Goal: Task Accomplishment & Management: Manage account settings

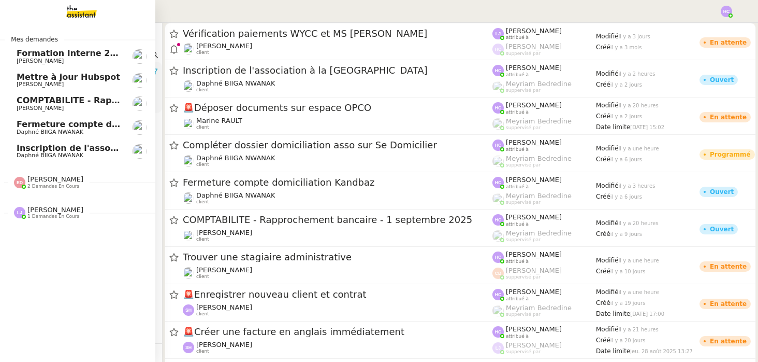
click at [40, 151] on span "Inscription de l'association à la [GEOGRAPHIC_DATA]" at bounding box center [140, 148] width 246 height 10
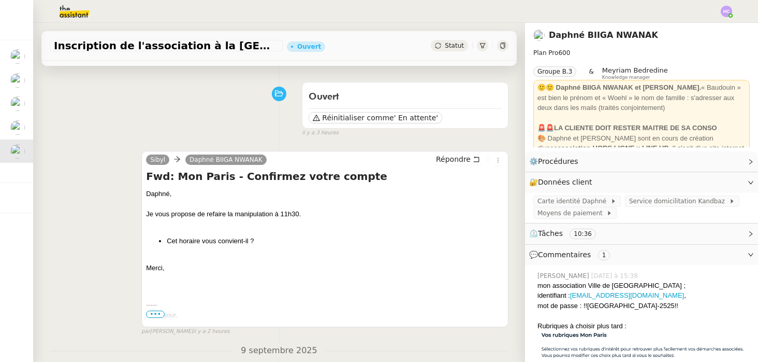
scroll to position [150, 0]
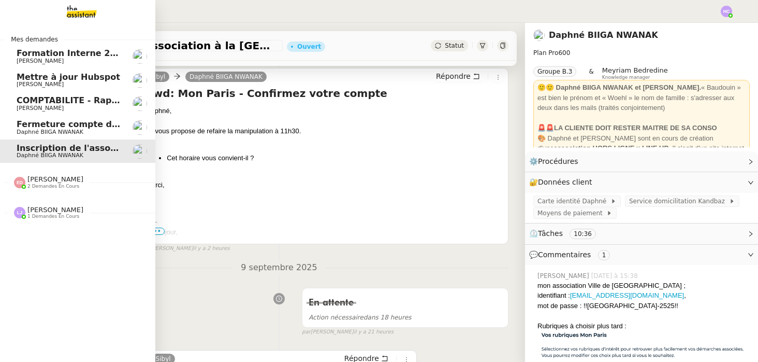
click at [71, 80] on span "Mettre à jour Hubspot" at bounding box center [69, 77] width 104 height 10
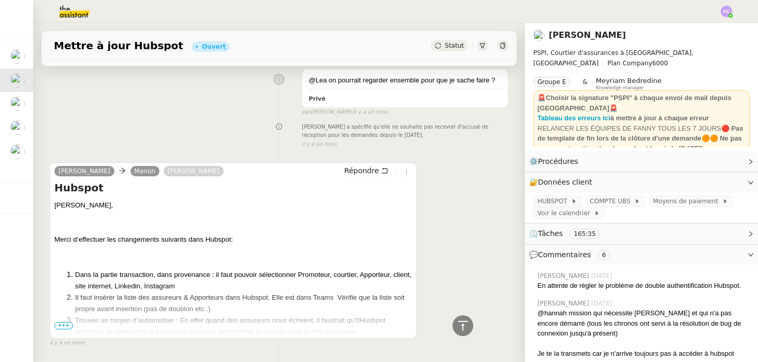
scroll to position [5367, 0]
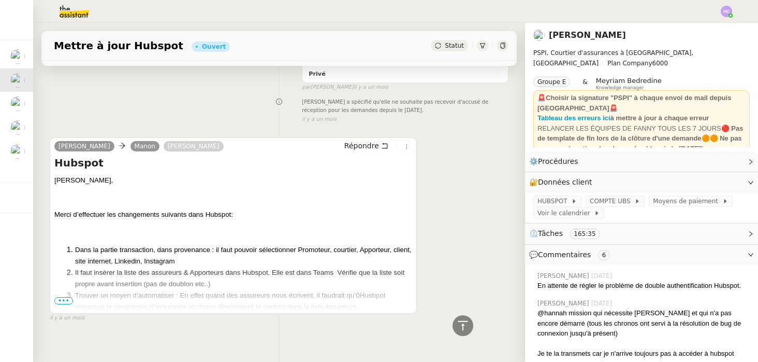
click at [66, 297] on span "•••" at bounding box center [63, 300] width 19 height 7
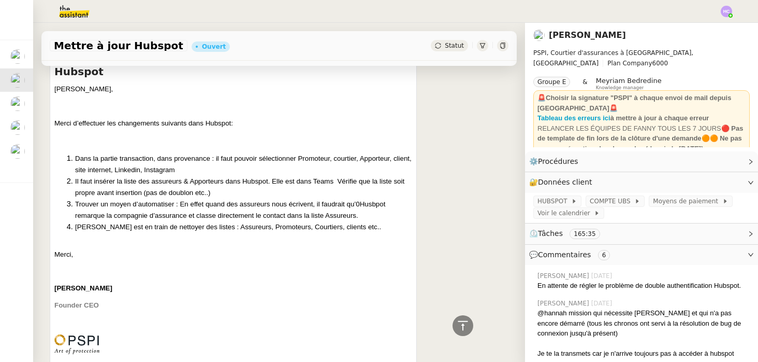
scroll to position [5465, 0]
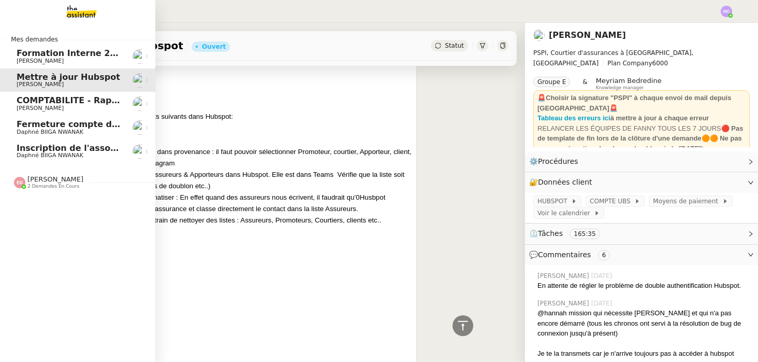
click at [35, 105] on span "[PERSON_NAME]" at bounding box center [40, 108] width 47 height 7
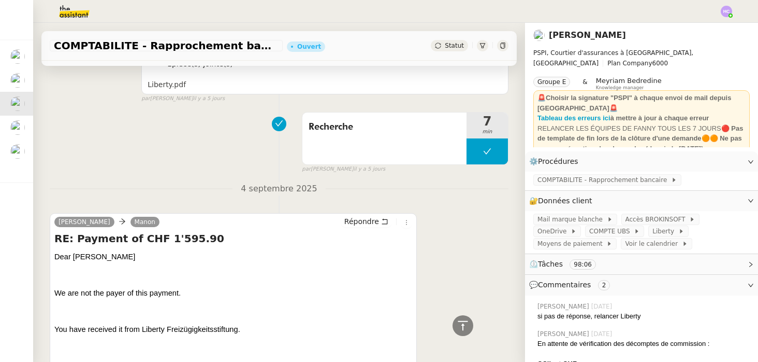
scroll to position [3873, 0]
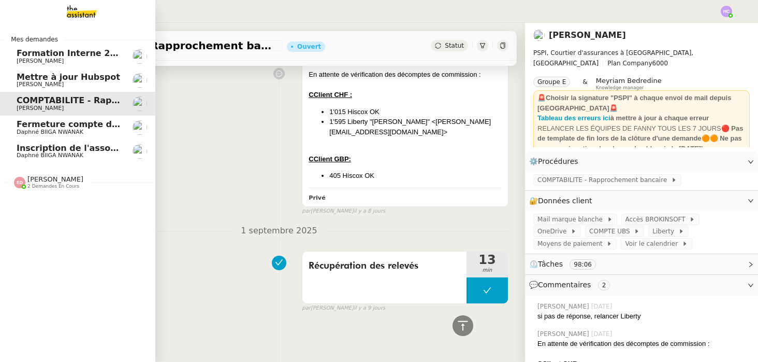
click at [37, 182] on span "[PERSON_NAME]" at bounding box center [55, 179] width 56 height 8
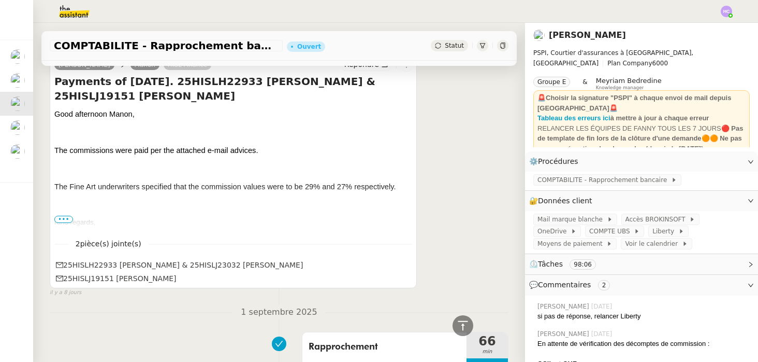
scroll to position [3125, 0]
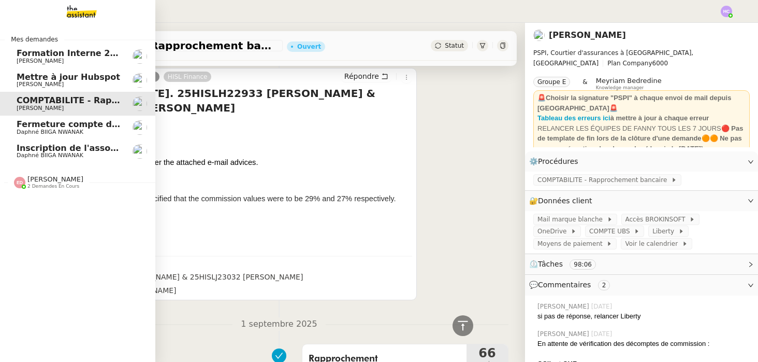
click at [53, 125] on span "Fermeture compte domiciliation Kandbaz" at bounding box center [113, 124] width 193 height 10
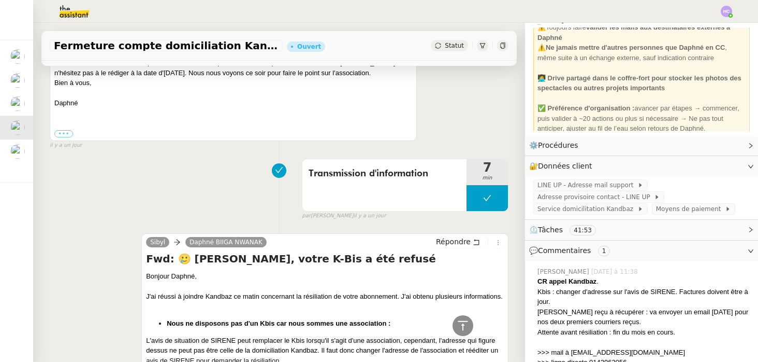
scroll to position [781, 0]
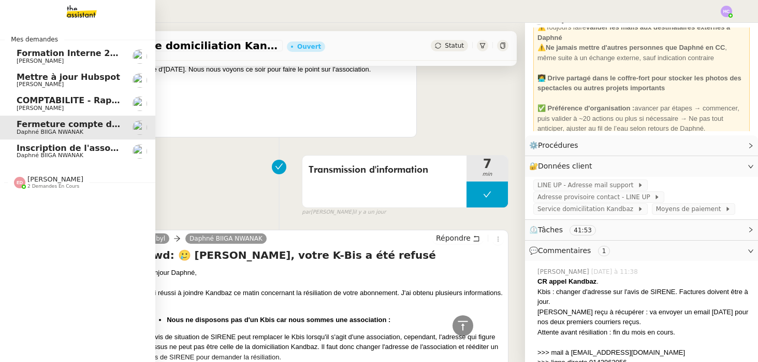
click at [82, 152] on span "Daphné BIIGA NWANAK" at bounding box center [69, 155] width 105 height 6
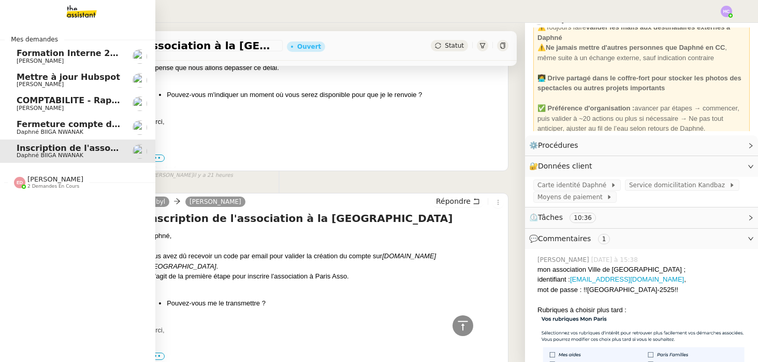
scroll to position [380, 0]
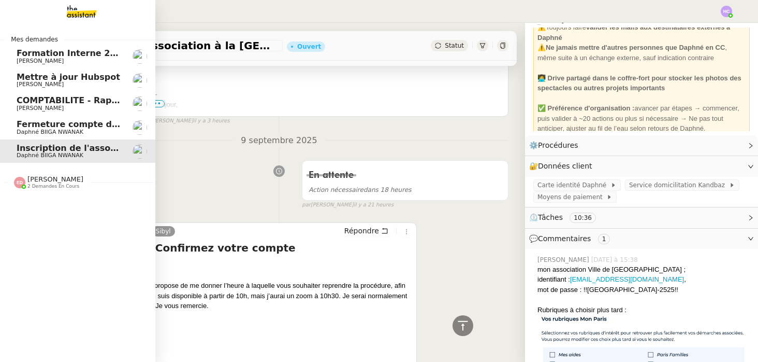
click at [63, 126] on span "Fermeture compte domiciliation Kandbaz" at bounding box center [113, 124] width 193 height 10
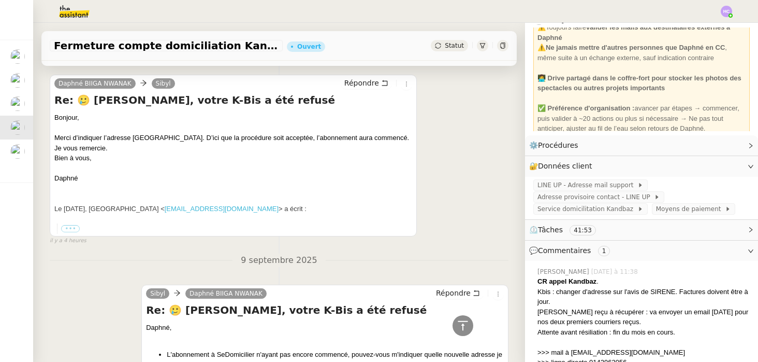
scroll to position [223, 0]
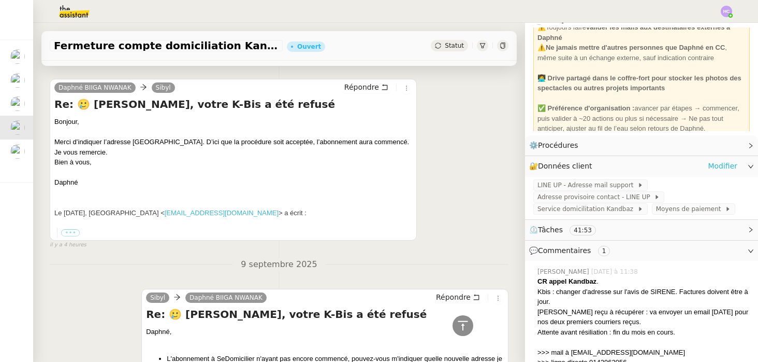
click at [713, 169] on link "Modifier" at bounding box center [723, 166] width 30 height 12
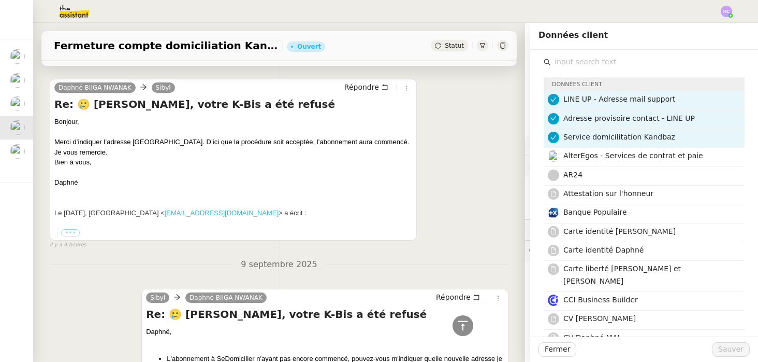
click at [599, 63] on input "text" at bounding box center [648, 62] width 194 height 14
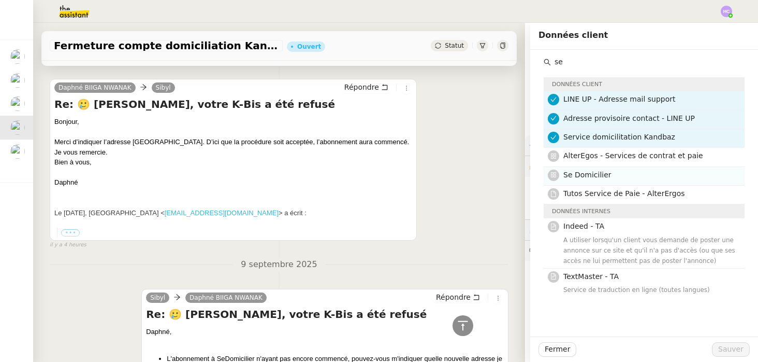
type input "se"
click at [642, 174] on h4 "Se Domicilier" at bounding box center [651, 175] width 175 height 12
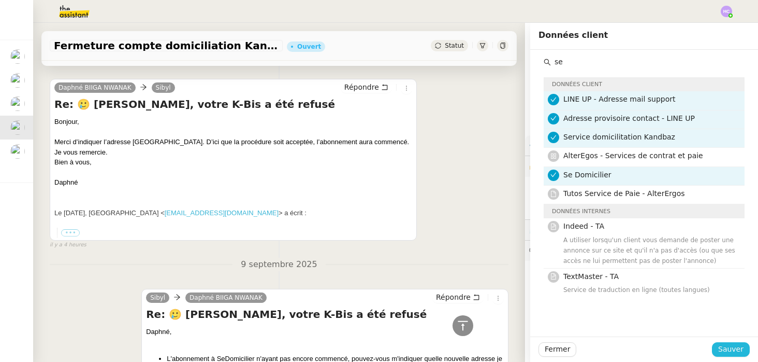
click at [725, 353] on span "Sauver" at bounding box center [731, 349] width 25 height 12
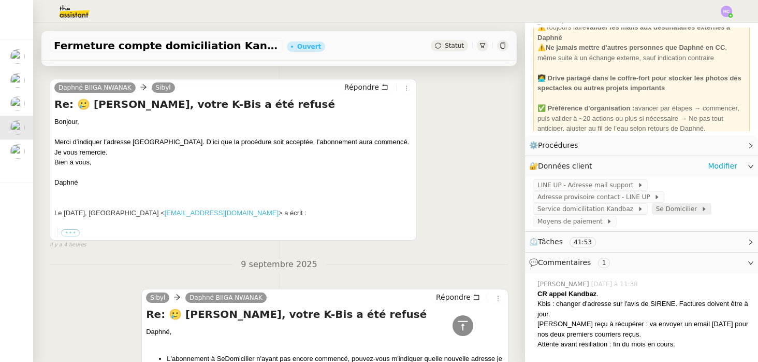
click at [660, 212] on span "Se Domicilier" at bounding box center [678, 209] width 45 height 10
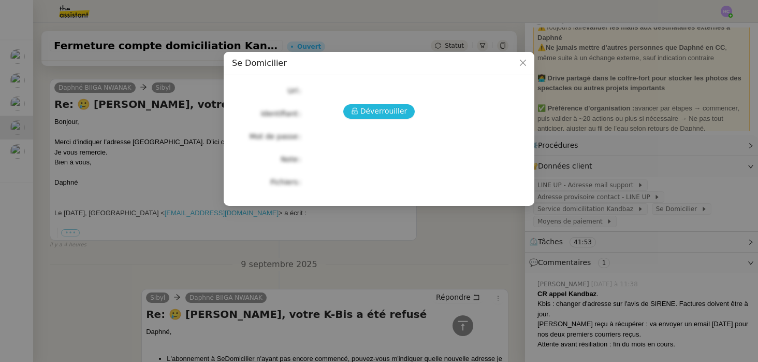
click at [382, 109] on span "Déverrouiller" at bounding box center [384, 111] width 47 height 12
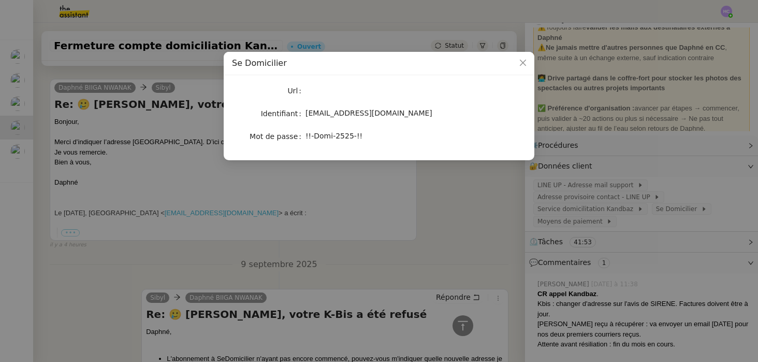
click at [397, 178] on nz-modal-container "Se Domicilier Url Identifiant admin@wearelineup.com Mot de passe !!-Domi-2525-!!" at bounding box center [379, 181] width 758 height 362
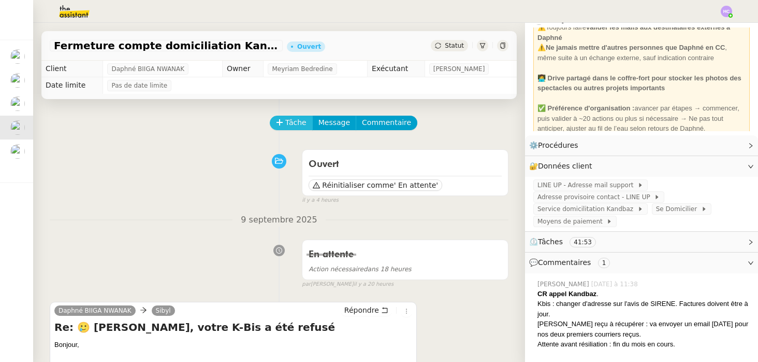
click at [290, 122] on span "Tâche" at bounding box center [295, 123] width 21 height 12
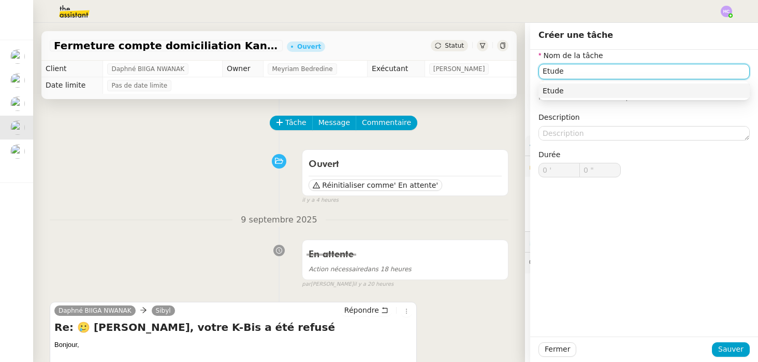
click at [576, 85] on nz-auto-option "Etude" at bounding box center [644, 90] width 211 height 15
type input "Etude"
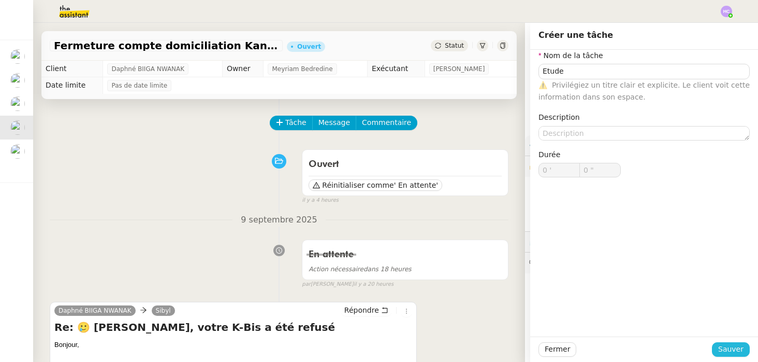
click at [735, 351] on span "Sauver" at bounding box center [731, 349] width 25 height 12
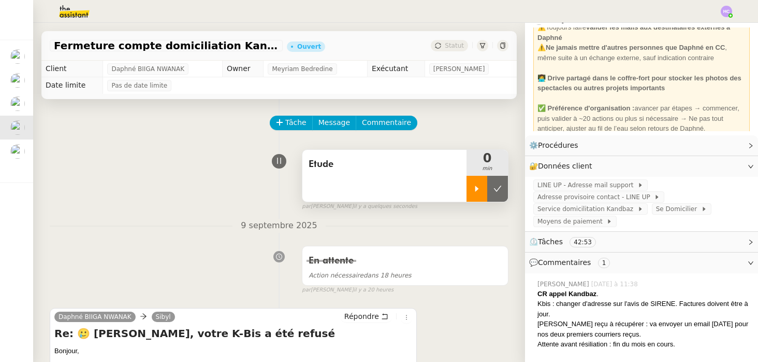
click at [475, 185] on icon at bounding box center [477, 188] width 8 height 8
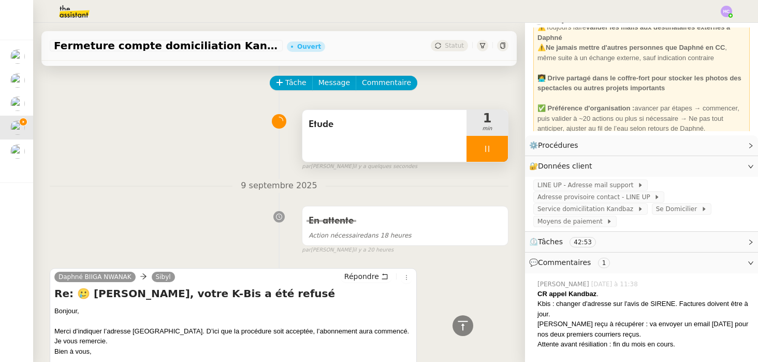
scroll to position [24, 0]
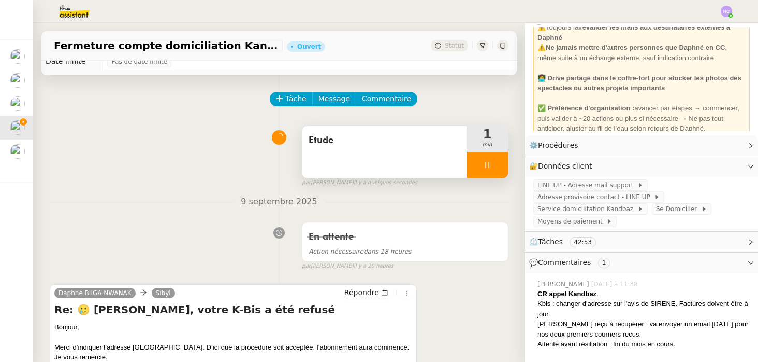
click at [357, 151] on div "Etude" at bounding box center [385, 152] width 164 height 52
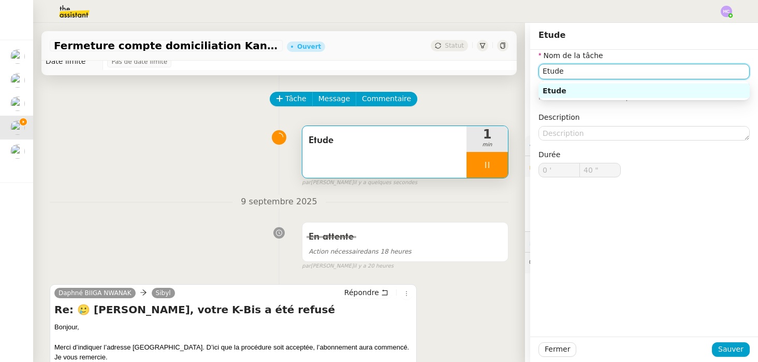
drag, startPoint x: 593, startPoint y: 73, endPoint x: 511, endPoint y: 70, distance: 81.9
click at [511, 70] on app-ticket "Fermeture compte domiciliation Kandbaz Ouvert Statut Client Daphné BIIGA NWANAK…" at bounding box center [395, 192] width 725 height 339
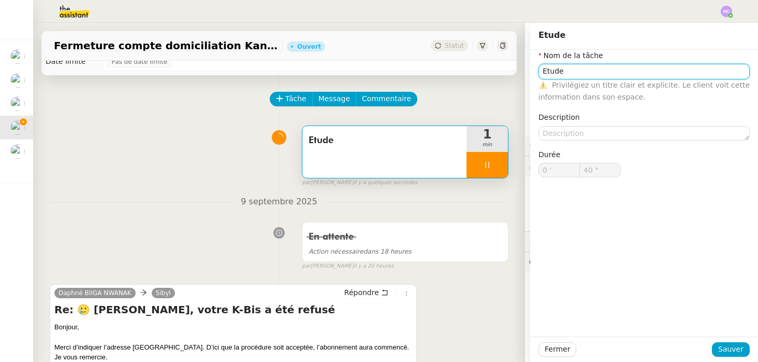
type input "41 ""
type input "CHangeme"
type input "42 ""
type input "CHangement d'ad"
type input "43 ""
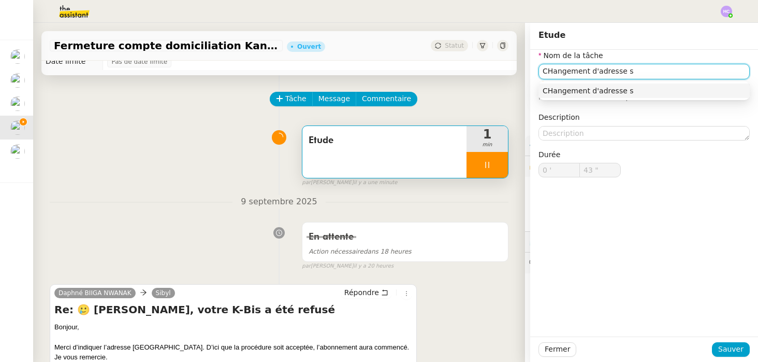
type input "CHangement d'adresse su"
type input "44 ""
type input "CHangement d'adresse sur l'av"
type input "45 ""
type input "CHangement d'adresse sur l'avis de s"
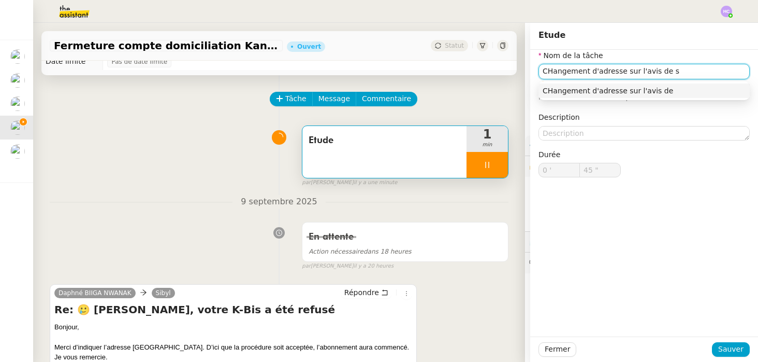
type input "46 ""
type input "CHangement d'adresse sur l'avis de situation"
type input "47 ""
type input "CHangement d'adresse sur l'avis de situation SIREN"
type input "48 ""
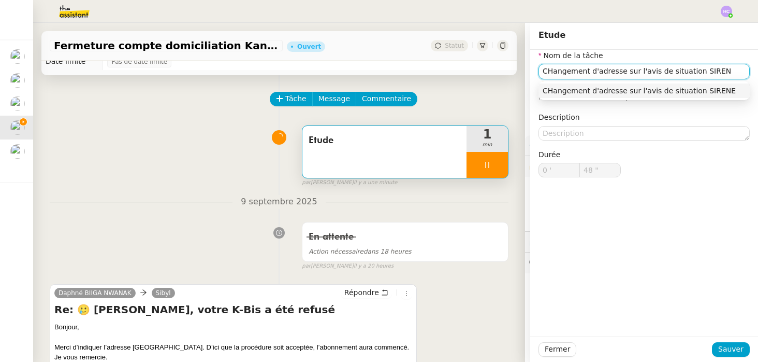
type input "CHangement d'adresse sur l'avis de situation SIRENE"
type input "50 ""
click at [555, 71] on input "CHangement d'adresse sur l'avis de situation SIRENE" at bounding box center [644, 71] width 211 height 15
type input "Changement d'adresse sur l'avis de situation SIRENE"
click at [608, 92] on div "Changement d'adresse sur l'avis de situation SIRENE" at bounding box center [644, 90] width 203 height 9
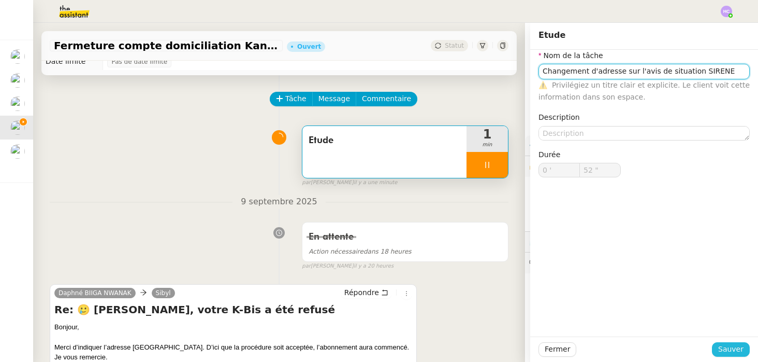
type input "53 ""
type input "Changement d'adresse sur l'avis de situation SIRENE"
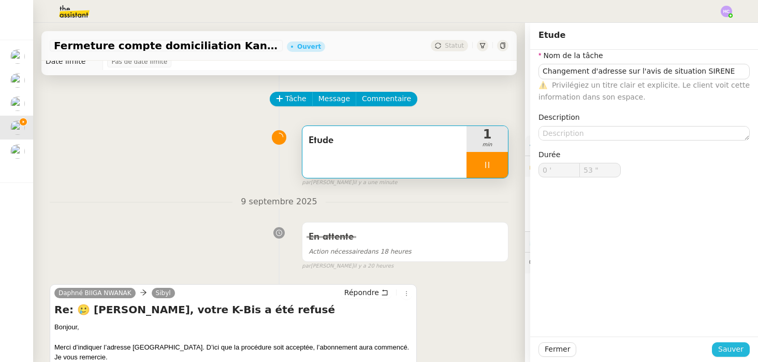
click at [729, 347] on span "Sauver" at bounding box center [731, 349] width 25 height 12
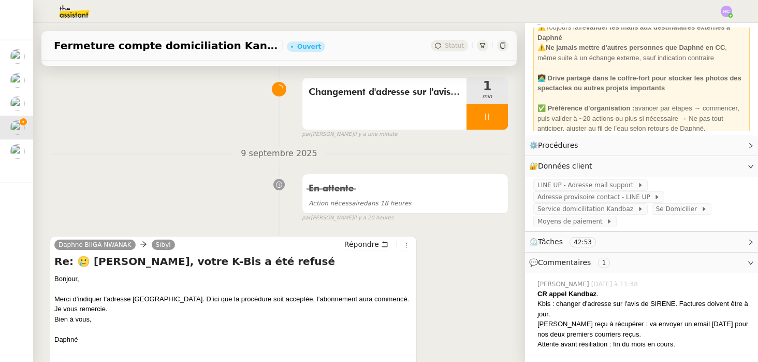
scroll to position [20, 0]
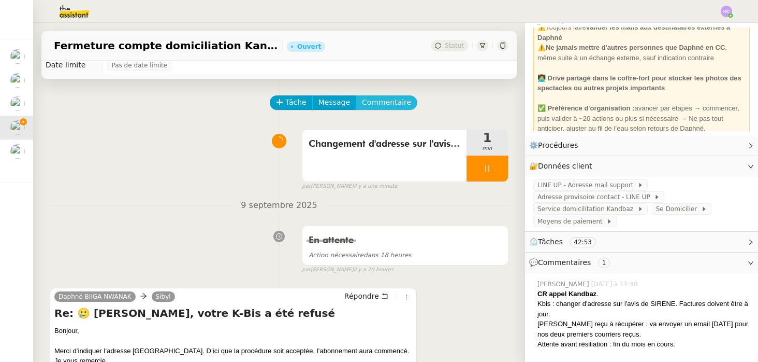
click at [383, 103] on span "Commentaire" at bounding box center [386, 102] width 49 height 12
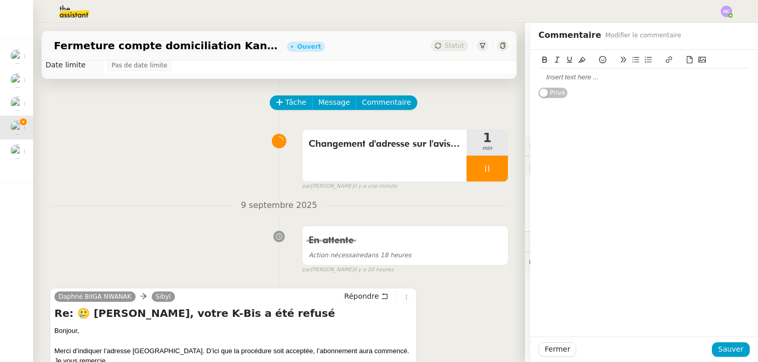
click at [547, 81] on div at bounding box center [644, 77] width 211 height 9
click at [729, 350] on span "Sauver" at bounding box center [731, 349] width 25 height 12
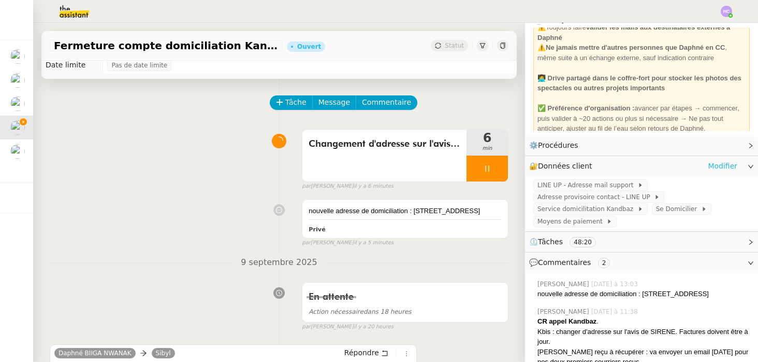
click at [720, 165] on link "Modifier" at bounding box center [723, 166] width 30 height 12
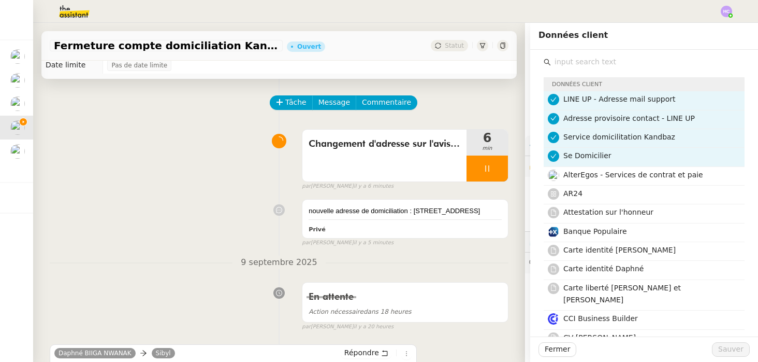
click at [604, 65] on input "text" at bounding box center [648, 62] width 194 height 14
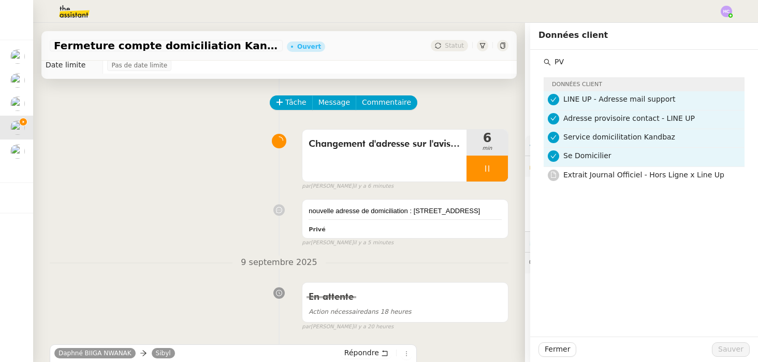
type input "P"
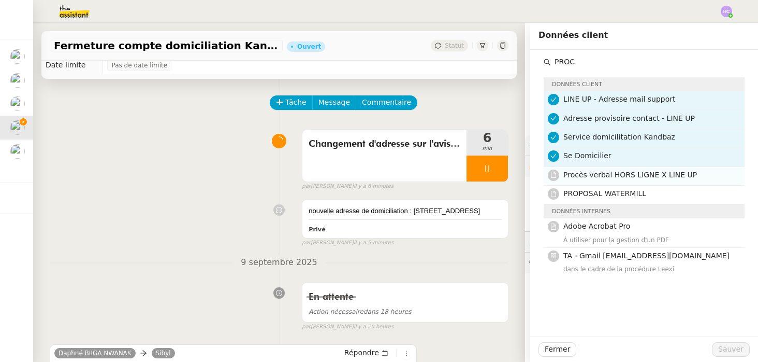
type input "PROC"
click at [632, 176] on span "Procès verbal HORS LIGNE X LINE UP" at bounding box center [631, 174] width 134 height 8
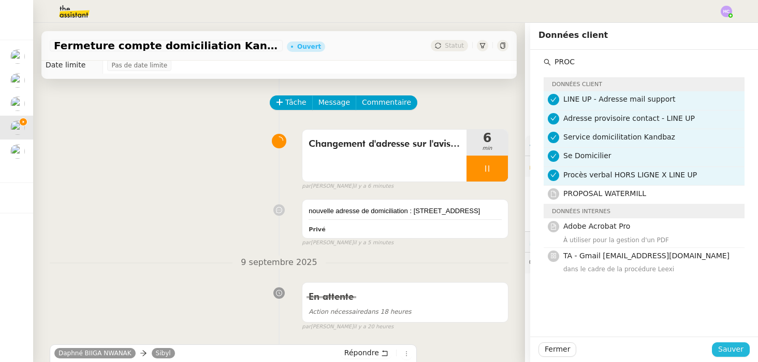
click at [727, 343] on span "Sauver" at bounding box center [731, 349] width 25 height 12
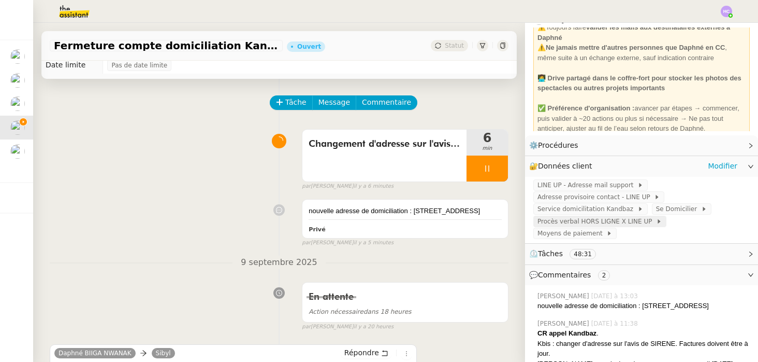
click at [611, 220] on span "Procès verbal HORS LIGNE X LINE UP" at bounding box center [597, 221] width 119 height 10
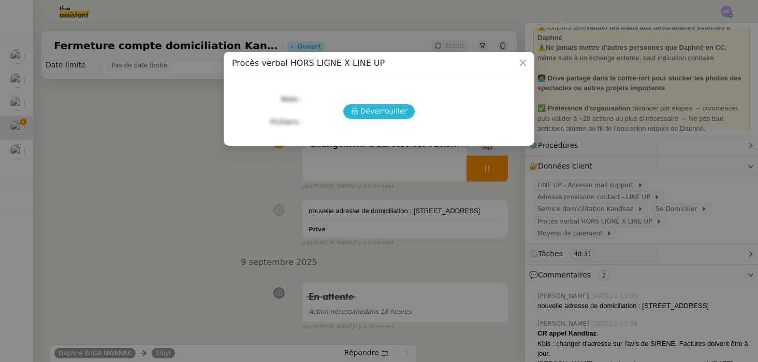
click at [356, 114] on icon at bounding box center [355, 111] width 6 height 7
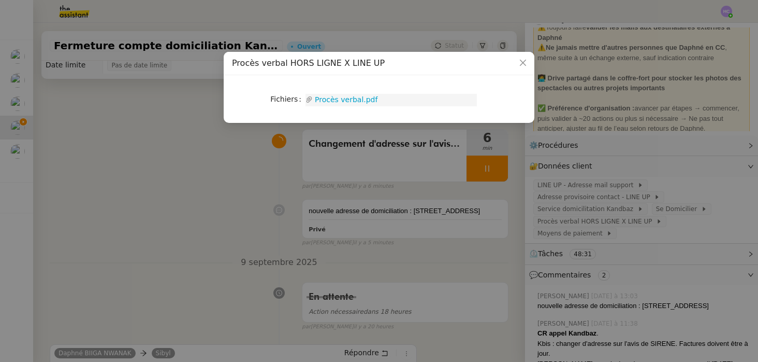
click at [350, 99] on link "Procès verbal.pdf" at bounding box center [395, 100] width 164 height 12
click at [523, 65] on icon "Close" at bounding box center [523, 63] width 8 height 8
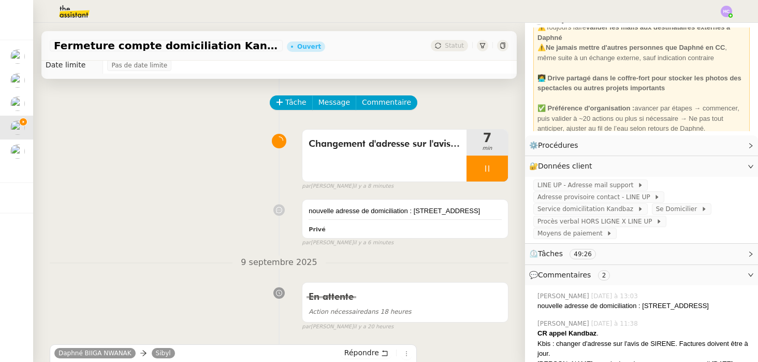
click at [485, 162] on div at bounding box center [487, 168] width 41 height 26
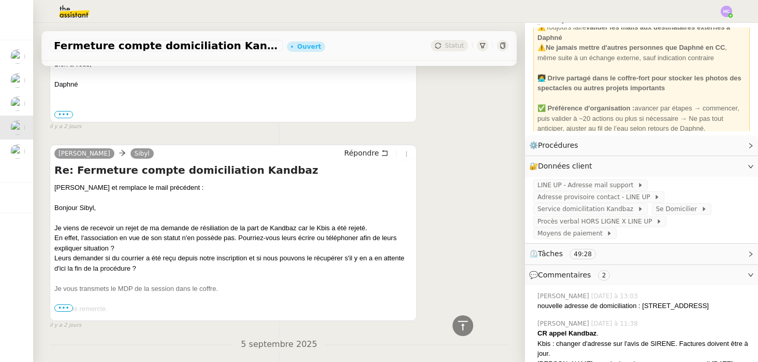
scroll to position [1550, 0]
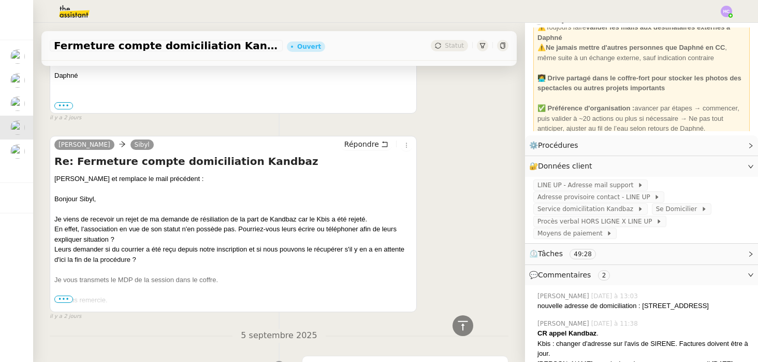
click at [68, 303] on span "•••" at bounding box center [63, 298] width 19 height 7
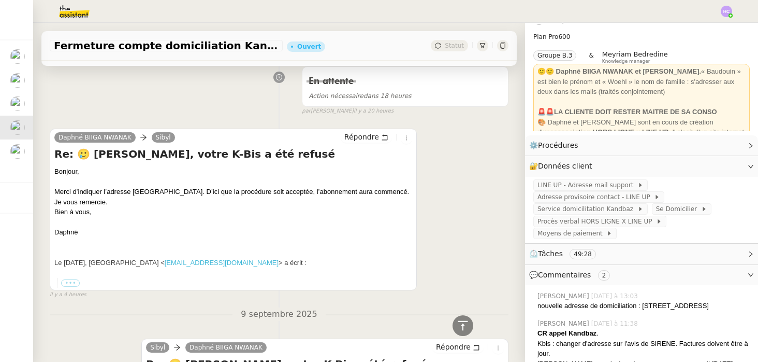
scroll to position [0, 0]
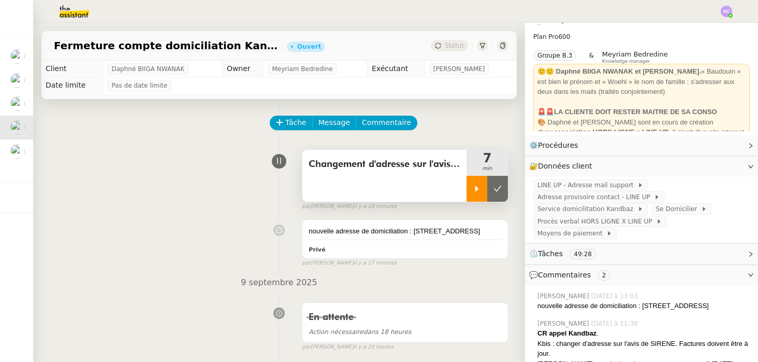
click at [474, 189] on icon at bounding box center [477, 188] width 8 height 8
click at [404, 167] on span "Changement d'adresse sur l'avis de situation SIRENE" at bounding box center [385, 164] width 152 height 16
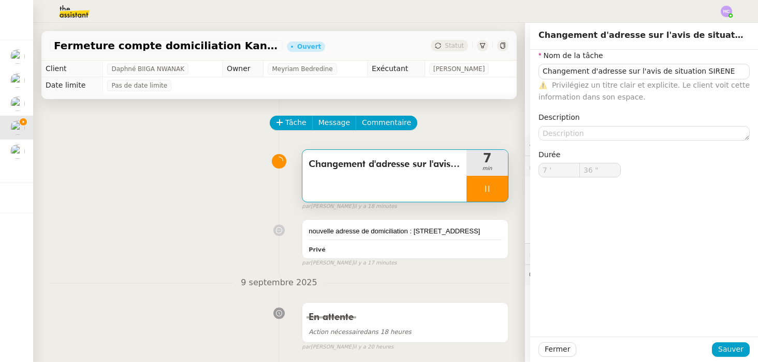
type input "37 ""
click at [496, 187] on div at bounding box center [487, 189] width 41 height 26
type input "Changement d'adresse sur l'avis de situation SIRENE"
type input "7 '"
type input "37 ""
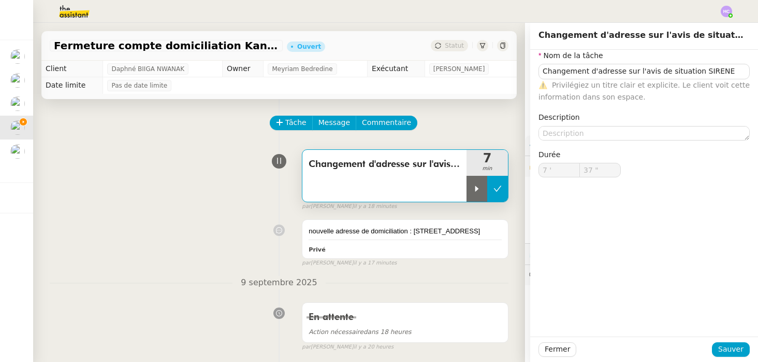
click at [500, 190] on icon at bounding box center [498, 188] width 8 height 8
type input "Changement d'adresse sur l'avis de situation SIRENE"
type input "7 '"
type input "37 ""
type input "Changement d'adresse sur l'avis de situation SIRENE"
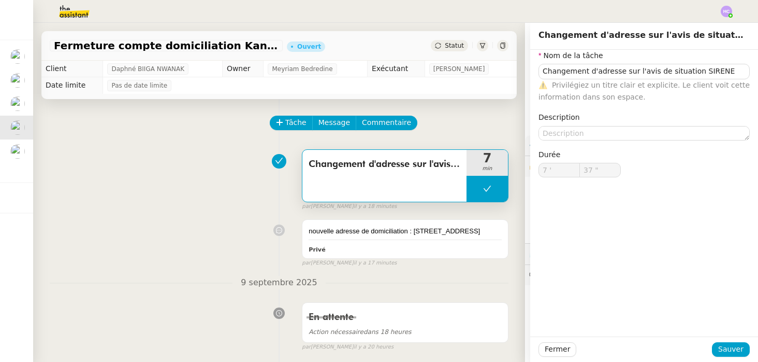
type input "7 '"
type input "37 ""
type input "Changement d'adresse sur l'avis de situation SIRENE"
type input "7 '"
type input "37 ""
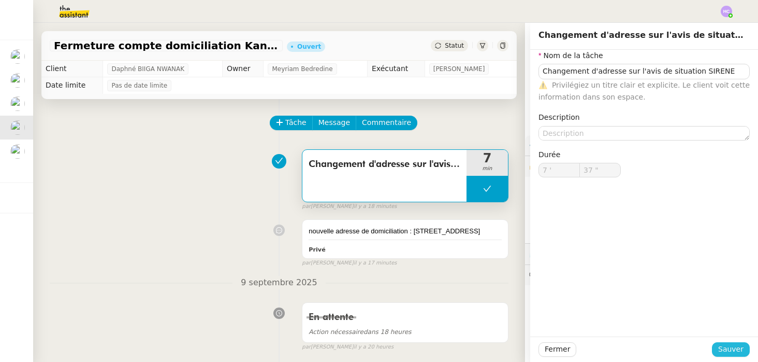
click at [736, 348] on span "Sauver" at bounding box center [731, 349] width 25 height 12
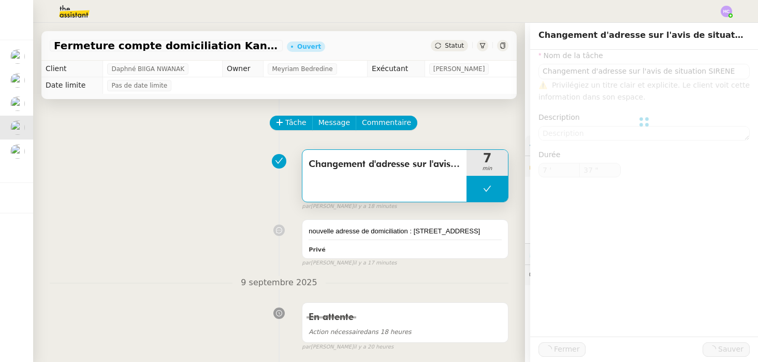
type input "Changement d'adresse sur l'avis de situation SIRENE"
type input "7 '"
type input "37 ""
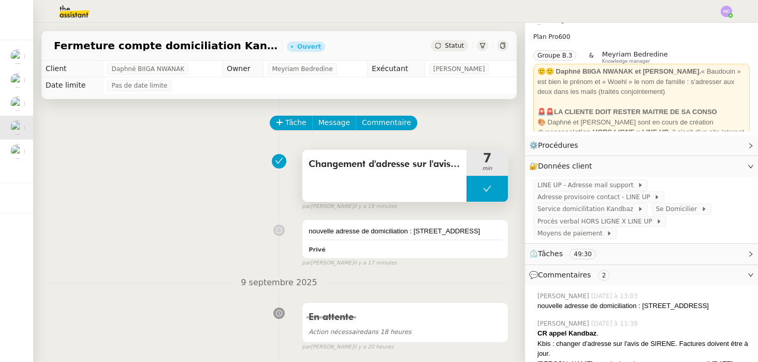
click at [486, 191] on icon at bounding box center [487, 188] width 8 height 8
click at [482, 191] on div at bounding box center [477, 189] width 21 height 26
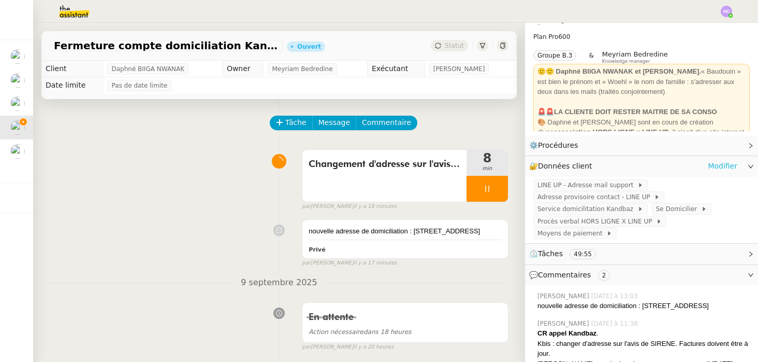
click at [715, 167] on link "Modifier" at bounding box center [723, 166] width 30 height 12
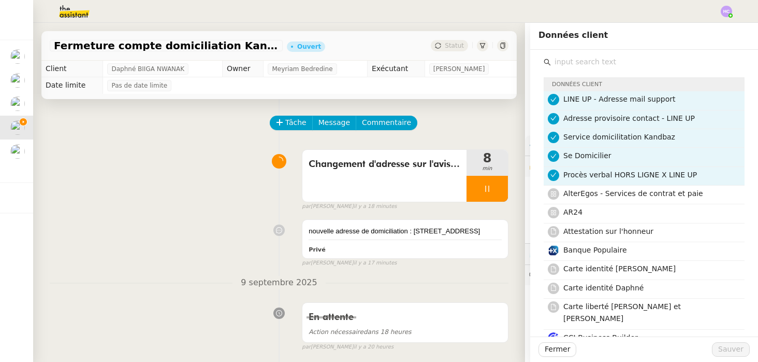
click at [597, 67] on input "text" at bounding box center [648, 62] width 194 height 14
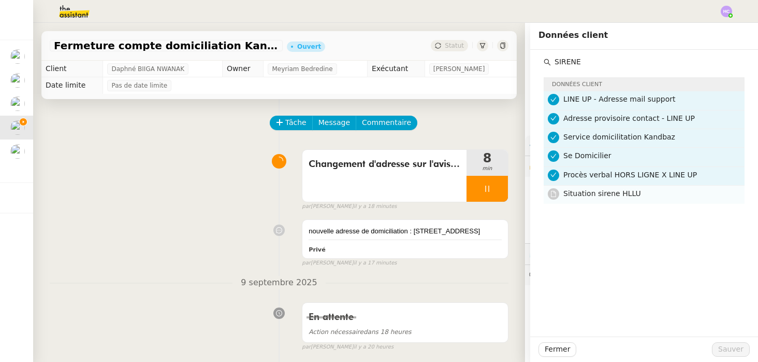
type input "SIRENE"
click at [608, 194] on span "Situation sirene HLLU" at bounding box center [603, 193] width 78 height 8
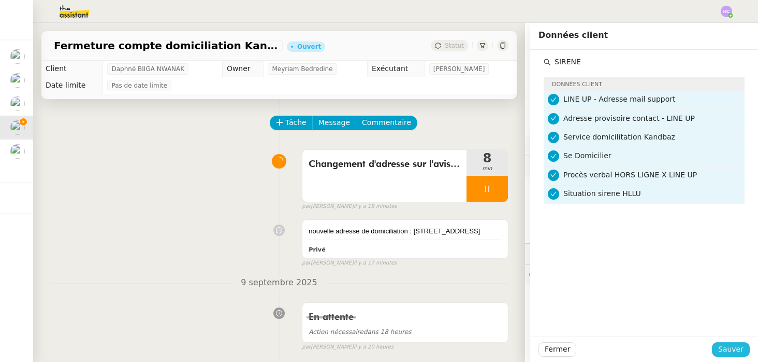
click at [729, 346] on span "Sauver" at bounding box center [731, 349] width 25 height 12
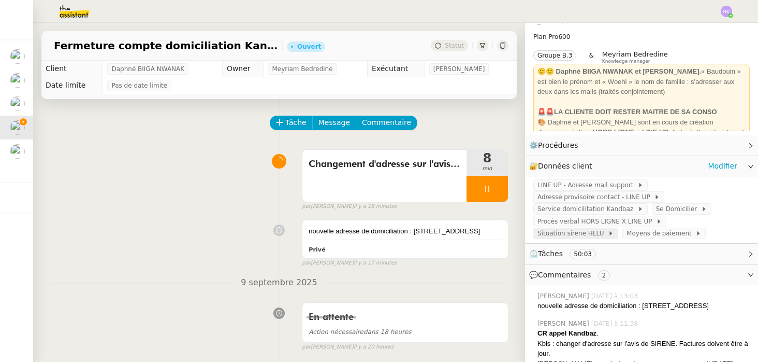
click at [584, 232] on span "Situation sirene HLLU" at bounding box center [573, 233] width 70 height 10
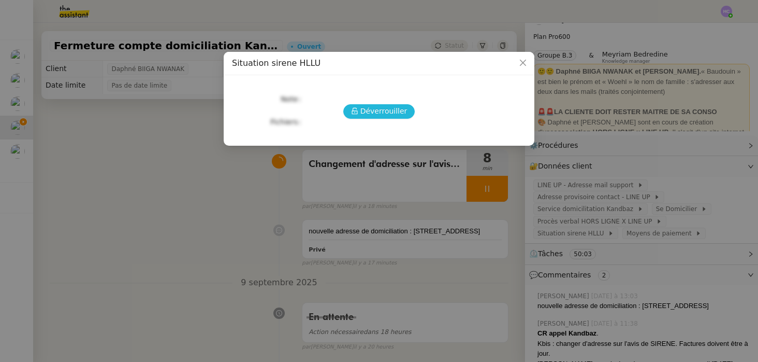
click at [384, 111] on span "Déverrouiller" at bounding box center [384, 111] width 47 height 12
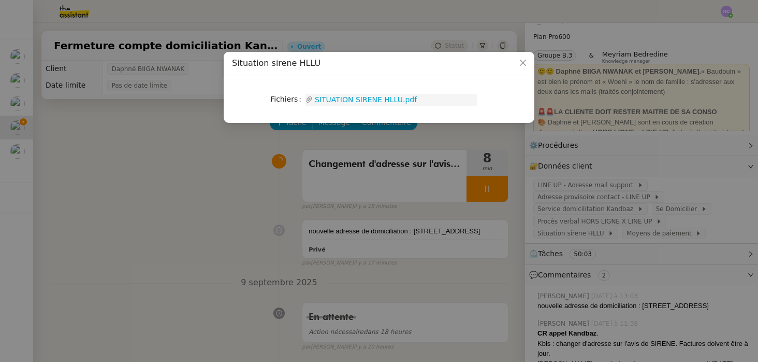
click at [378, 98] on link "SITUATION SIRENE HLLU.pdf" at bounding box center [395, 100] width 164 height 12
click at [521, 63] on icon "Close" at bounding box center [523, 63] width 8 height 8
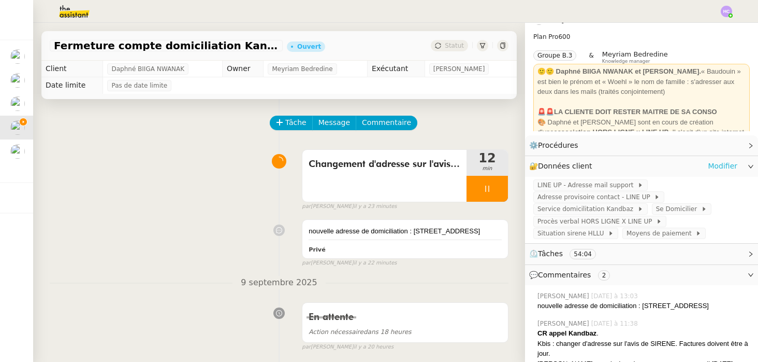
click at [717, 165] on link "Modifier" at bounding box center [723, 166] width 30 height 12
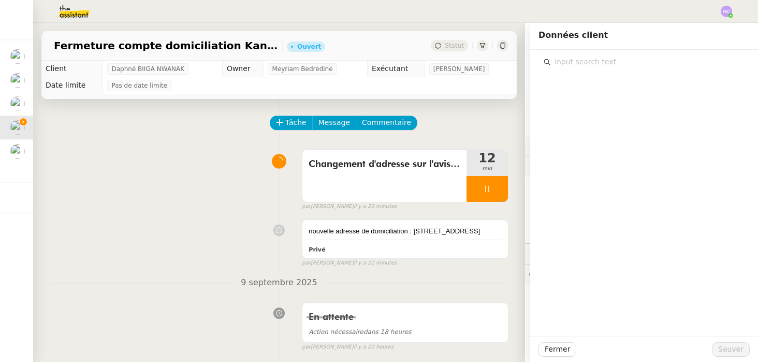
click at [638, 64] on input "text" at bounding box center [648, 62] width 194 height 14
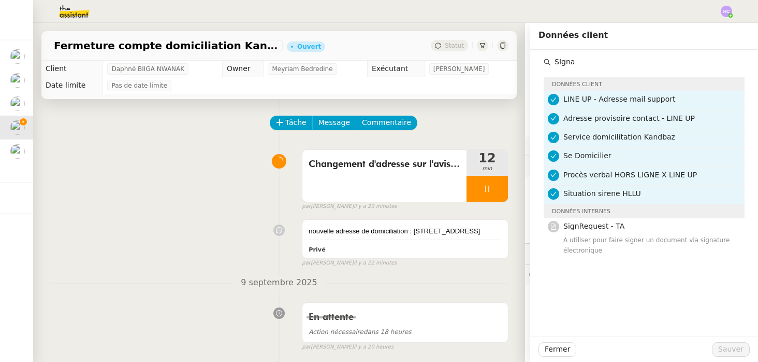
type input "SIgna"
click at [499, 118] on div "Tâche Message Commentaire" at bounding box center [390, 128] width 238 height 25
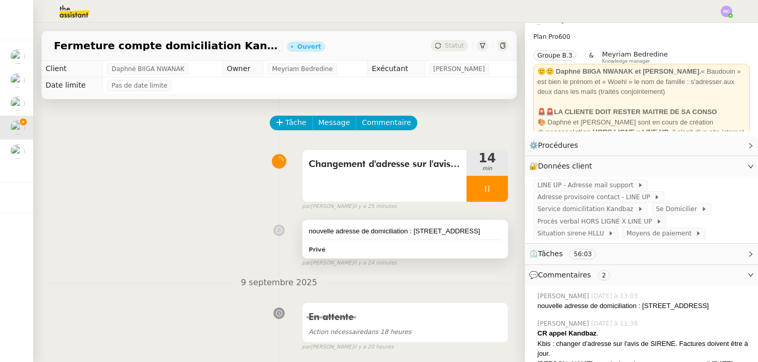
click at [426, 236] on div "nouvelle adresse de domiciliation : 229 rue Saint-Honoré, 75001, Paris, France" at bounding box center [405, 231] width 193 height 10
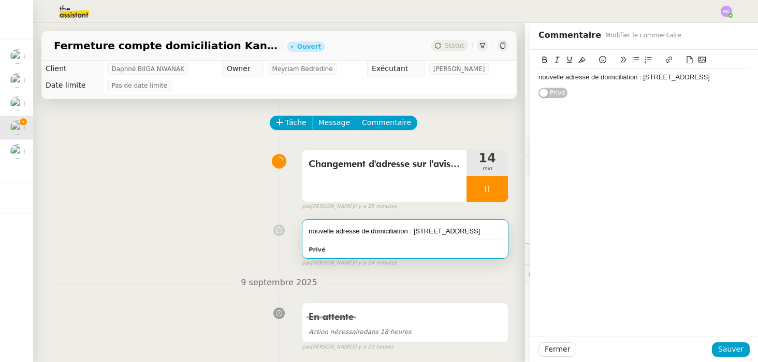
click at [644, 82] on div "nouvelle adresse de domiciliation : 229 rue Saint-Honoré, 75001, Paris, France" at bounding box center [644, 77] width 211 height 9
copy div "229 rue Saint-Honoré, 75001, Paris, France"
click at [486, 187] on icon at bounding box center [487, 188] width 8 height 8
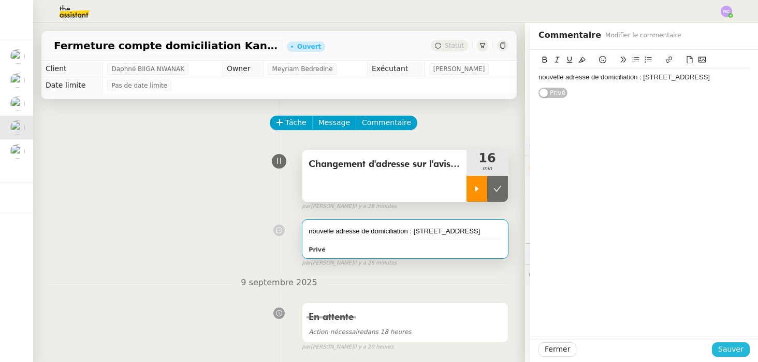
click at [739, 352] on span "Sauver" at bounding box center [731, 349] width 25 height 12
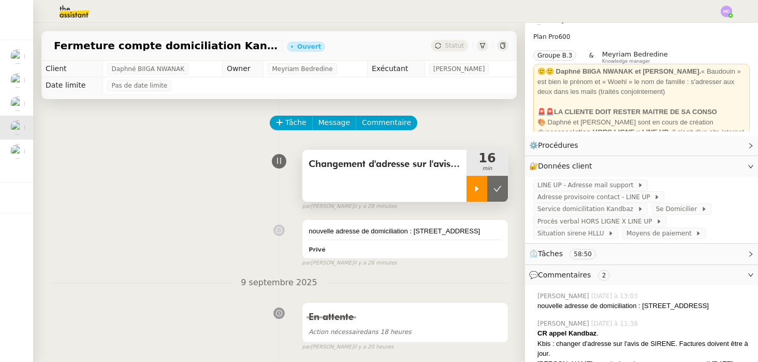
click at [427, 165] on span "Changement d'adresse sur l'avis de situation SIRENE" at bounding box center [385, 164] width 152 height 16
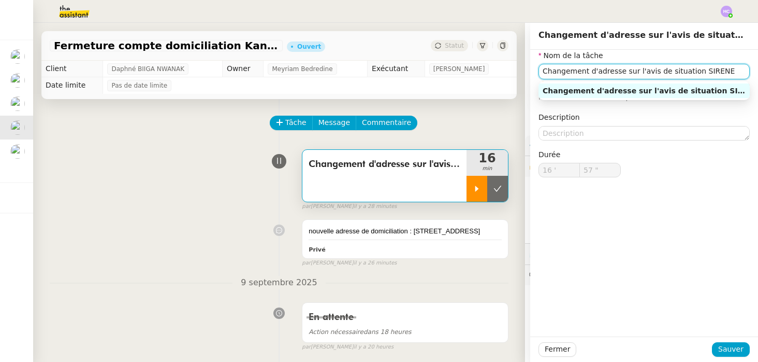
click at [583, 69] on input "Changement d'adresse sur l'avis de situation SIRENE" at bounding box center [644, 71] width 211 height 15
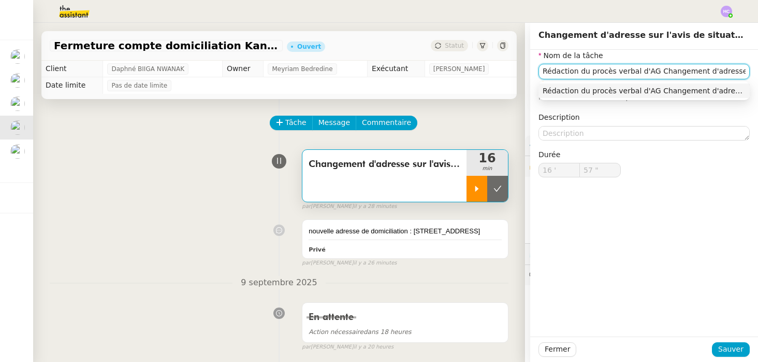
drag, startPoint x: 635, startPoint y: 74, endPoint x: 590, endPoint y: 73, distance: 45.6
click at [590, 74] on input "Rédaction du procès verbal d'AG Changement d'adresse sur l'avis de situation SI…" at bounding box center [644, 71] width 211 height 15
click at [619, 73] on input "Rédaction du PV d'AG Changement d'adresse sur l'avis de situation SIRENE" at bounding box center [644, 71] width 211 height 15
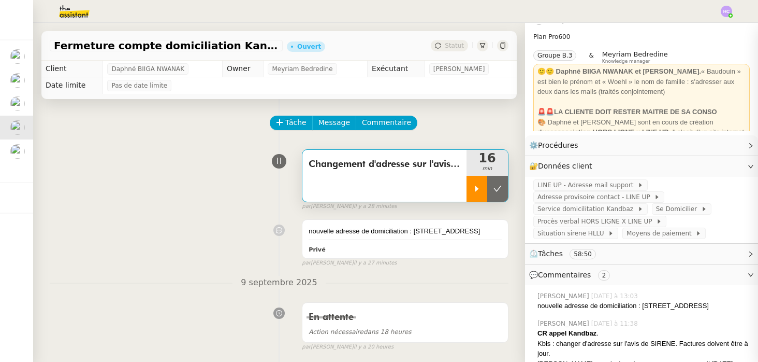
type input "Rédaction du PV d'AG EChangement d'adresse sur l'avis de situation SIRENE"
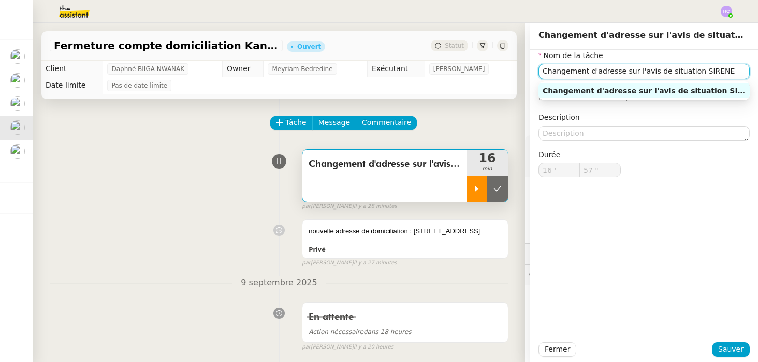
click at [541, 73] on input "Changement d'adresse sur l'avis de situation SIRENE" at bounding box center [644, 71] width 211 height 15
drag, startPoint x: 618, startPoint y: 72, endPoint x: 761, endPoint y: 68, distance: 143.0
click at [758, 68] on html "Mes demandes Formation Interne 2 - FANNY EYRAUD Fanny Eyraud Mettre à jour Hubs…" at bounding box center [379, 181] width 758 height 362
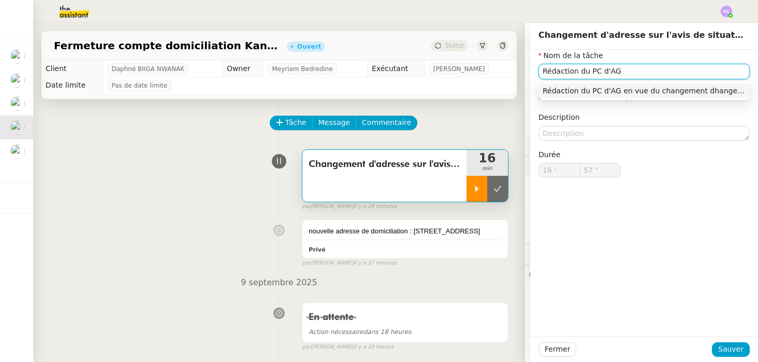
scroll to position [0, 0]
click at [620, 74] on input "Rédaction du PC d'AG changement d'adresse." at bounding box center [644, 71] width 211 height 15
click at [669, 87] on div "Rédaction du PC d'AG pour le changement d'adresse." at bounding box center [644, 90] width 203 height 9
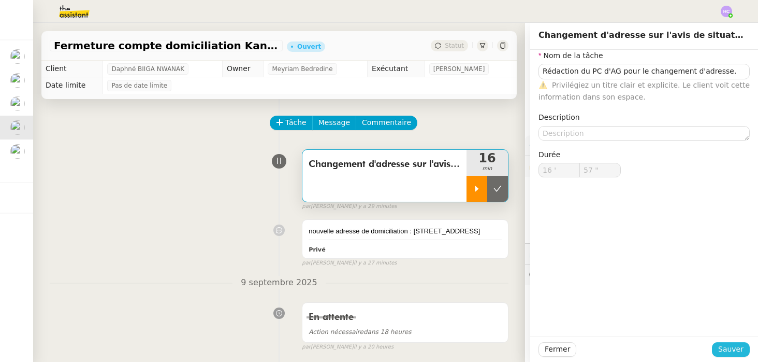
click at [730, 347] on span "Sauver" at bounding box center [731, 349] width 25 height 12
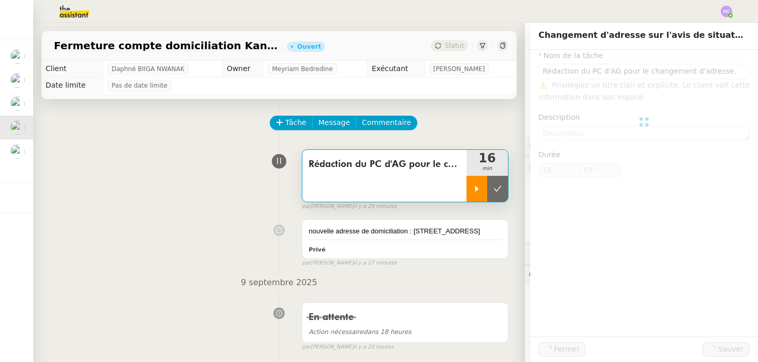
type input "Rédaction du PC d'AG pour le changement d'adresse."
type input "16 '"
type input "57 ""
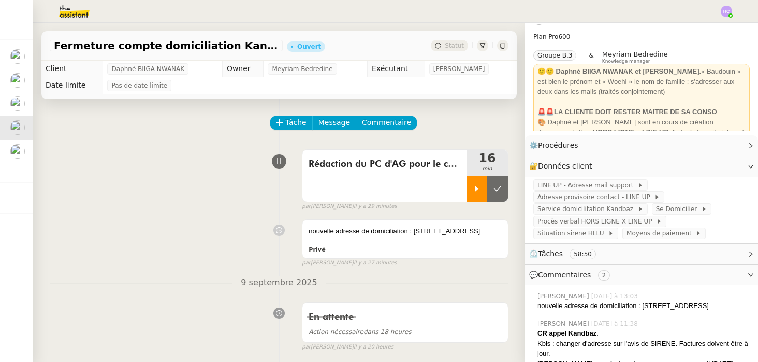
click at [476, 189] on icon at bounding box center [478, 188] width 4 height 6
click at [486, 183] on div at bounding box center [487, 189] width 41 height 26
click at [414, 168] on span "Rédaction du PC d'AG pour le changement d'adresse." at bounding box center [385, 164] width 152 height 16
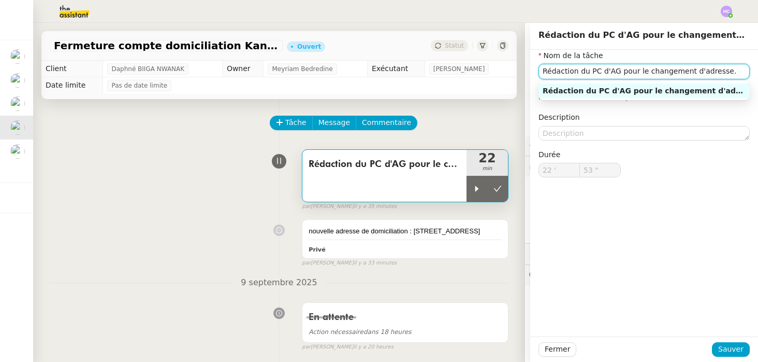
click at [611, 68] on input "Rédaction du PC d'AG pour le changement d'adresse." at bounding box center [644, 71] width 211 height 15
click at [652, 88] on div "Rédaction du PC d'AG pour le changement d'adresse." at bounding box center [644, 90] width 203 height 9
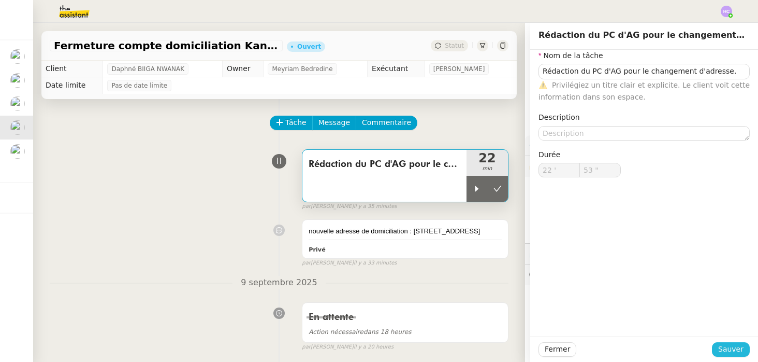
click at [728, 345] on span "Sauver" at bounding box center [731, 349] width 25 height 12
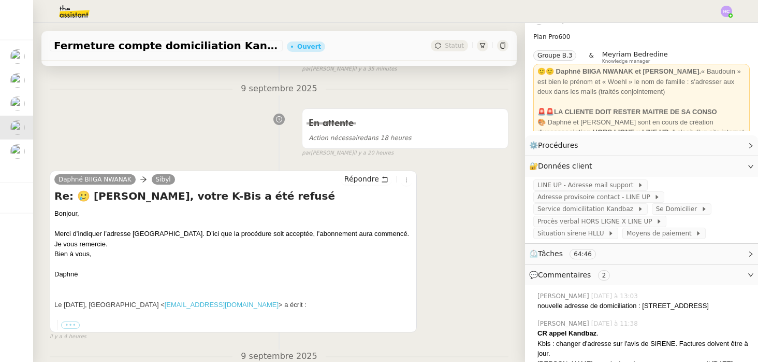
scroll to position [212, 0]
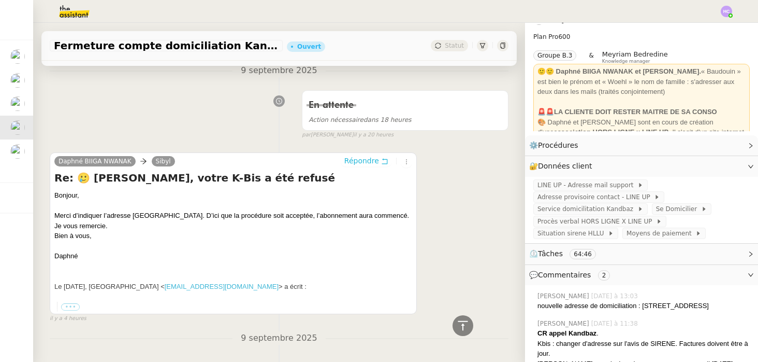
click at [371, 166] on span "Répondre" at bounding box center [362, 160] width 35 height 10
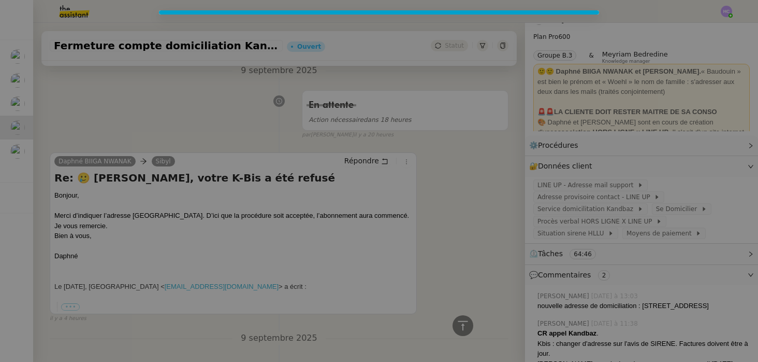
scroll to position [291, 0]
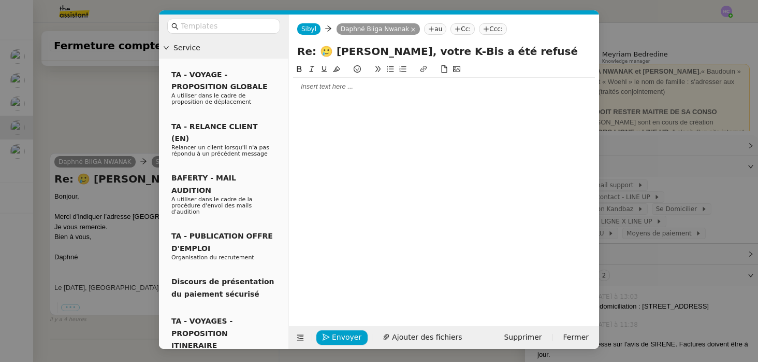
click at [87, 124] on nz-modal-container "Service TA - VOYAGE - PROPOSITION GLOBALE A utiliser dans le cadre de propositi…" at bounding box center [379, 181] width 758 height 362
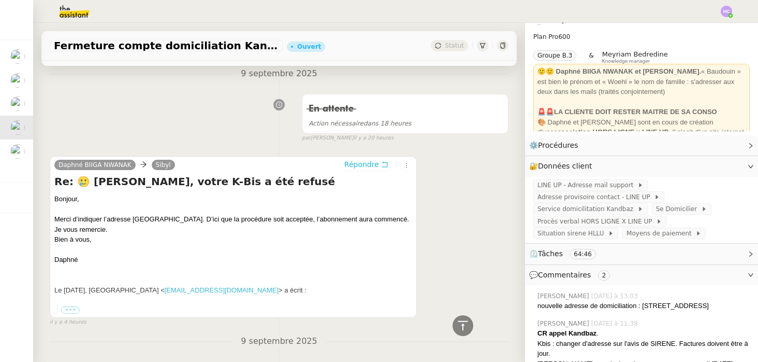
scroll to position [0, 0]
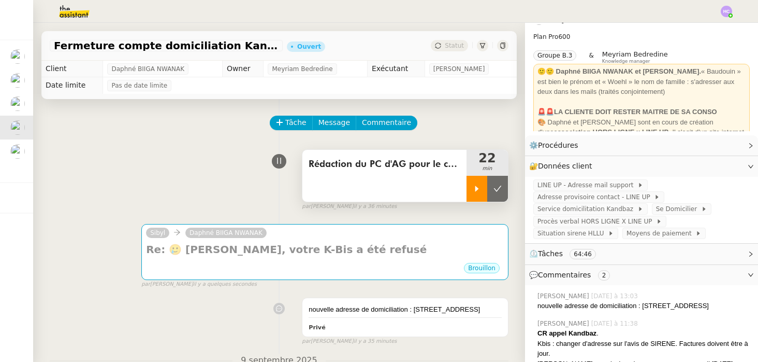
click at [478, 194] on div at bounding box center [477, 189] width 21 height 26
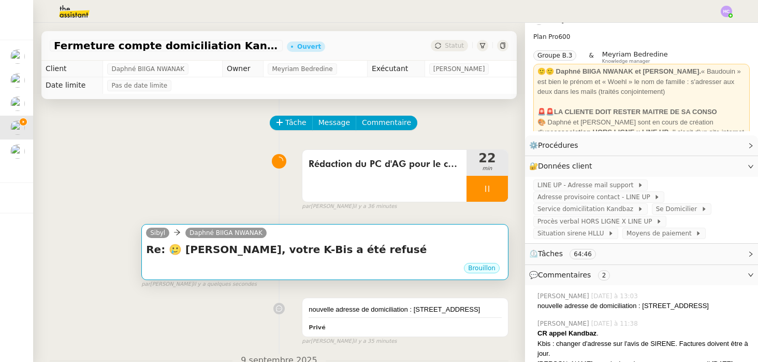
click at [357, 247] on h4 "Re: 🥲 Baudouin, votre K-Bis a été refusé" at bounding box center [325, 249] width 358 height 15
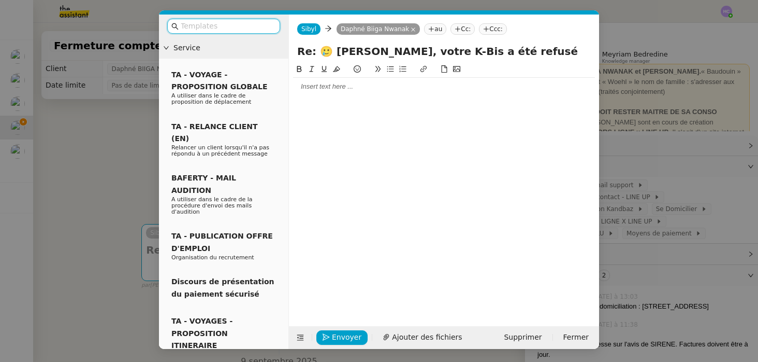
click at [338, 92] on div at bounding box center [444, 87] width 302 height 18
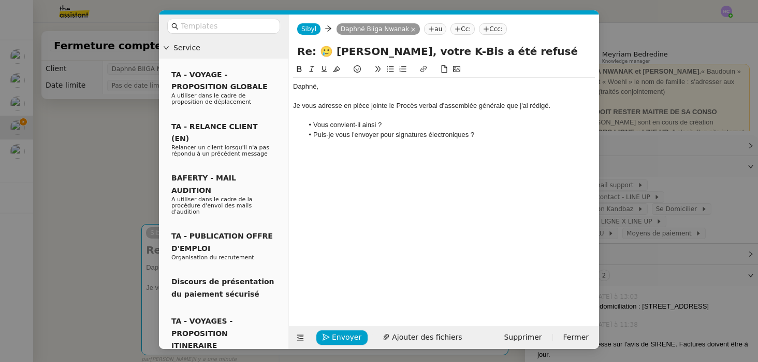
click at [401, 106] on div "Je vous adresse en pièce jointe le Procès verbal d'assemblée générale que j'ai …" at bounding box center [444, 105] width 302 height 9
click at [421, 108] on div "Je vous adresse en pièce jointe le Procès verbal d'assemblée générale que j'ai …" at bounding box center [444, 105] width 302 height 9
click at [448, 107] on div "Je vous adresse en pièce jointe le Procès Verbal d'assemblée générale que j'ai …" at bounding box center [444, 105] width 302 height 9
click at [483, 107] on div "Je vous adresse en pièce jointe le Procès Verbal d'Assemblée générale que j'ai …" at bounding box center [444, 105] width 302 height 9
click at [564, 105] on div "Je vous adresse en pièce jointe le Procès Verbal d'Assemblée Générale que j'ai …" at bounding box center [444, 105] width 302 height 9
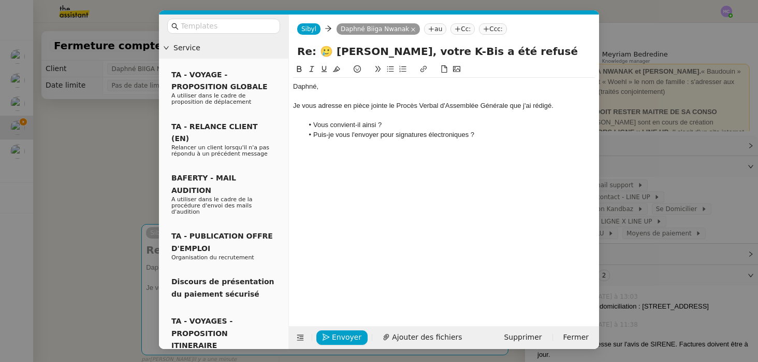
click at [411, 127] on li "Vous convient-il ainsi ?" at bounding box center [450, 124] width 292 height 9
click at [486, 140] on div "Daphné, Je vous adresse en pièce jointe le Procès Verbal d'Assemblée Générale q…" at bounding box center [444, 111] width 302 height 66
click at [514, 135] on li "Puis-je vous l'envoyer pour signatures électroniques ?" at bounding box center [450, 134] width 292 height 9
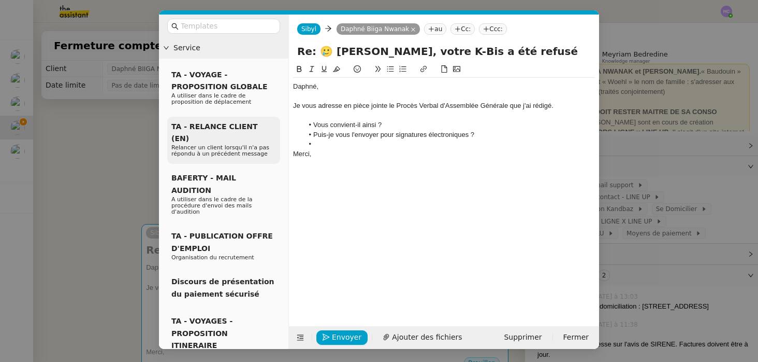
click at [187, 151] on div "TA - RELANCE CLIENT (EN) Relancer un client lorsqu'il n'a pas répondu à un préc…" at bounding box center [223, 141] width 113 height 48
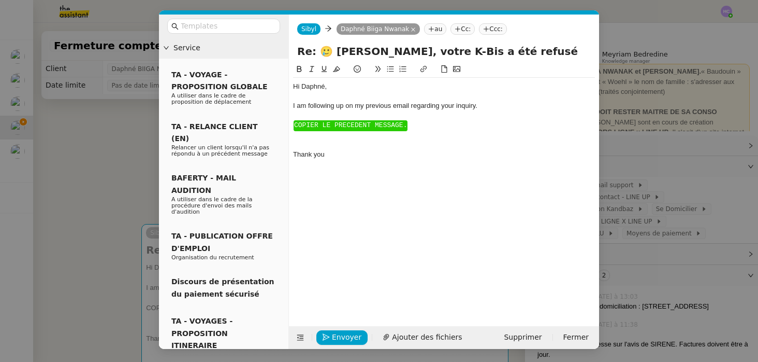
click at [358, 152] on div "Thank you" at bounding box center [444, 154] width 302 height 9
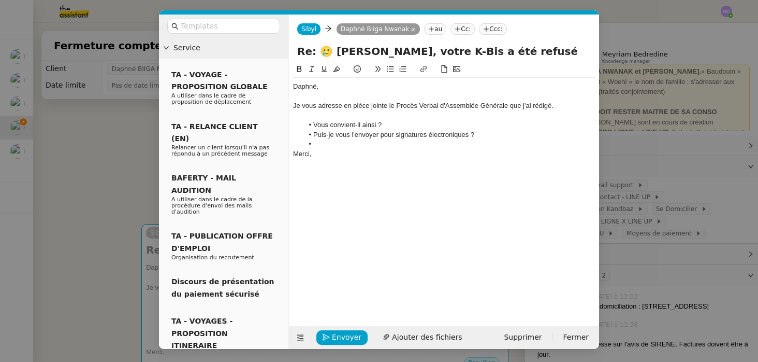
click at [328, 146] on li at bounding box center [450, 143] width 292 height 9
click at [110, 153] on nz-modal-container "Service TA - VOYAGE - PROPOSITION GLOBALE A utiliser dans le cadre de propositi…" at bounding box center [379, 181] width 758 height 362
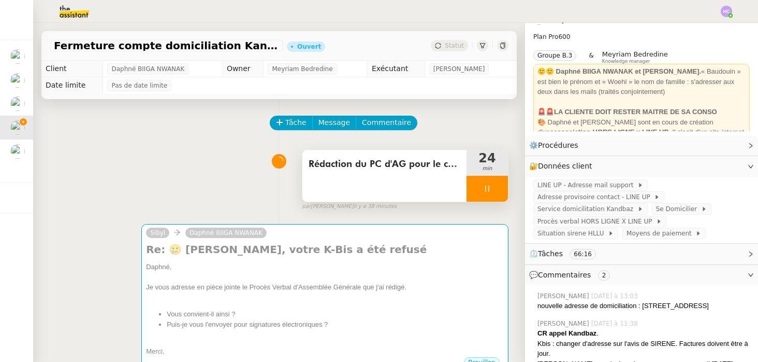
click at [478, 187] on div at bounding box center [487, 189] width 41 height 26
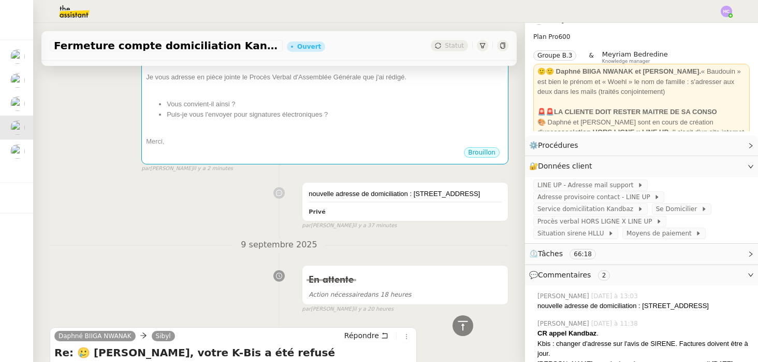
scroll to position [46, 0]
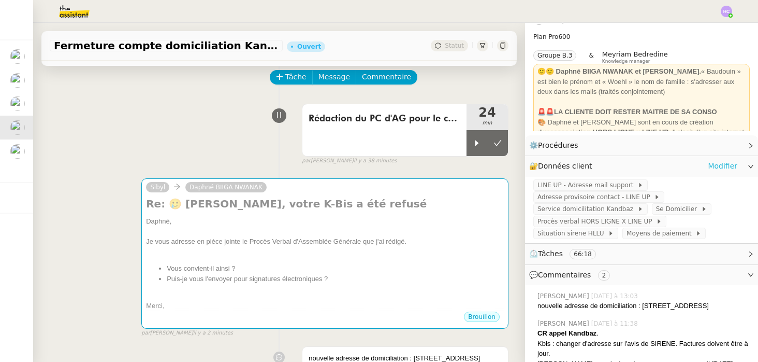
click at [725, 165] on link "Modifier" at bounding box center [723, 166] width 30 height 12
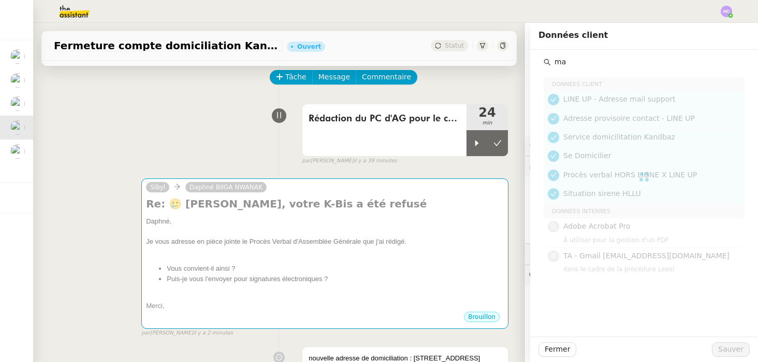
type input "m"
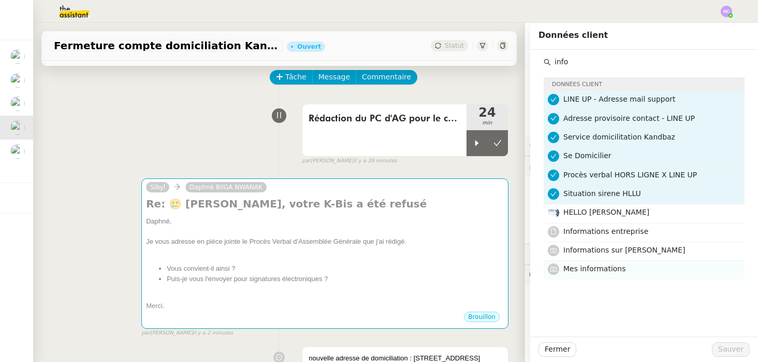
type input "info"
click at [602, 264] on span "Mes informations" at bounding box center [595, 268] width 63 height 8
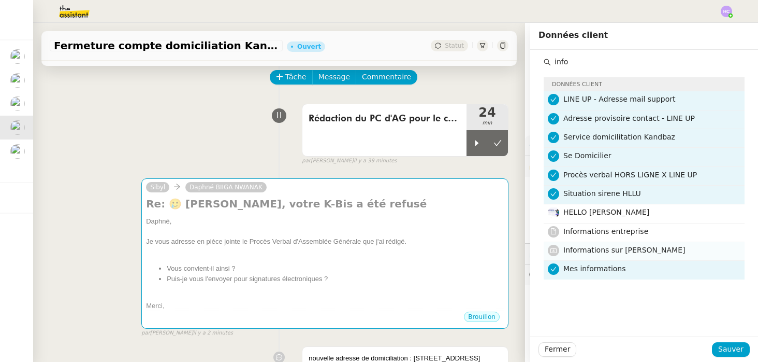
click at [600, 251] on span "Informations sur Baudouin WOEHL" at bounding box center [625, 250] width 122 height 8
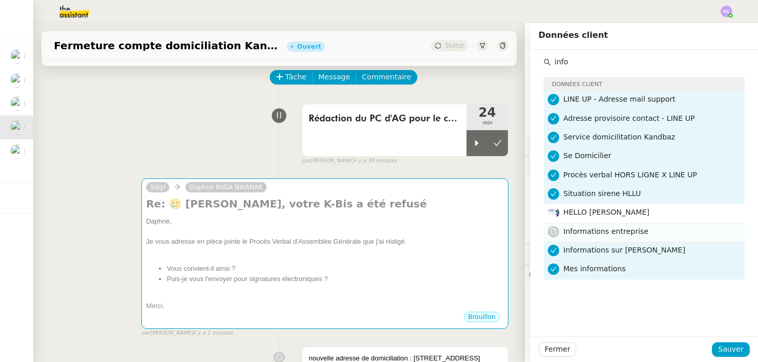
click at [599, 233] on span "Informations entreprise" at bounding box center [606, 231] width 85 height 8
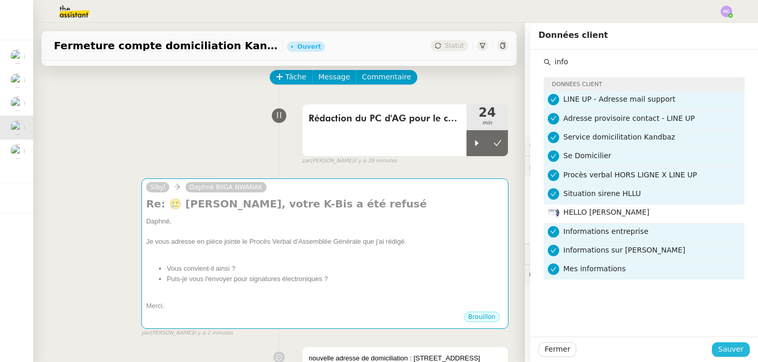
click at [724, 347] on span "Sauver" at bounding box center [731, 349] width 25 height 12
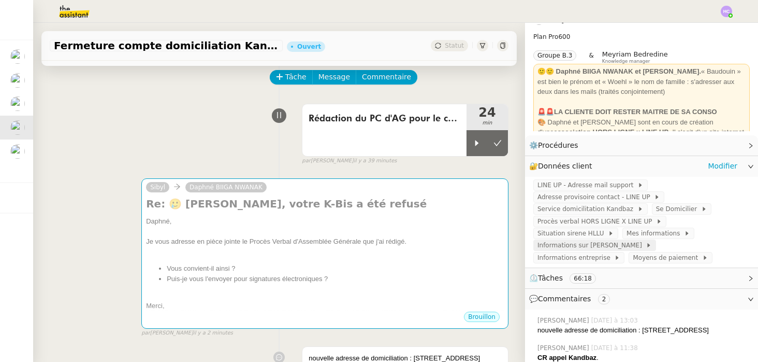
click at [620, 245] on span "Informations sur Baudouin WOEHL" at bounding box center [592, 245] width 108 height 10
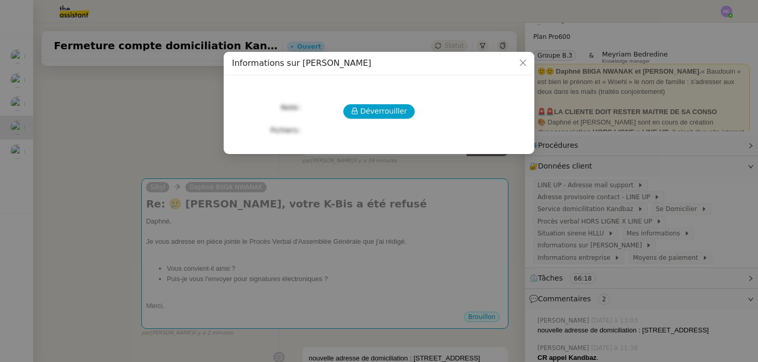
click at [372, 98] on div "Déverrouiller Note Fichiers Upload" at bounding box center [379, 110] width 294 height 54
click at [372, 106] on span "Déverrouiller" at bounding box center [384, 111] width 47 height 12
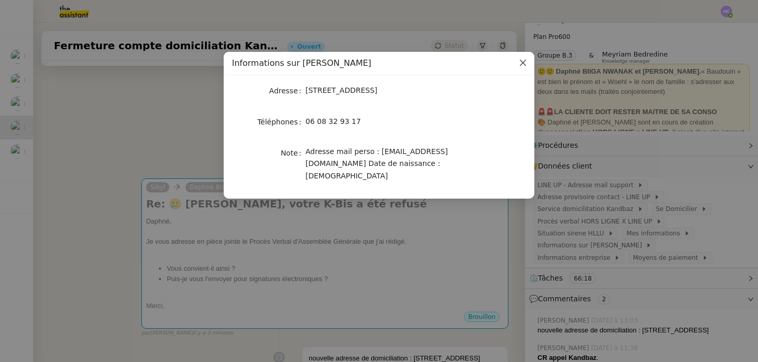
click at [522, 65] on icon "Close" at bounding box center [523, 63] width 8 height 8
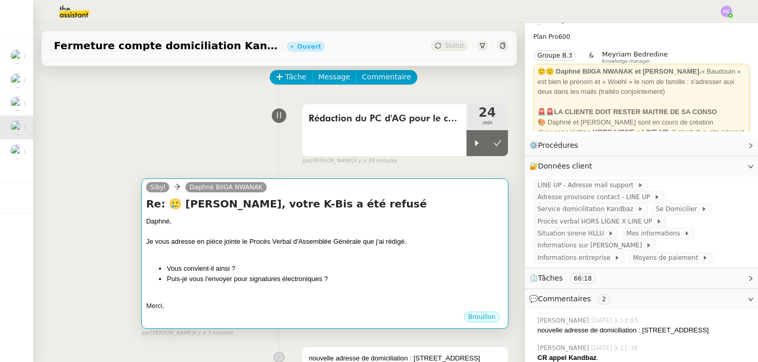
click at [338, 273] on li "Vous convient-il ainsi ?" at bounding box center [335, 268] width 337 height 10
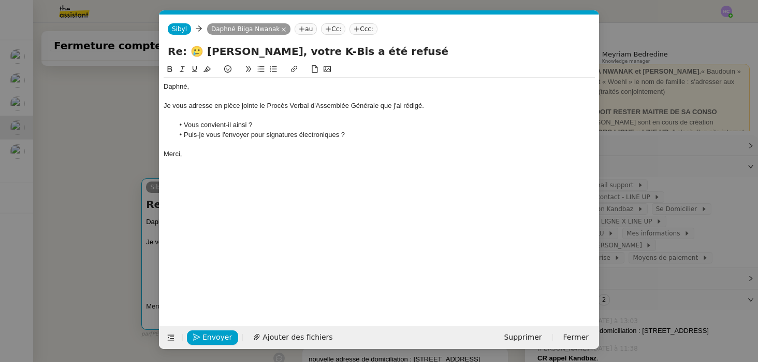
scroll to position [0, 22]
click at [361, 135] on li "Puis-je vous l'envoyer pour signatures électroniques ?" at bounding box center [385, 134] width 422 height 9
click at [109, 119] on nz-modal-container "Service TA - VOYAGE - PROPOSITION GLOBALE A utiliser dans le cadre de propositi…" at bounding box center [379, 181] width 758 height 362
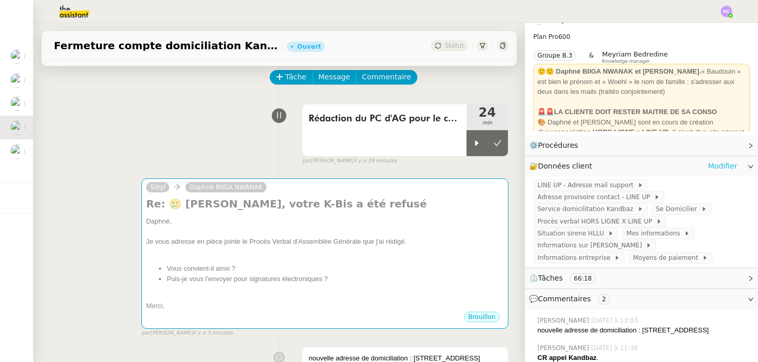
click at [717, 165] on link "Modifier" at bounding box center [723, 166] width 30 height 12
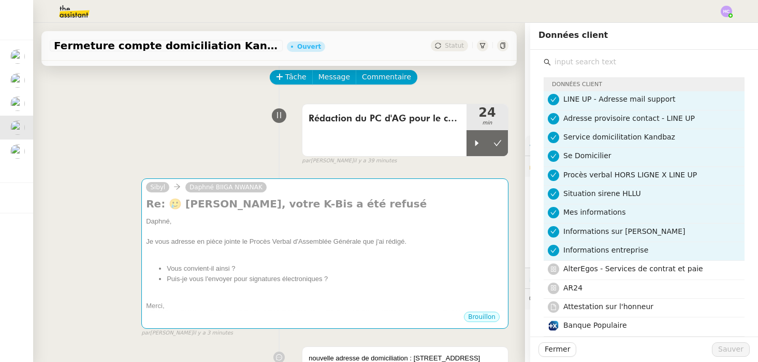
click at [506, 85] on div "Tâche Message Commentaire" at bounding box center [390, 82] width 238 height 25
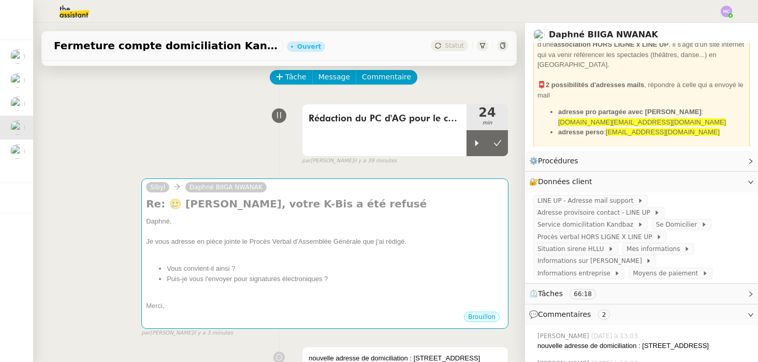
scroll to position [104, 0]
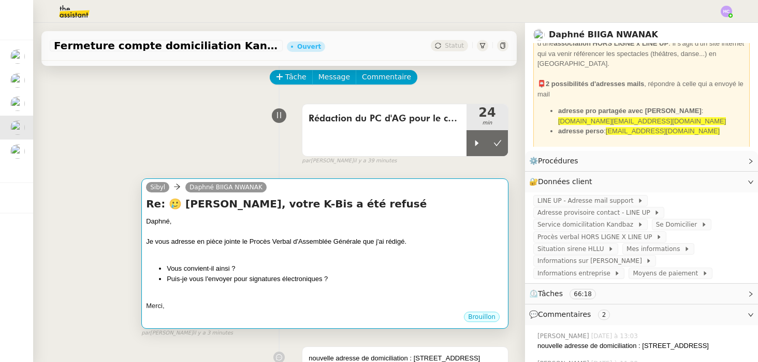
click at [414, 247] on div at bounding box center [325, 252] width 358 height 10
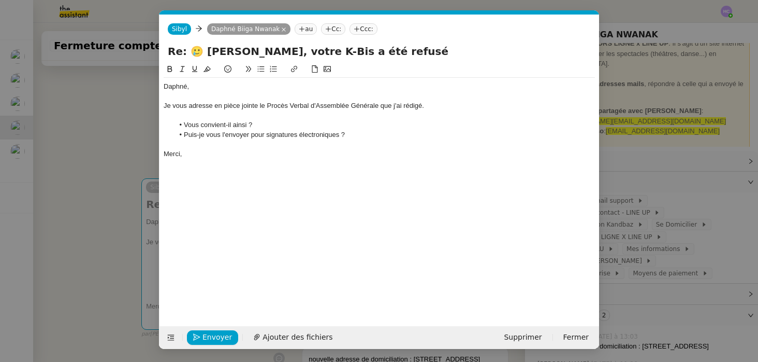
scroll to position [0, 22]
click at [340, 132] on li "Puis-je vous l'envoyer pour signatures électroniques ?" at bounding box center [385, 134] width 422 height 9
click at [270, 126] on li "Vous convient-il ainsi ?" at bounding box center [385, 124] width 422 height 9
click at [411, 135] on li "Puis-je vous l'envoyer pour signatures électroniques sur vos deux adresses mail…" at bounding box center [385, 134] width 422 height 9
click at [426, 135] on li "Puis-je vous l'envoyer pour signatures électroniques sur vos deux adresses emai…" at bounding box center [385, 134] width 422 height 9
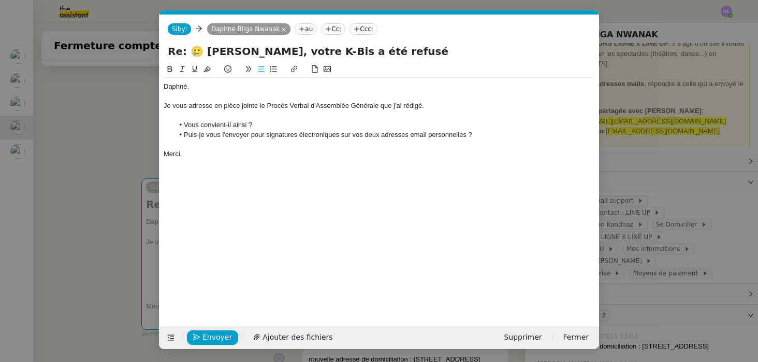
click at [487, 136] on li "Puis-je vous l'envoyer pour signatures électroniques sur vos deux adresses emai…" at bounding box center [385, 134] width 422 height 9
click at [432, 105] on div "Je vous adresse en pièce jointe le Procès Verbal d'Assemblée Générale que j'ai …" at bounding box center [380, 105] width 432 height 9
click at [225, 153] on div "Merci," at bounding box center [380, 153] width 432 height 9
click at [271, 335] on span "Ajouter des fichiers" at bounding box center [298, 337] width 70 height 12
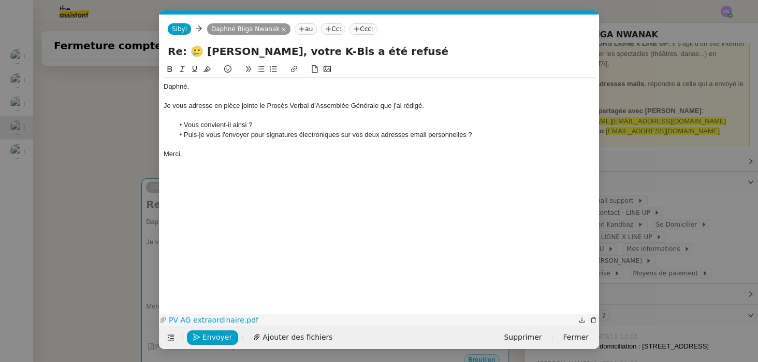
click at [591, 318] on icon "button" at bounding box center [594, 320] width 6 height 6
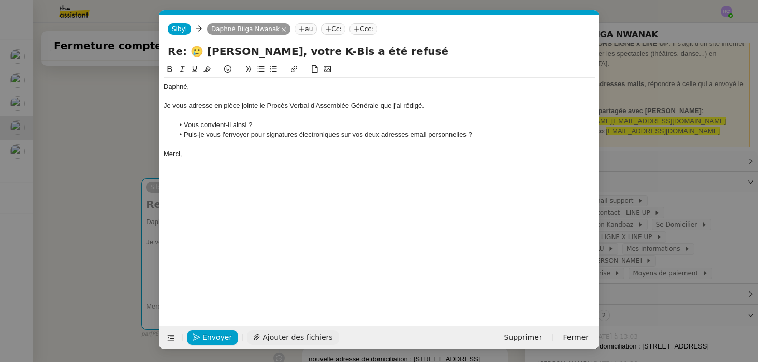
click at [292, 337] on span "Ajouter des fichiers" at bounding box center [298, 337] width 70 height 12
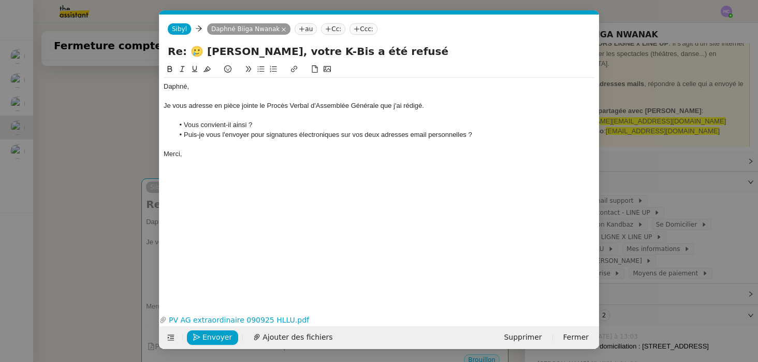
click at [233, 154] on div "Merci," at bounding box center [380, 153] width 432 height 9
click at [207, 335] on span "Envoyer" at bounding box center [218, 337] width 30 height 12
click at [207, 335] on span "Confirmer l'envoi" at bounding box center [234, 337] width 62 height 12
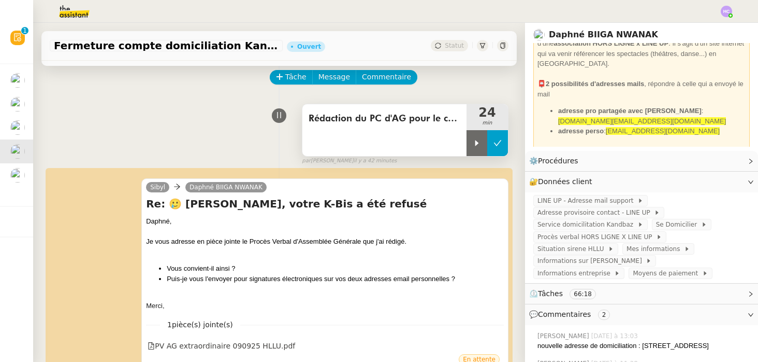
click at [505, 139] on button at bounding box center [498, 143] width 21 height 26
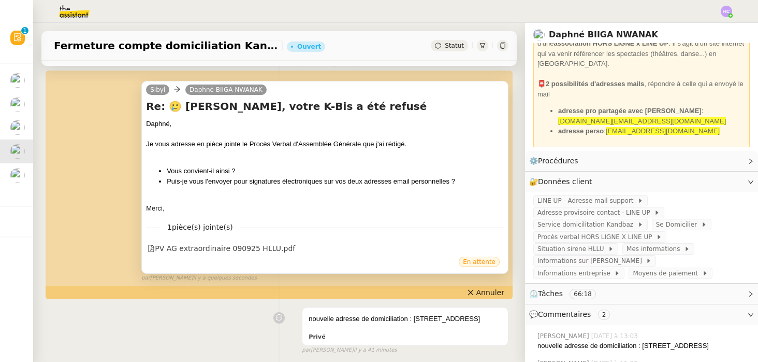
scroll to position [241, 0]
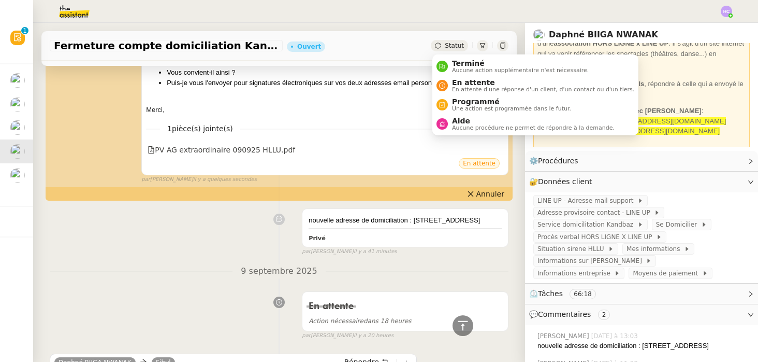
click at [443, 47] on div "Statut" at bounding box center [449, 45] width 37 height 11
click at [449, 79] on div "En attente En attente d'une réponse d'un client, d'un contact ou d'un tiers." at bounding box center [541, 85] width 187 height 14
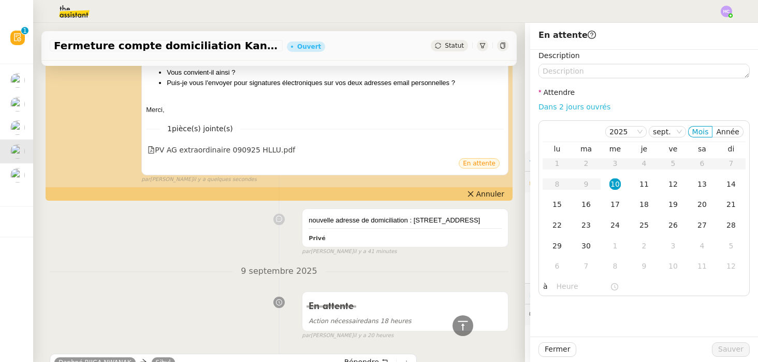
click at [585, 109] on link "Dans 2 jours ouvrés" at bounding box center [575, 107] width 72 height 8
type input "07:00"
click at [737, 349] on span "Sauver" at bounding box center [731, 349] width 25 height 12
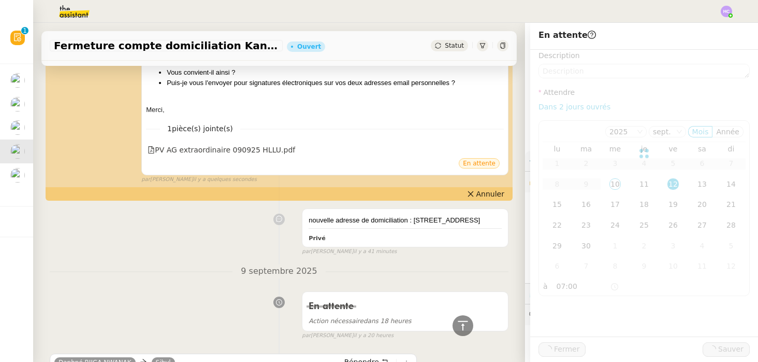
scroll to position [299, 0]
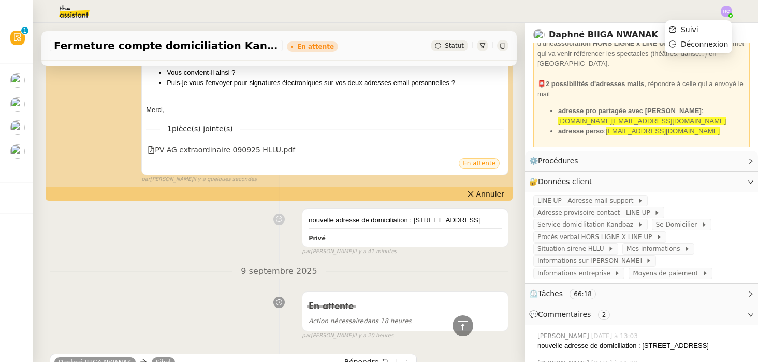
click at [725, 12] on img at bounding box center [726, 11] width 11 height 11
click at [699, 30] on span "Suivi" at bounding box center [690, 29] width 18 height 8
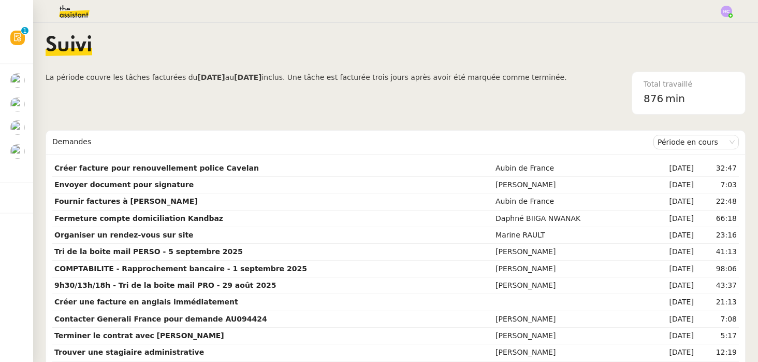
click at [77, 12] on img at bounding box center [66, 11] width 80 height 23
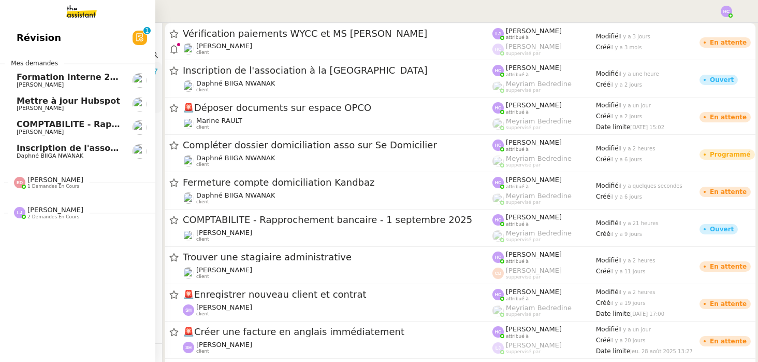
click at [49, 155] on span "Daphné BIIGA NWANAK" at bounding box center [50, 155] width 67 height 7
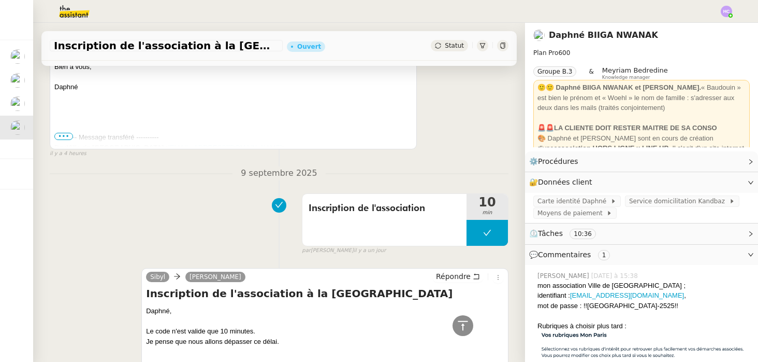
scroll to position [642, 0]
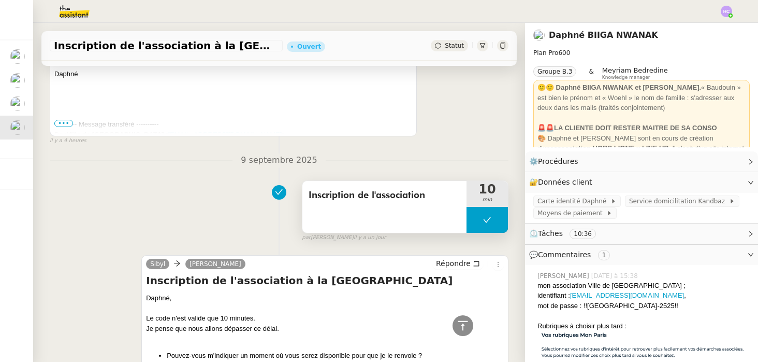
click at [481, 221] on button at bounding box center [487, 220] width 41 height 26
click at [479, 221] on icon at bounding box center [477, 220] width 8 height 8
click at [587, 201] on span "Carte identité Daphné" at bounding box center [574, 201] width 73 height 10
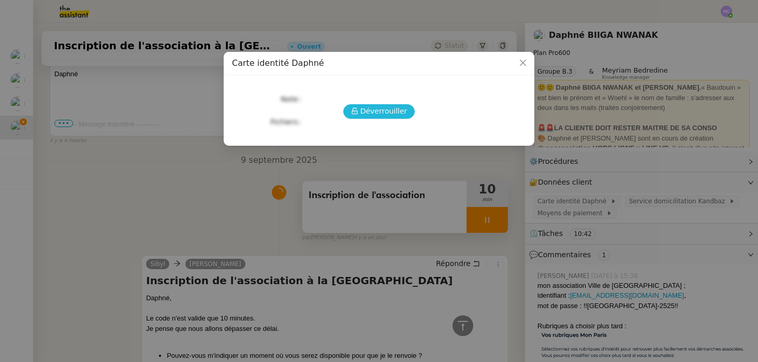
click at [389, 110] on span "Déverrouiller" at bounding box center [384, 111] width 47 height 12
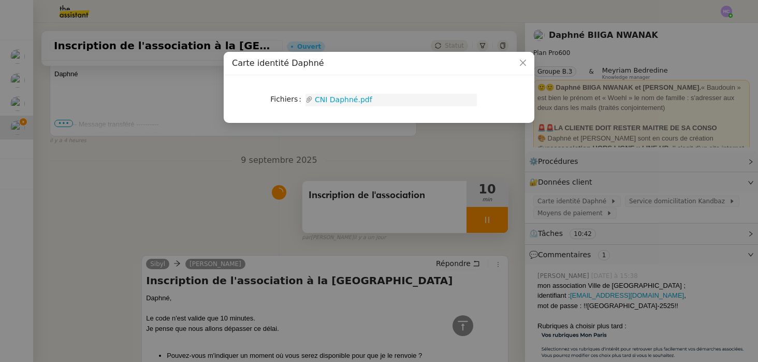
click at [358, 98] on link "CNI Daphné.pdf" at bounding box center [395, 100] width 164 height 12
click at [201, 160] on nz-modal-container "Carte identité Daphné Fichiers Upload CNI Daphné.pdf" at bounding box center [379, 181] width 758 height 362
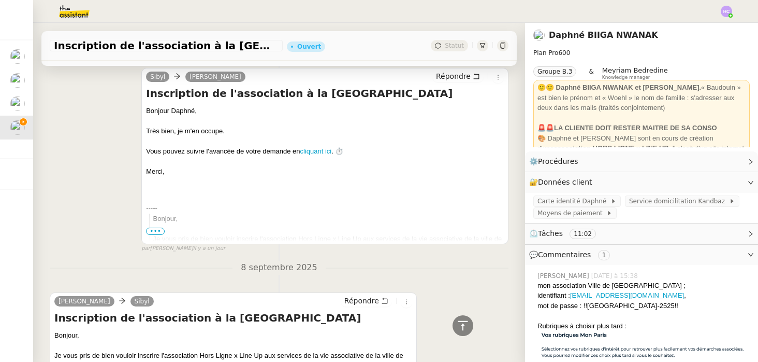
scroll to position [1578, 0]
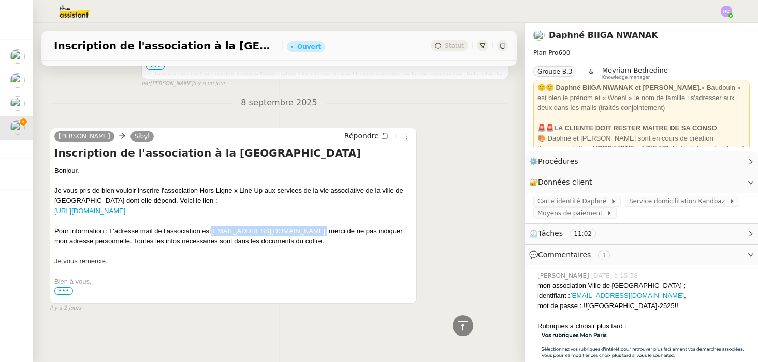
drag, startPoint x: 291, startPoint y: 231, endPoint x: 214, endPoint y: 231, distance: 76.7
click at [214, 231] on div "Pour information : L'adresse mail de l'association est admin@wearelineup.com , …" at bounding box center [233, 236] width 358 height 20
copy div "admin@wearelineup.com ,"
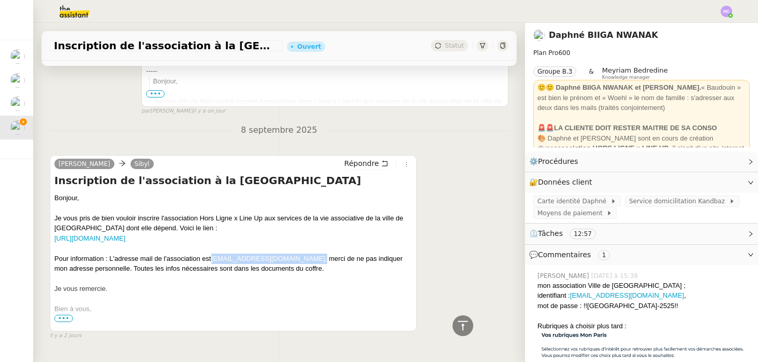
scroll to position [1553, 0]
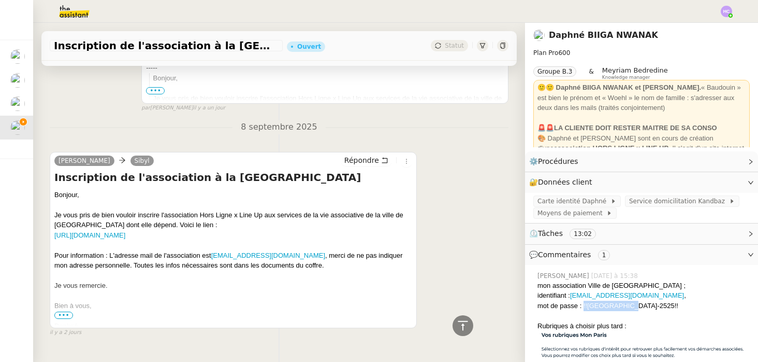
drag, startPoint x: 626, startPoint y: 306, endPoint x: 584, endPoint y: 306, distance: 41.4
click at [584, 306] on div "mot de passe : !!Paris-2525!!" at bounding box center [644, 305] width 212 height 10
copy div "!!Paris-2525!!"
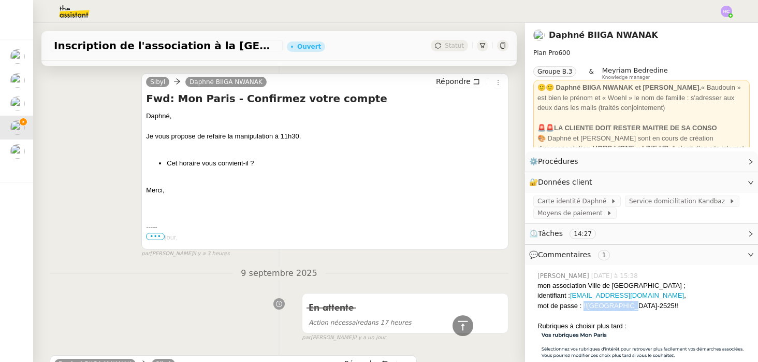
scroll to position [0, 0]
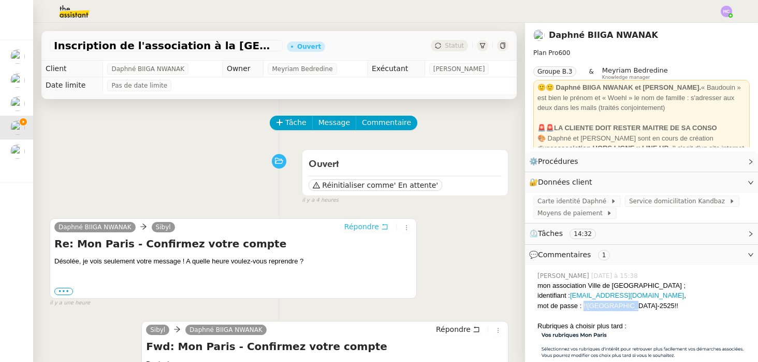
click at [355, 232] on button "Répondre" at bounding box center [366, 226] width 51 height 11
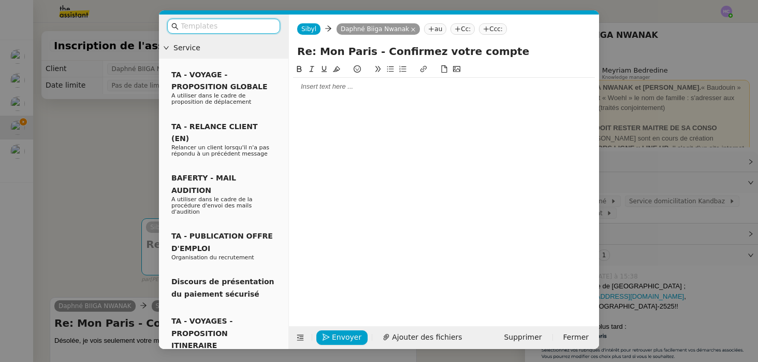
click at [317, 88] on div at bounding box center [444, 86] width 302 height 9
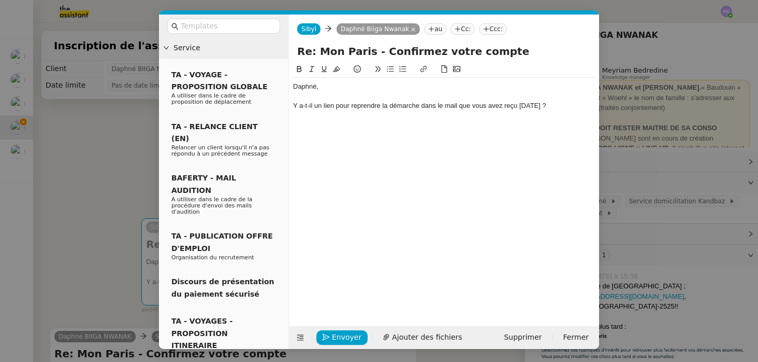
click at [295, 106] on div "Y a-t-il un lien pour reprendre la démarche dans le mail que vous avez reçu hie…" at bounding box center [444, 105] width 302 height 9
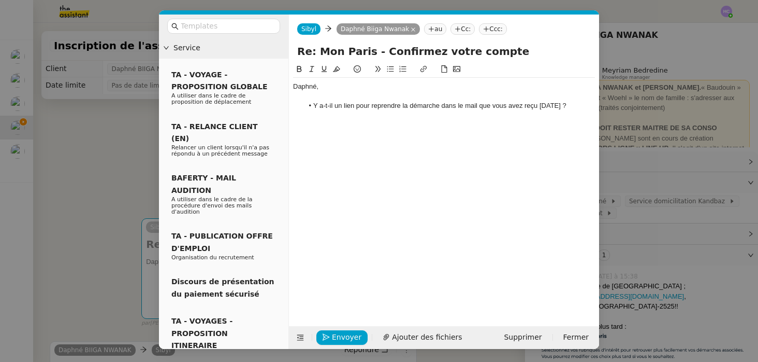
click at [563, 102] on li "Y a-t-il un lien pour reprendre la démarche dans le mail que vous avez reçu hie…" at bounding box center [450, 105] width 292 height 9
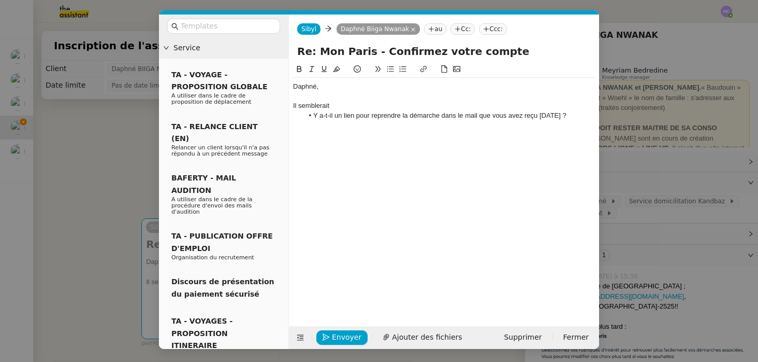
drag, startPoint x: 344, startPoint y: 106, endPoint x: 285, endPoint y: 103, distance: 59.1
click at [284, 105] on nz-layout "Service TA - VOYAGE - PROPOSITION GLOBALE A utiliser dans le cadre de propositi…" at bounding box center [379, 182] width 440 height 334
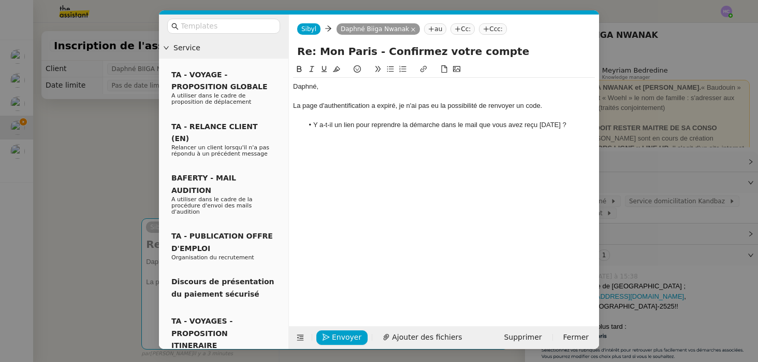
click at [565, 125] on li "Y a-t-il un lien pour reprendre la démarche dans le mail que vous avez reçu hie…" at bounding box center [450, 124] width 292 height 9
click at [520, 107] on div "La page d'authentification a expiré, je n'ai pas eu la possibilité de renvoyer …" at bounding box center [444, 105] width 302 height 9
drag, startPoint x: 371, startPoint y: 106, endPoint x: 395, endPoint y: 106, distance: 23.3
click at [395, 107] on div "La page d'authentification a expiré, je n'ai pas eu la possibilité de renvoyer …" at bounding box center [444, 105] width 302 height 9
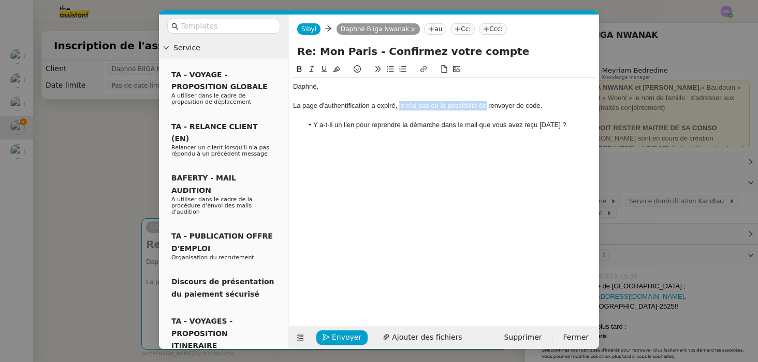
drag, startPoint x: 487, startPoint y: 106, endPoint x: 398, endPoint y: 106, distance: 88.6
click at [398, 106] on div "La page d'authentification a expiré, je n'ai pas eu la possibilité de renvoyer …" at bounding box center [444, 105] width 302 height 9
click at [533, 106] on div "La page d'authentification a expiré, lorsque j'ai demandé de renvoyer de code." at bounding box center [444, 105] width 302 height 9
click at [316, 108] on div "La page d'authentification a expiré, lorsque j'ai demandé de renvoyer de code." at bounding box center [444, 105] width 302 height 9
click at [322, 109] on div "La page d'authentification a expiré, lorsque j'ai demandé de renvoyer de code." at bounding box center [444, 105] width 302 height 9
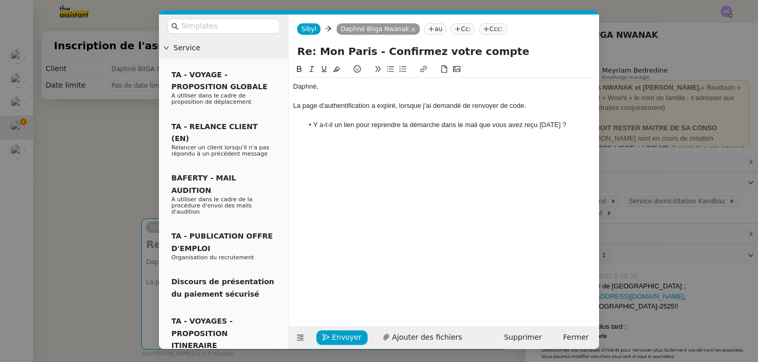
click at [534, 106] on div "La page d'authentification a expiré, lorsque j'ai demandé de renvoyer de code." at bounding box center [444, 105] width 302 height 9
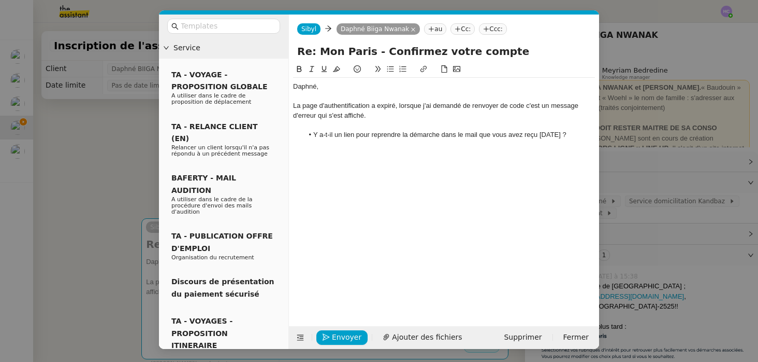
click at [359, 135] on li "Y a-t-il un lien pour reprendre la démarche dans le mail que vous avez reçu hie…" at bounding box center [450, 134] width 292 height 9
click at [532, 106] on div "La page d'authentification a expiré, lorsque j'ai demandé de renvoyer de code c…" at bounding box center [444, 110] width 302 height 19
click at [0, 0] on lt-span ", c'est" at bounding box center [0, 0] width 0 height 0
click at [557, 135] on li "Y a-t-il un lien pour reprendre la démarche dans le mail que vous avez reçu hie…" at bounding box center [450, 134] width 292 height 9
click at [391, 118] on div "La page d'authentification a expiré, lorsque j'ai demandé de renvoyer de code, …" at bounding box center [444, 110] width 302 height 19
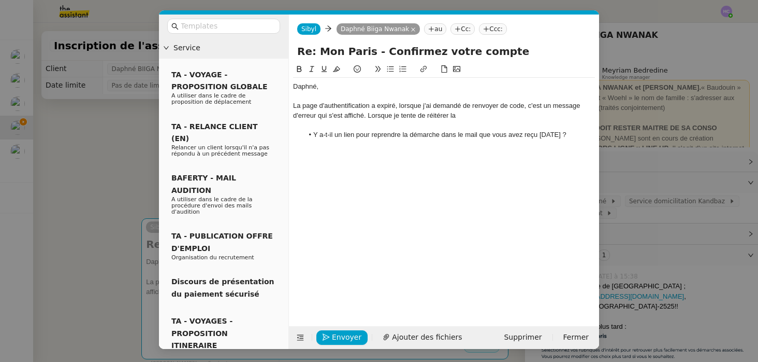
drag, startPoint x: 463, startPoint y: 114, endPoint x: 430, endPoint y: 112, distance: 32.7
click at [430, 112] on div "La page d'authentification a expiré, lorsque j'ai demandé de renvoyer de code, …" at bounding box center [444, 110] width 302 height 19
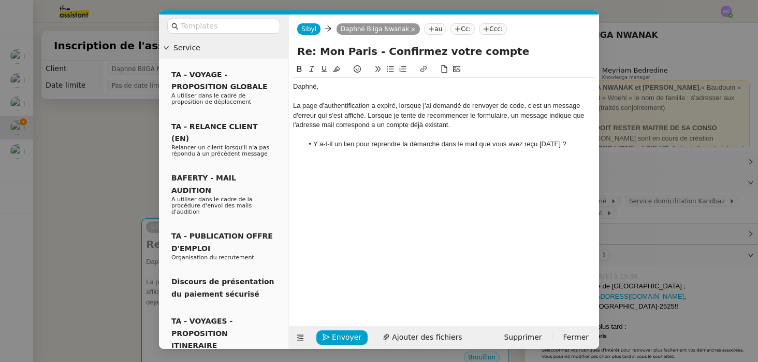
click at [568, 146] on li "Y a-t-il un lien pour reprendre la démarche dans le mail que vous avez reçu hie…" at bounding box center [450, 143] width 292 height 9
click at [388, 163] on div "Le cas échéant, je contacterai le service" at bounding box center [444, 163] width 302 height 9
click at [416, 165] on div "Le cas échéant, je contacterai les service" at bounding box center [444, 163] width 302 height 9
click at [351, 164] on div "Le cas échéant, je contacterai les services "Mon Paris" au numéro indiqué." at bounding box center [444, 163] width 302 height 9
click at [535, 165] on div "Le cas échéant, je contacterai les services "Mon Paris" au numéro indiqué." at bounding box center [444, 163] width 302 height 9
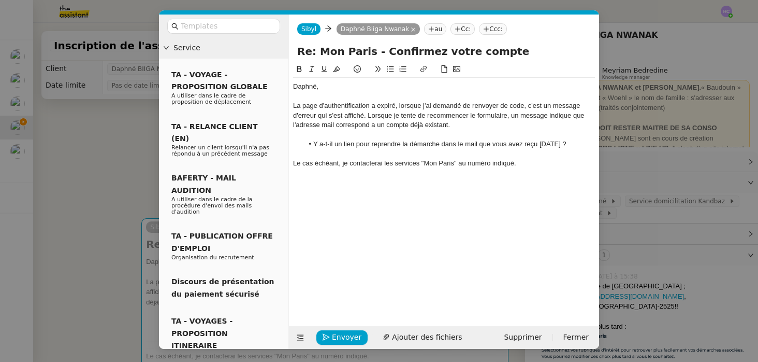
click at [377, 125] on div "La page d'authentification a expiré, lorsque j'ai demandé de renvoyer de code, …" at bounding box center [444, 115] width 302 height 28
click at [0, 0] on lt-em "à" at bounding box center [0, 0] width 0 height 0
click at [327, 92] on div at bounding box center [444, 96] width 302 height 9
click at [535, 163] on div "Le cas échéant, je contacterai les services "Mon Paris" au numéro indiqué." at bounding box center [444, 163] width 302 height 9
click at [340, 162] on div "Le cas échéant, je contacterai les services "Mon Paris" au numéro indiqué." at bounding box center [444, 163] width 302 height 9
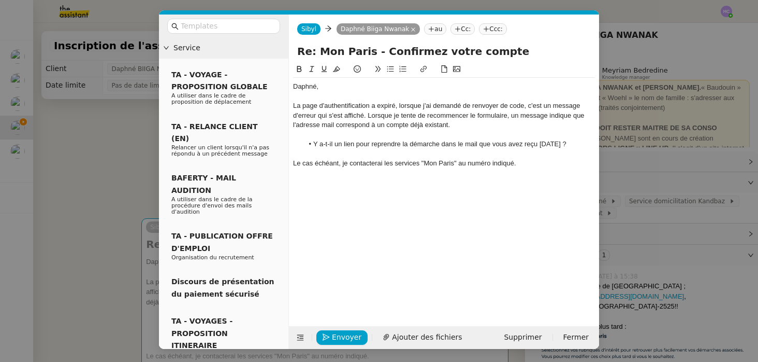
click at [520, 162] on div "Le cas échéant, je contacterai les services "Mon Paris" au numéro indiqué." at bounding box center [444, 163] width 302 height 9
click at [340, 164] on div "Le cas échéant, je contacterai les services "Mon Paris" au numéro indiqué" at bounding box center [444, 163] width 302 height 9
click at [590, 163] on div "Le cas échéant net si cela vous convient, je contacterai les services "Mon Pari…" at bounding box center [444, 163] width 302 height 9
drag, startPoint x: 406, startPoint y: 174, endPoint x: 296, endPoint y: 100, distance: 132.5
click at [296, 100] on div "Daphné, La page d'authentification a expiré, lorsque j'ai demandé de renvoyer d…" at bounding box center [444, 139] width 302 height 123
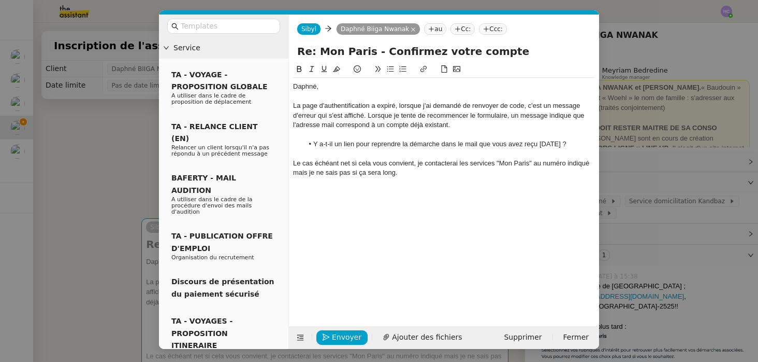
copy div "La page d'authentification a expiré, lorsque j'ai demandé de renvoyer de code, …"
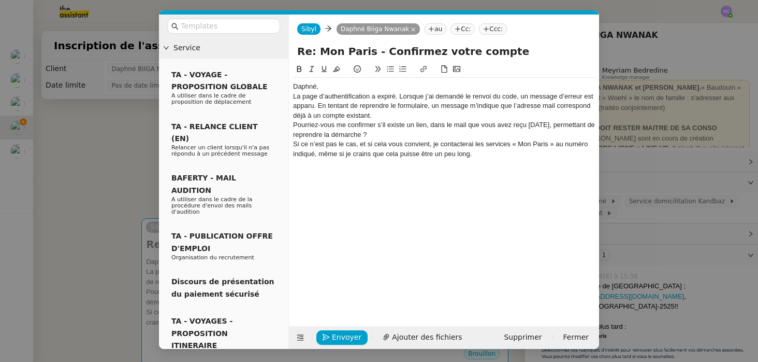
click at [324, 87] on div "Daphné," at bounding box center [444, 86] width 302 height 9
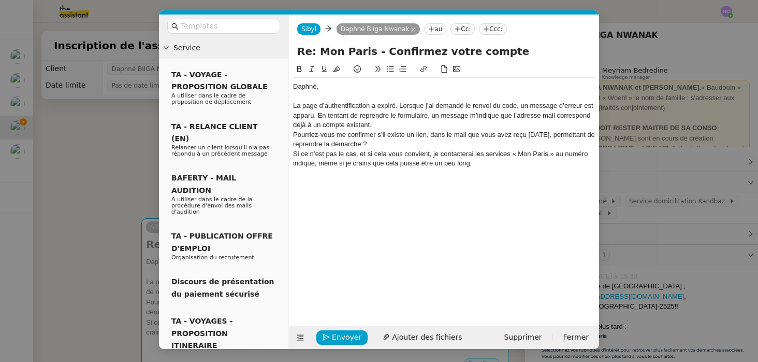
click at [379, 126] on div "La page d’authentification a expiré. Lorsque j’ai demandé le renvoi du code, un…" at bounding box center [444, 115] width 302 height 28
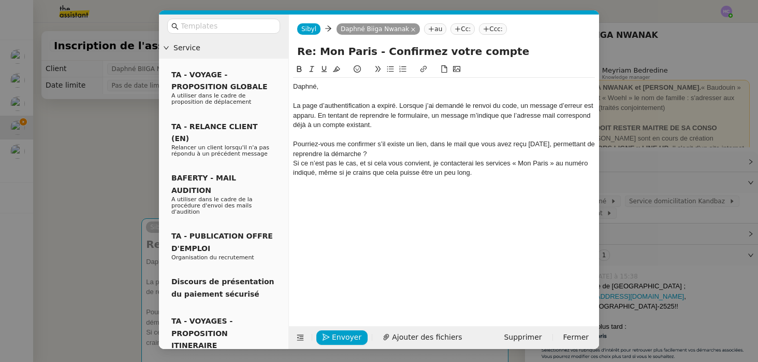
click at [294, 143] on div "Pourriez-vous me confirmer s’il existe un lien, dans le mail que vous avez reçu…" at bounding box center [444, 148] width 302 height 19
click at [294, 165] on div "Si ce n’est pas le cas, et si cela vous convient, je contacterai les services «…" at bounding box center [444, 168] width 302 height 19
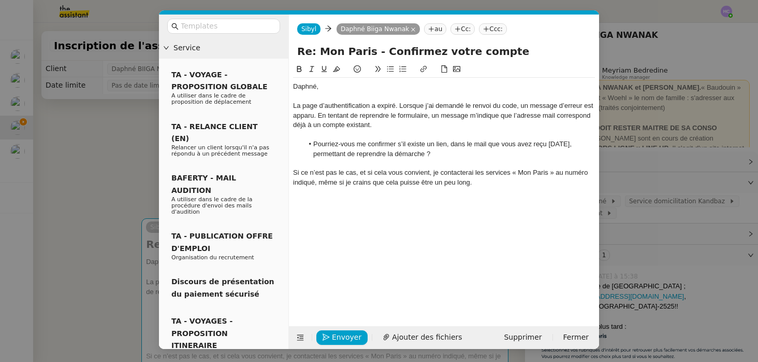
click at [495, 183] on div "Si ce n’est pas le cas, et si cela vous convient, je contacterai les services «…" at bounding box center [444, 177] width 302 height 19
click at [336, 337] on span "Envoyer" at bounding box center [347, 337] width 30 height 12
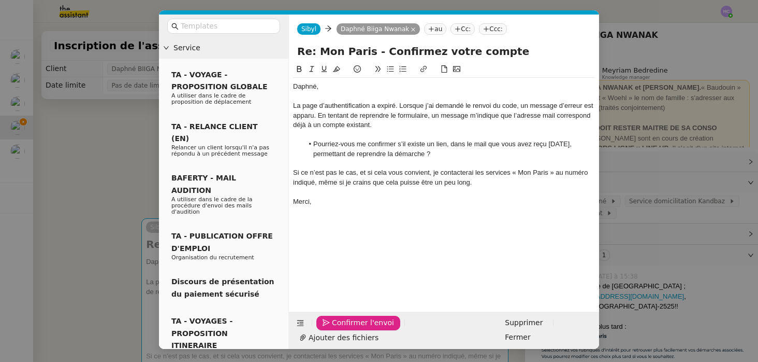
click at [88, 192] on nz-modal-container "Service TA - VOYAGE - PROPOSITION GLOBALE A utiliser dans le cadre de propositi…" at bounding box center [379, 181] width 758 height 362
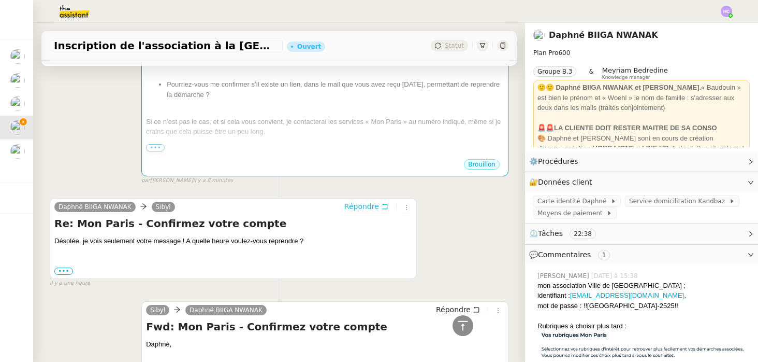
scroll to position [206, 0]
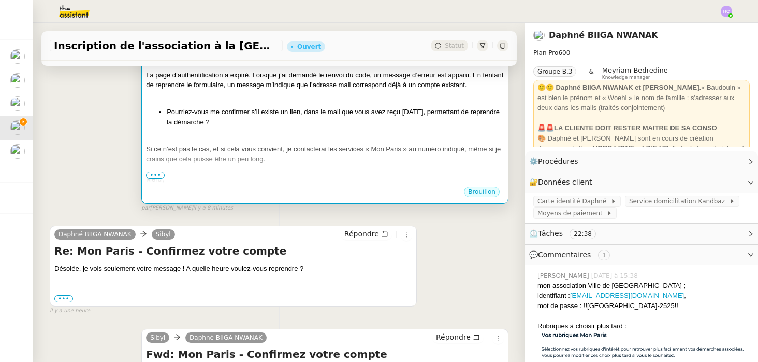
click at [313, 125] on li "Pourriez-vous me confirmer s’il existe un lien, dans le mail que vous avez reçu…" at bounding box center [335, 117] width 337 height 20
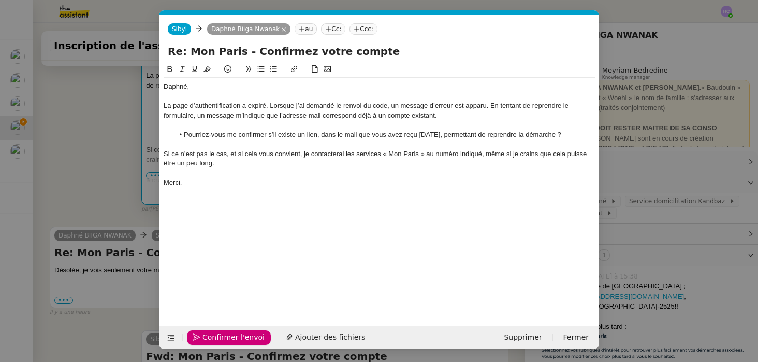
scroll to position [0, 22]
drag, startPoint x: 231, startPoint y: 336, endPoint x: 90, endPoint y: 148, distance: 235.3
click at [90, 148] on nz-modal-container "Service TA - VOYAGE - PROPOSITION GLOBALE A utiliser dans le cadre de propositi…" at bounding box center [379, 181] width 758 height 362
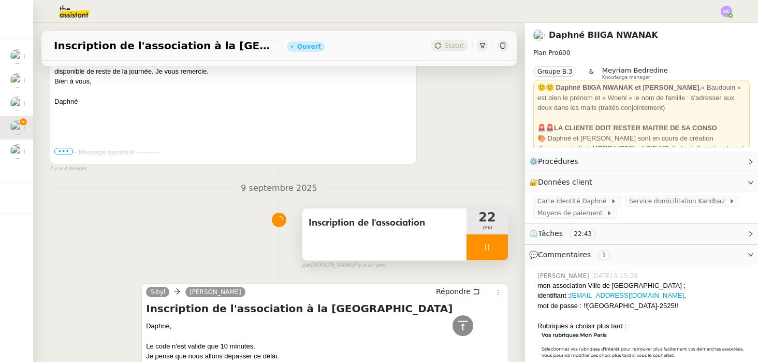
scroll to position [953, 0]
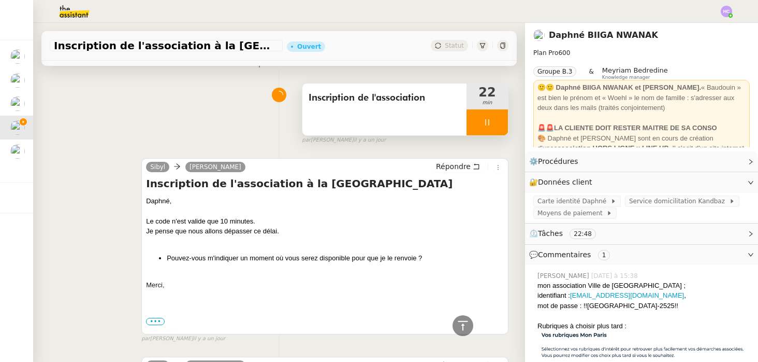
click at [481, 125] on div at bounding box center [487, 122] width 41 height 26
click at [498, 122] on icon at bounding box center [498, 122] width 8 height 8
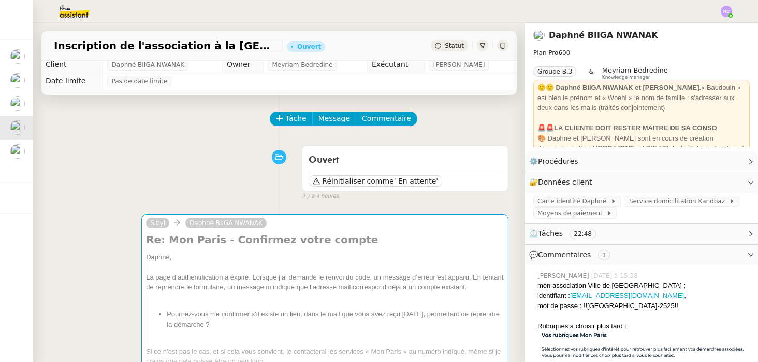
scroll to position [0, 0]
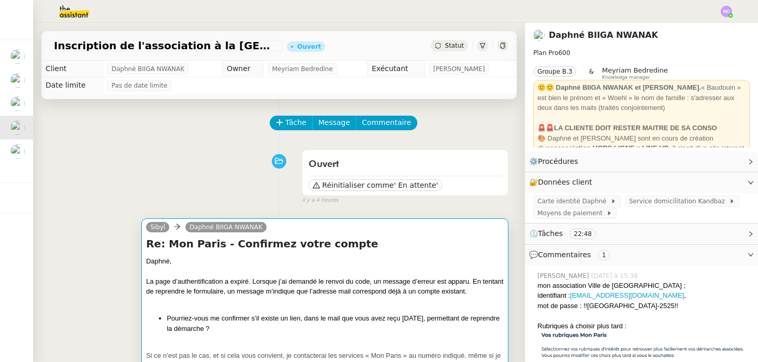
click at [247, 267] on div at bounding box center [325, 271] width 358 height 10
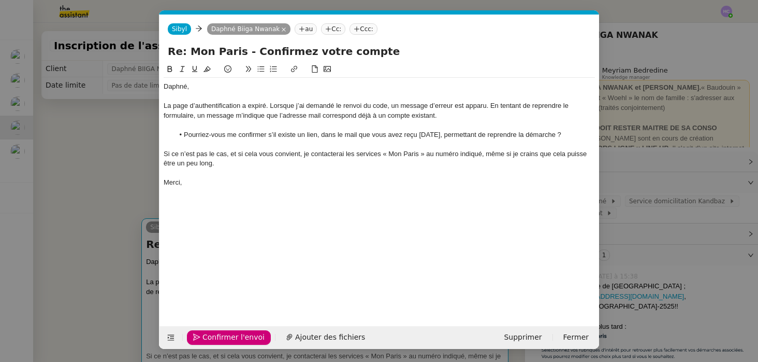
scroll to position [0, 22]
click at [213, 339] on span "Confirmer l'envoi" at bounding box center [234, 337] width 62 height 12
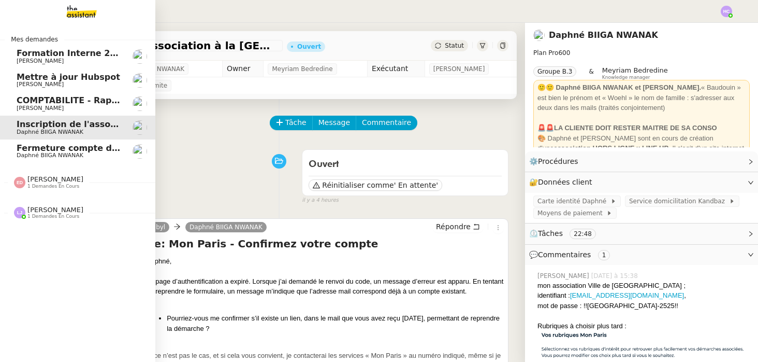
click at [32, 214] on span "1 demandes en cours" at bounding box center [53, 216] width 52 height 6
click at [39, 208] on span "[PERSON_NAME]" at bounding box center [55, 210] width 56 height 8
click at [39, 207] on span "[PERSON_NAME]" at bounding box center [55, 210] width 56 height 8
click at [48, 184] on span "1 demandes en cours" at bounding box center [53, 186] width 52 height 6
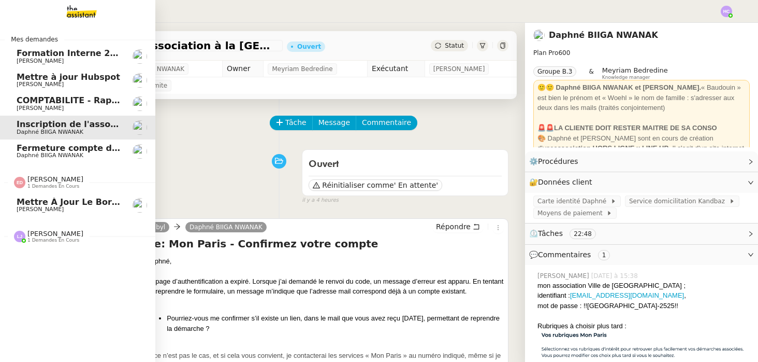
click at [48, 184] on span "1 demandes en cours" at bounding box center [53, 186] width 52 height 6
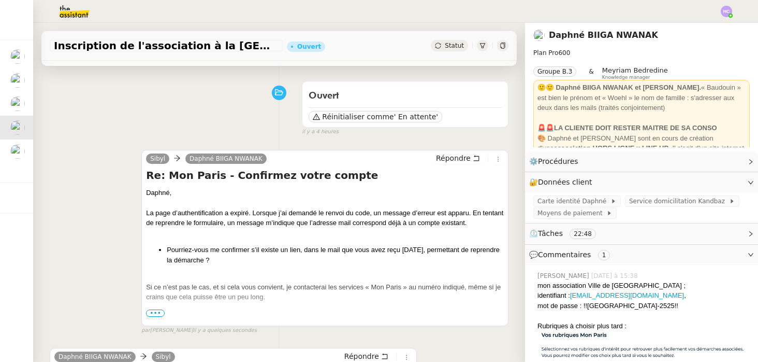
scroll to position [70, 0]
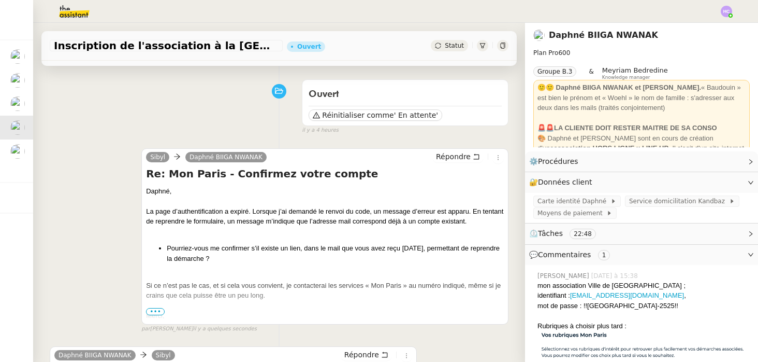
click at [456, 46] on span "Statut" at bounding box center [454, 45] width 19 height 7
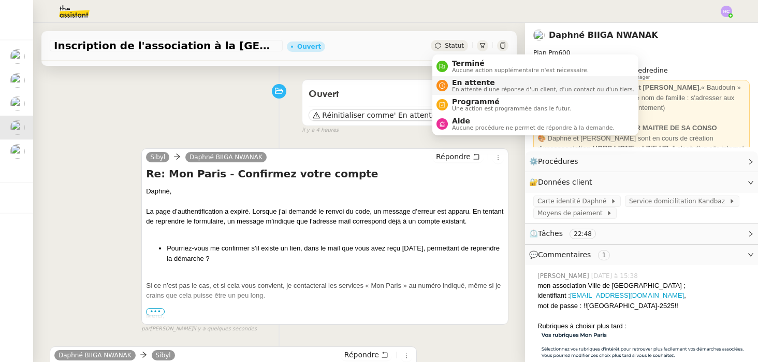
click at [468, 82] on span "En attente" at bounding box center [543, 82] width 182 height 8
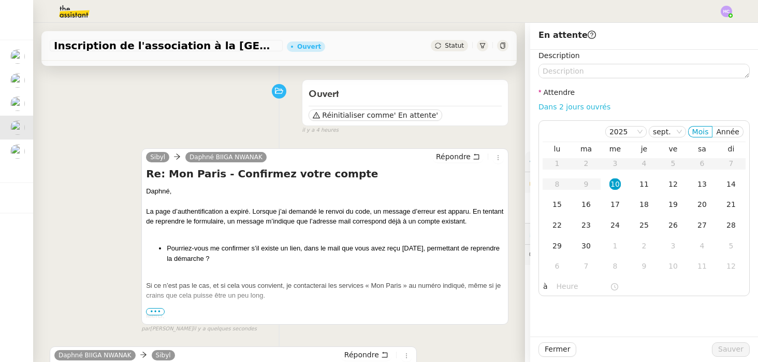
click at [596, 106] on link "Dans 2 jours ouvrés" at bounding box center [575, 107] width 72 height 8
type input "07:00"
click at [729, 349] on span "Sauver" at bounding box center [731, 349] width 25 height 12
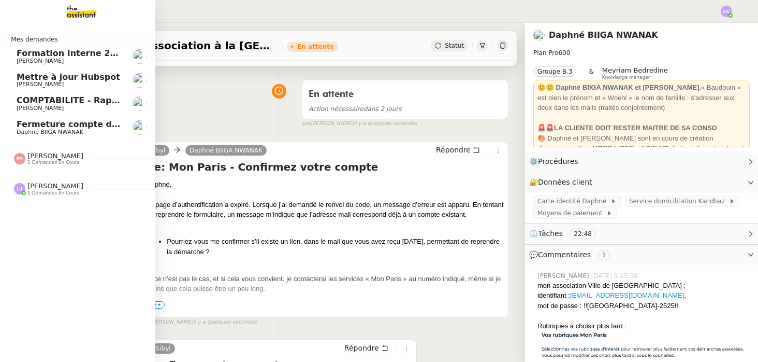
click at [43, 125] on span "Fermeture compte domiciliation Kandbaz" at bounding box center [113, 124] width 193 height 10
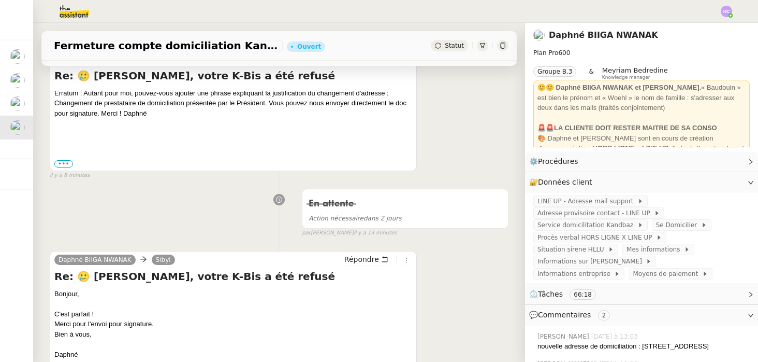
scroll to position [174, 0]
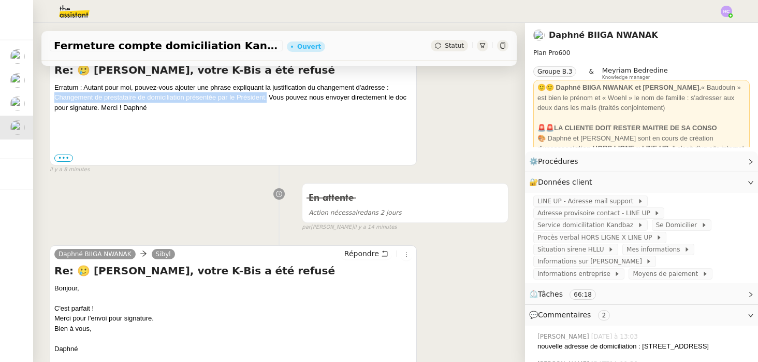
drag, startPoint x: 266, startPoint y: 98, endPoint x: 55, endPoint y: 100, distance: 210.9
click at [55, 100] on div "Erratum : Autant pour moi, pouvez-vous ajouter une phrase expliquant la justifi…" at bounding box center [233, 107] width 358 height 51
copy div "Changement de prestataire de domiciliation présentée par le Président."
click at [234, 108] on div "Erratum : Autant pour moi, pouvez-vous ajouter une phrase expliquant la justifi…" at bounding box center [233, 107] width 358 height 51
click at [196, 89] on div "Erratum : Autant pour moi, pouvez-vous ajouter une phrase expliquant la justifi…" at bounding box center [233, 107] width 358 height 51
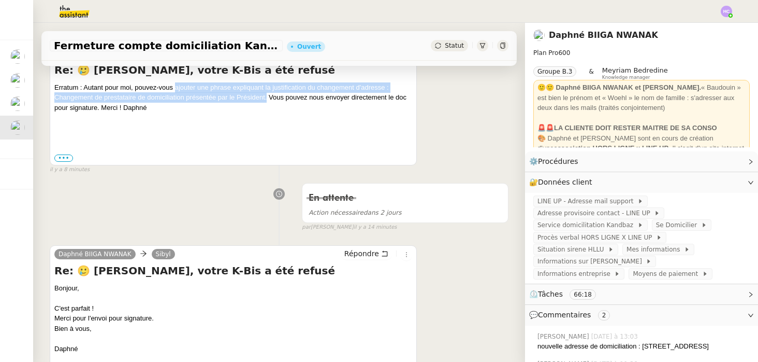
drag, startPoint x: 176, startPoint y: 88, endPoint x: 267, endPoint y: 100, distance: 92.0
click at [267, 100] on div "Erratum : Autant pour moi, pouvez-vous ajouter une phrase expliquant la justifi…" at bounding box center [233, 107] width 358 height 51
copy div "ajouter une phrase expliquant la justification du changement d'adresse : Change…"
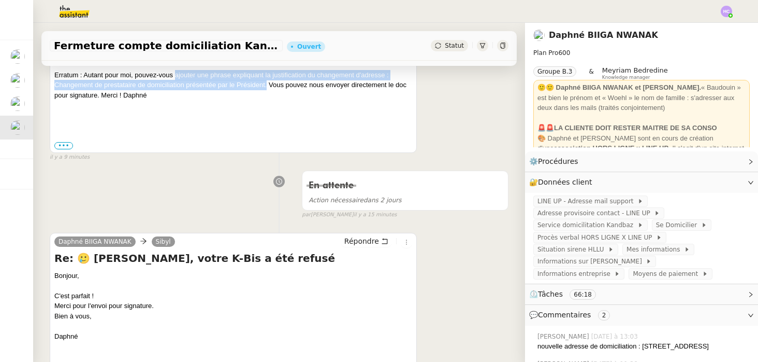
scroll to position [0, 0]
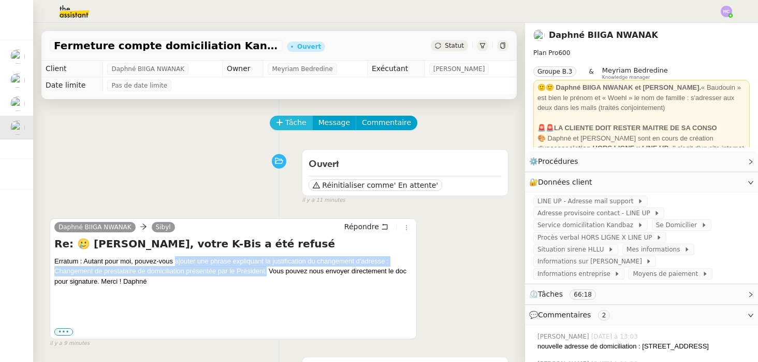
click at [290, 123] on span "Tâche" at bounding box center [295, 123] width 21 height 12
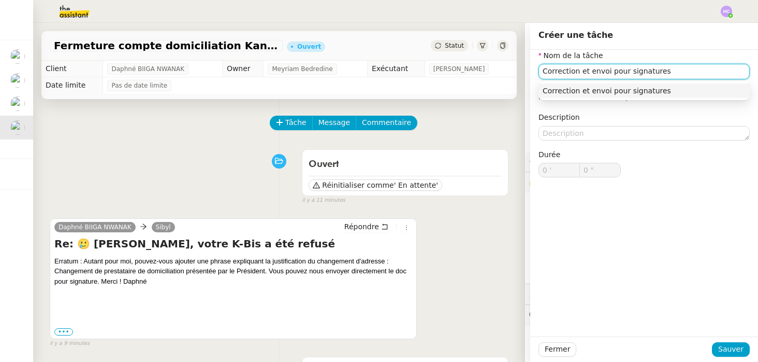
click at [580, 74] on input "Correction et envoi pour signatures" at bounding box center [644, 71] width 211 height 15
click at [609, 94] on div "Correction PV et envoi pour signatures" at bounding box center [644, 90] width 203 height 9
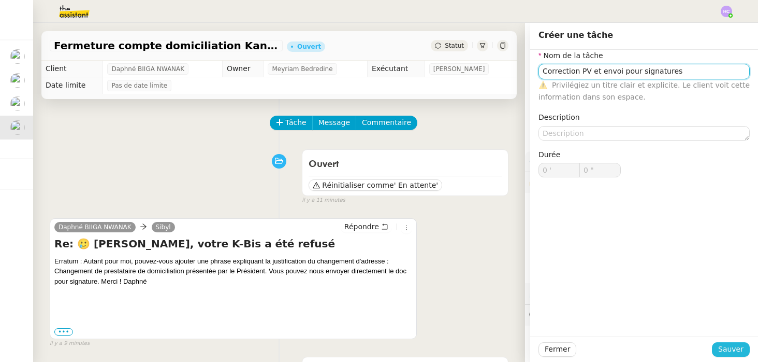
type input "Correction PV et envoi pour signatures"
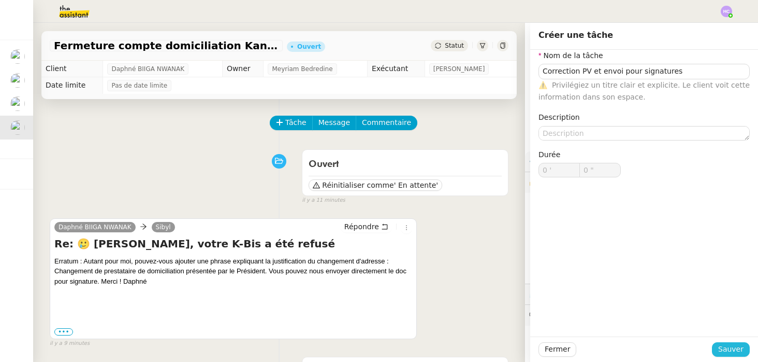
click at [729, 346] on span "Sauver" at bounding box center [731, 349] width 25 height 12
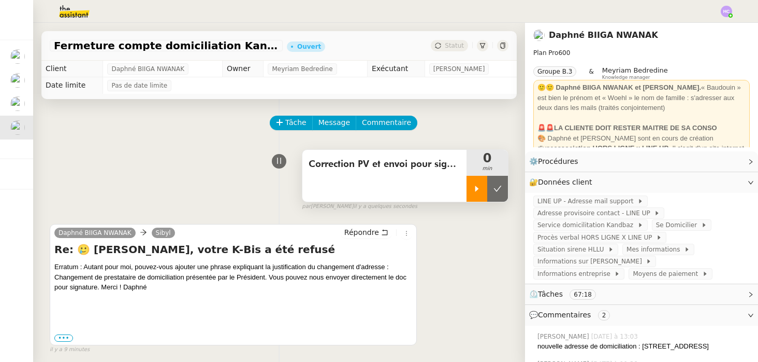
click at [471, 191] on div at bounding box center [477, 189] width 21 height 26
click at [718, 176] on div "🔐 Données client Modifier" at bounding box center [641, 182] width 233 height 20
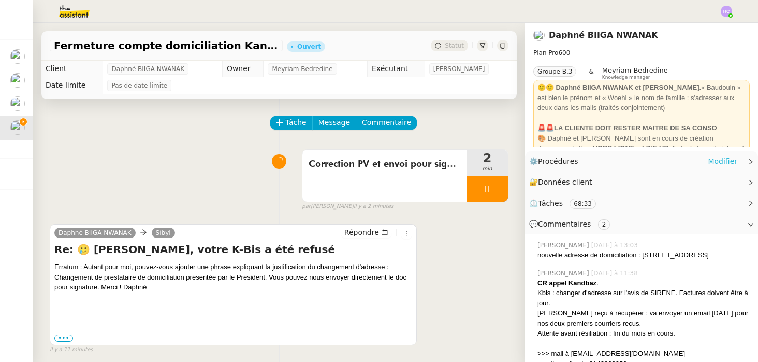
click at [715, 160] on link "Modifier" at bounding box center [723, 161] width 30 height 12
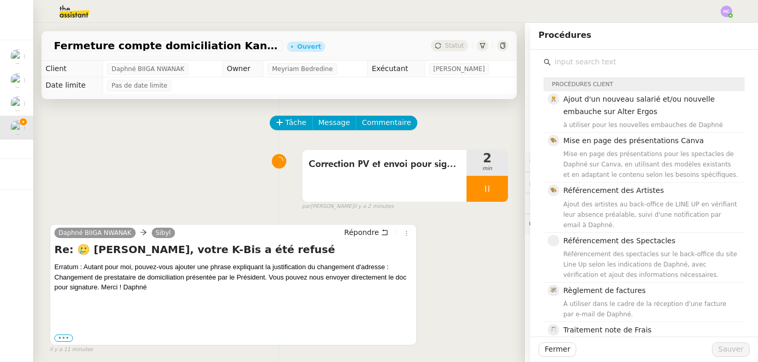
click at [627, 63] on input "text" at bounding box center [648, 62] width 194 height 14
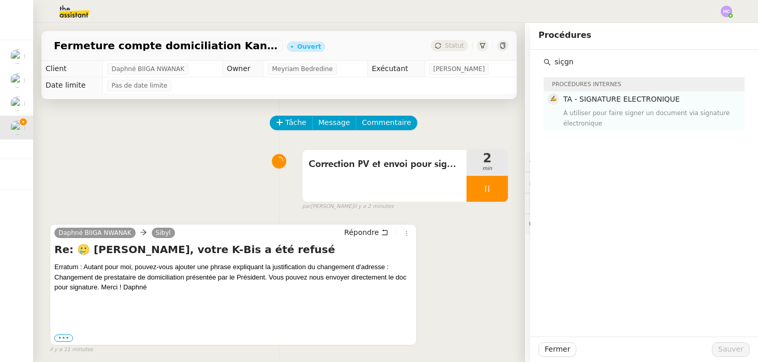
type input "siçgn"
click at [633, 113] on div "À utiliser pour faire signer un document via signature électronique" at bounding box center [651, 118] width 175 height 21
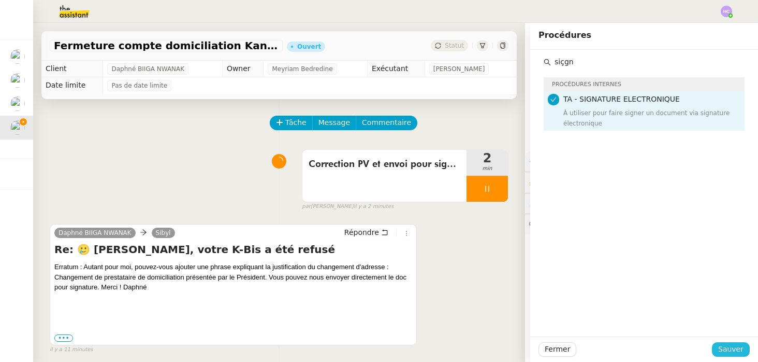
click at [721, 346] on span "Sauver" at bounding box center [731, 349] width 25 height 12
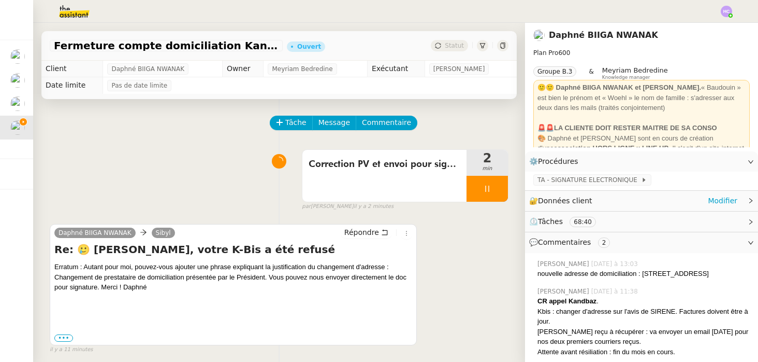
click at [634, 200] on div "🔐 Données client Modifier" at bounding box center [633, 201] width 208 height 12
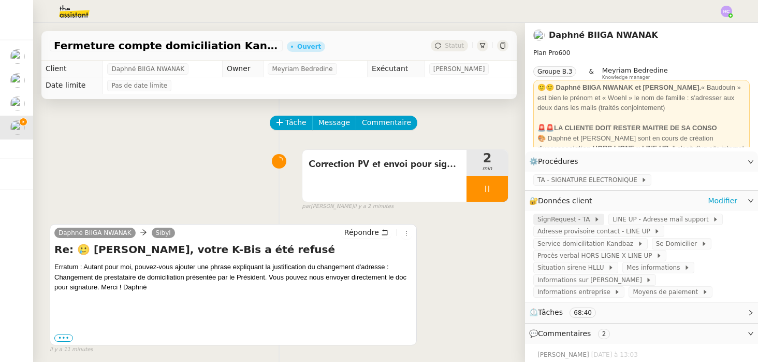
click at [571, 220] on span "SignRequest - TA" at bounding box center [566, 219] width 56 height 10
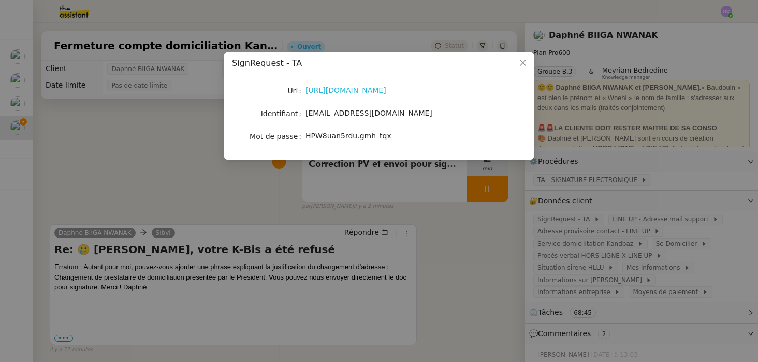
click at [362, 88] on link "https://signrequest.com/#/" at bounding box center [346, 90] width 81 height 8
click at [349, 89] on link "https://signrequest.com/#/" at bounding box center [346, 90] width 81 height 8
click at [136, 163] on nz-modal-container "SignRequest - TA Url https://signrequest.com/#/ Identifiant account@team.theass…" at bounding box center [379, 181] width 758 height 362
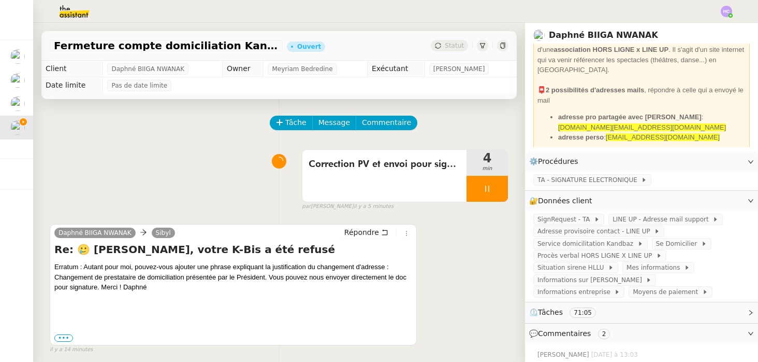
scroll to position [104, 0]
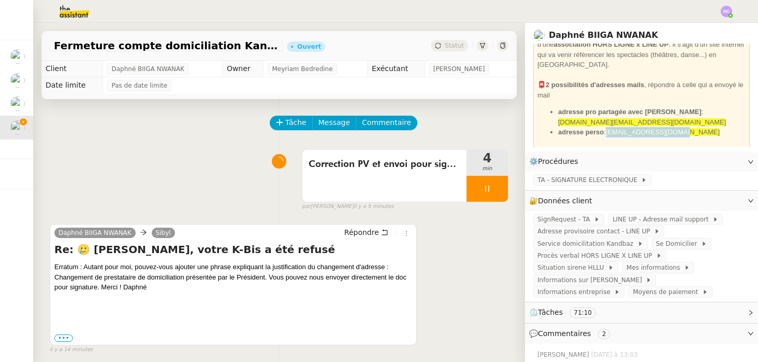
drag, startPoint x: 685, startPoint y: 122, endPoint x: 610, endPoint y: 124, distance: 75.7
click at [610, 128] on span "[EMAIL_ADDRESS][DOMAIN_NAME]" at bounding box center [663, 132] width 114 height 8
copy span "[EMAIL_ADDRESS][DOMAIN_NAME]"
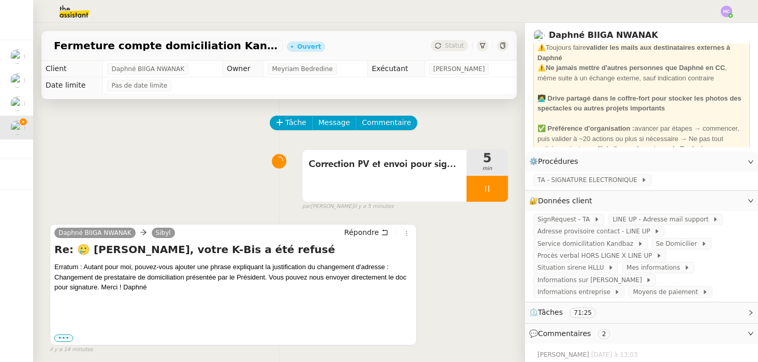
scroll to position [219, 0]
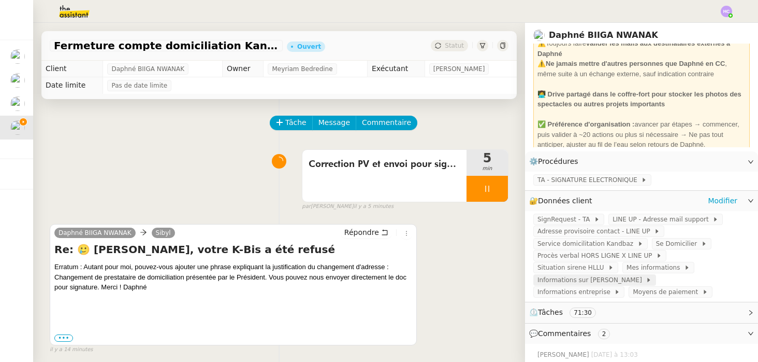
click at [628, 278] on span "Informations sur Baudouin WOEHL" at bounding box center [592, 280] width 108 height 10
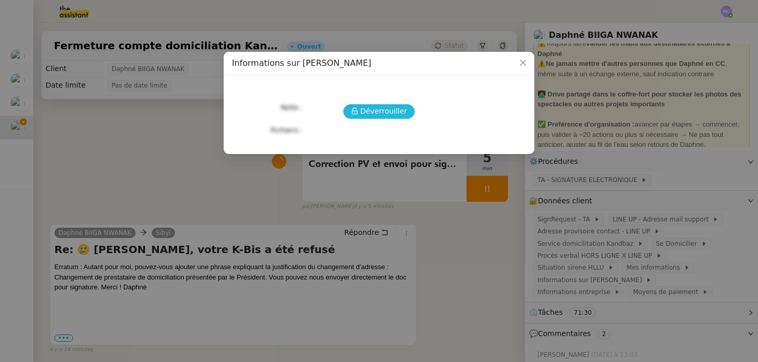
click at [389, 110] on span "Déverrouiller" at bounding box center [384, 111] width 47 height 12
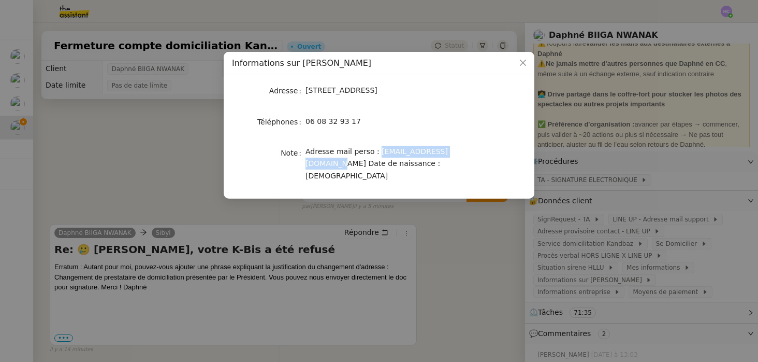
drag, startPoint x: 469, startPoint y: 151, endPoint x: 376, endPoint y: 153, distance: 92.8
click at [376, 153] on div "Adresse mail perso : woehl.baudouin@gmail.com Date de naissance : 28/09/1991" at bounding box center [391, 164] width 171 height 36
copy span "woehl.baudouin@gmail.com"
click at [523, 62] on icon "Close" at bounding box center [523, 63] width 8 height 8
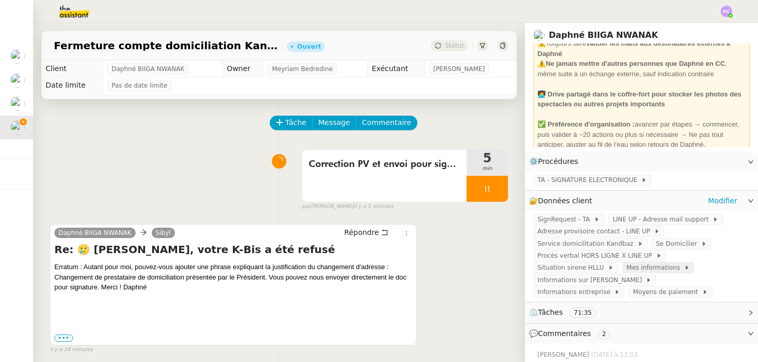
click at [644, 266] on span "Mes informations" at bounding box center [656, 267] width 58 height 10
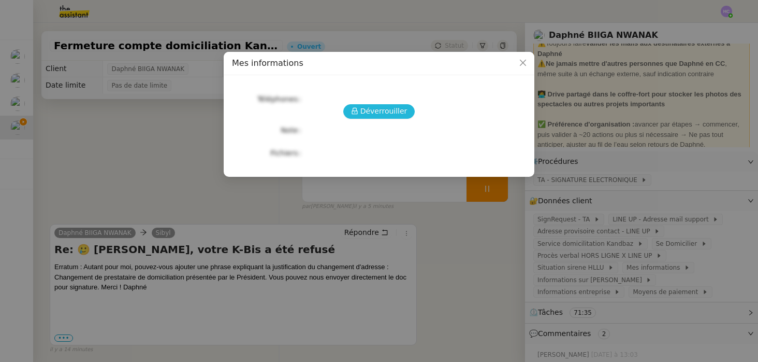
click at [367, 107] on span "Déverrouiller" at bounding box center [384, 111] width 47 height 12
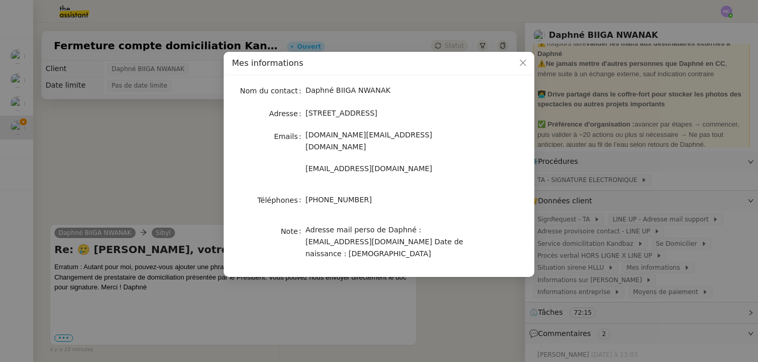
click at [194, 175] on nz-modal-container "Mes informations Nom du contact Daphné BIIGA NWANAK Adresse 5 rue du Travail 67…" at bounding box center [379, 181] width 758 height 362
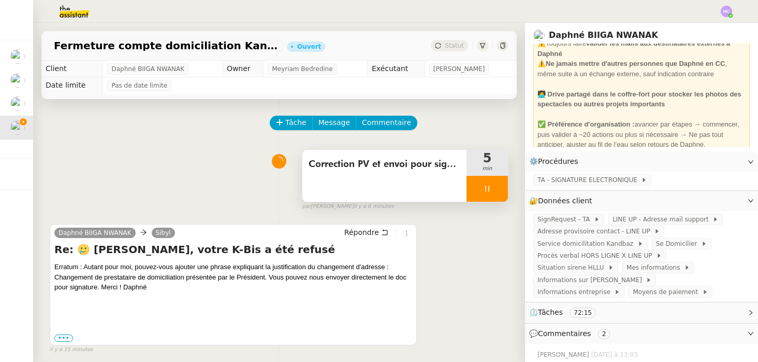
click at [484, 187] on icon at bounding box center [487, 188] width 8 height 8
click at [470, 189] on div at bounding box center [477, 189] width 21 height 26
click at [612, 180] on span "TA - SIGNATURE ELECTRONIQUE" at bounding box center [590, 180] width 104 height 10
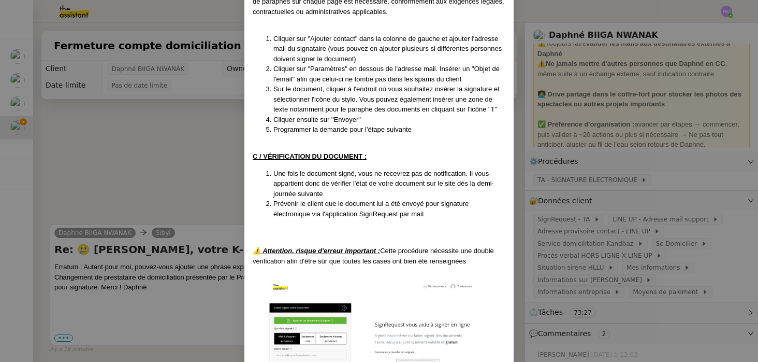
scroll to position [349, 0]
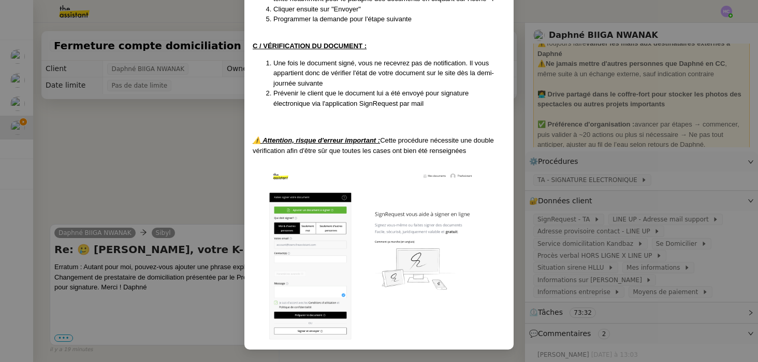
click at [313, 219] on img at bounding box center [379, 253] width 253 height 175
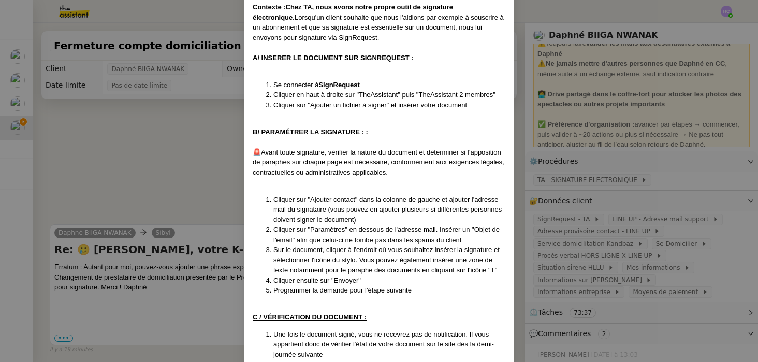
scroll to position [79, 0]
click at [156, 147] on nz-modal-container "MAJ le 6/03/24 Contexte : Chez TA, nous avons notre propre outil de signature é…" at bounding box center [379, 181] width 758 height 362
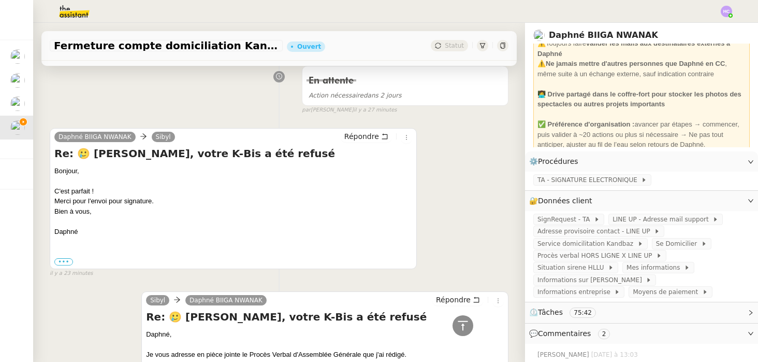
scroll to position [0, 0]
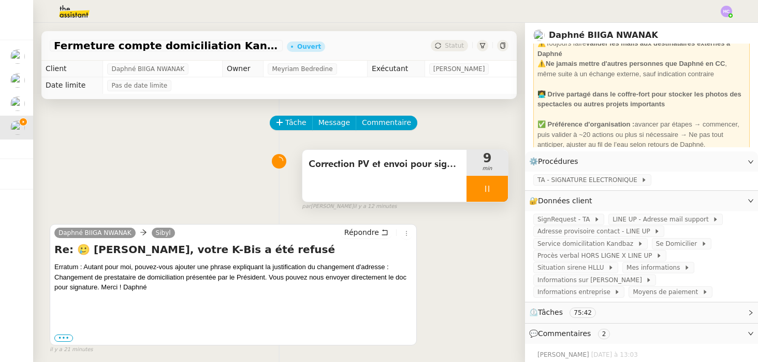
click at [479, 182] on div at bounding box center [487, 189] width 41 height 26
click at [498, 189] on icon at bounding box center [498, 188] width 8 height 8
click at [498, 189] on button at bounding box center [487, 189] width 41 height 26
click at [480, 189] on icon at bounding box center [477, 188] width 8 height 8
click at [353, 232] on span "Répondre" at bounding box center [362, 232] width 35 height 10
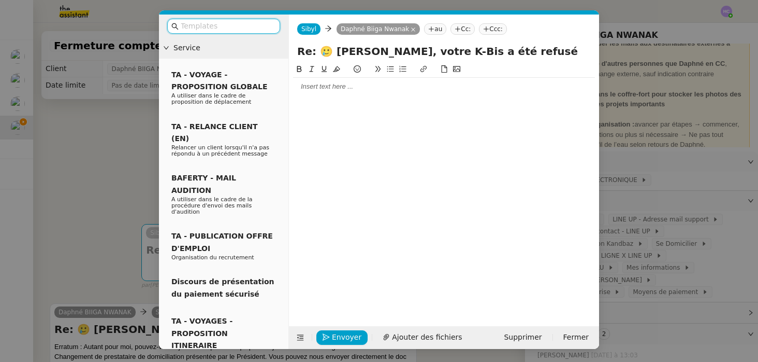
click at [364, 85] on div at bounding box center [444, 86] width 302 height 9
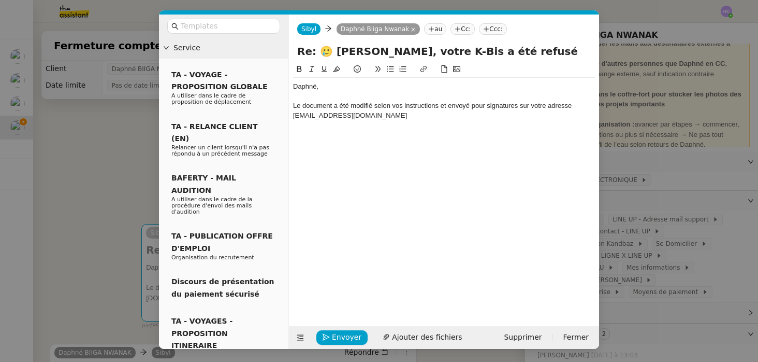
click at [574, 107] on div "Le document a été modifié selon vos instructions et envoyé pour signatures sur …" at bounding box center [444, 110] width 302 height 19
click at [647, 95] on nz-modal-container "Service TA - VOYAGE - PROPOSITION GLOBALE A utiliser dans le cadre de propositi…" at bounding box center [379, 181] width 758 height 362
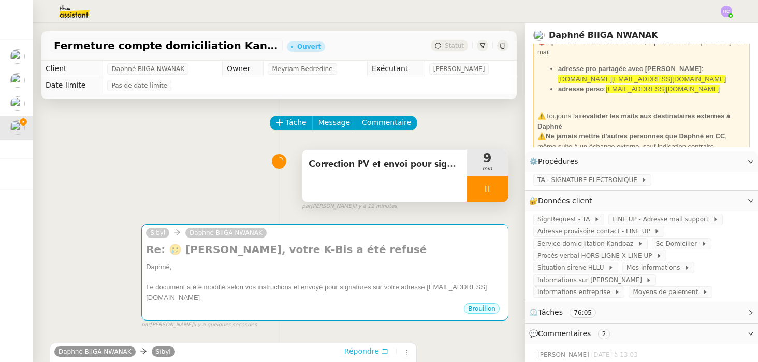
scroll to position [145, 0]
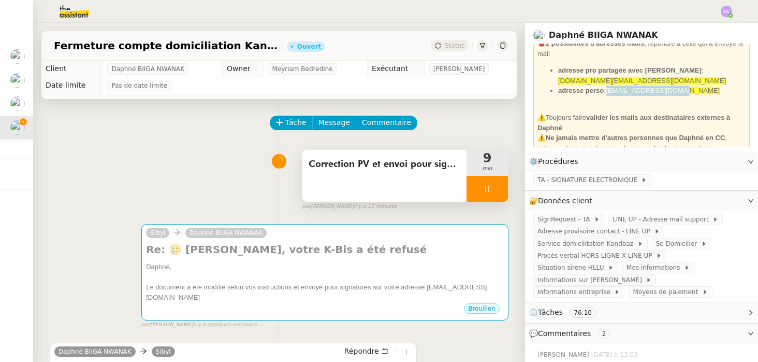
drag, startPoint x: 686, startPoint y: 80, endPoint x: 610, endPoint y: 84, distance: 76.8
click at [610, 85] on li "adresse perso : imbigdaphne@gmail.com" at bounding box center [652, 90] width 188 height 10
copy span "[EMAIL_ADDRESS][DOMAIN_NAME]"
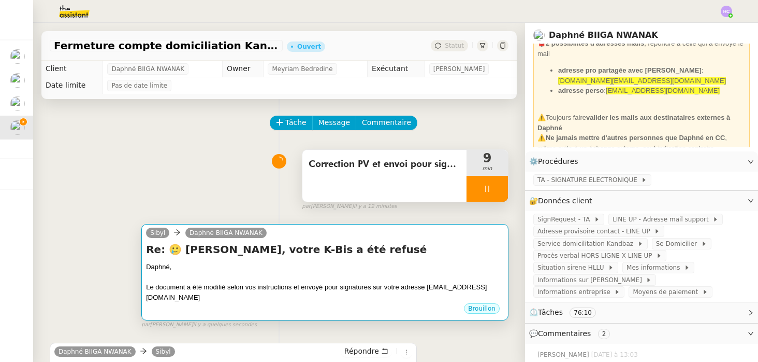
click at [404, 277] on div at bounding box center [325, 277] width 358 height 10
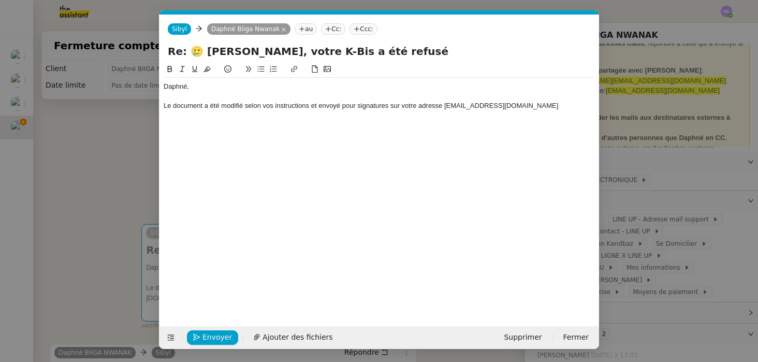
scroll to position [0, 22]
click at [444, 107] on div "Le document a été modifié selon vos instructions et envoyé pour signatures sur …" at bounding box center [380, 105] width 432 height 9
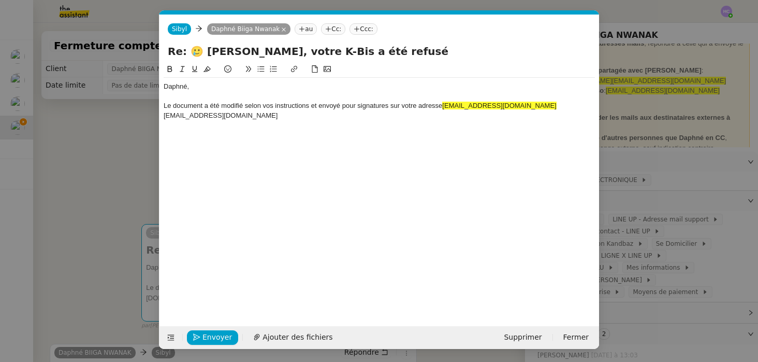
scroll to position [0, 0]
click at [371, 118] on div "Le document a été modifié selon vos instructions et envoyé pour signatures sur …" at bounding box center [380, 110] width 432 height 19
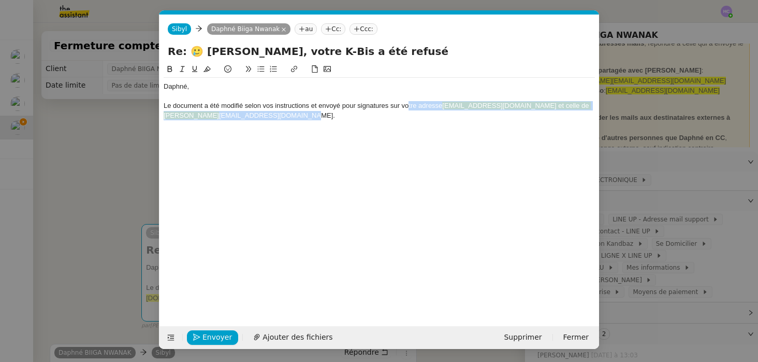
drag, startPoint x: 421, startPoint y: 124, endPoint x: 409, endPoint y: 102, distance: 24.8
click at [409, 102] on div "Daphné, Le document a été modifié selon vos instructions et envoyé pour signatu…" at bounding box center [380, 101] width 432 height 47
click at [204, 70] on icon at bounding box center [207, 68] width 7 height 7
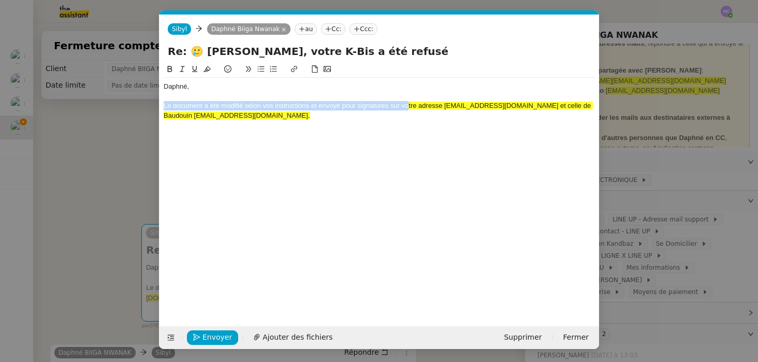
click at [204, 70] on icon at bounding box center [207, 68] width 7 height 7
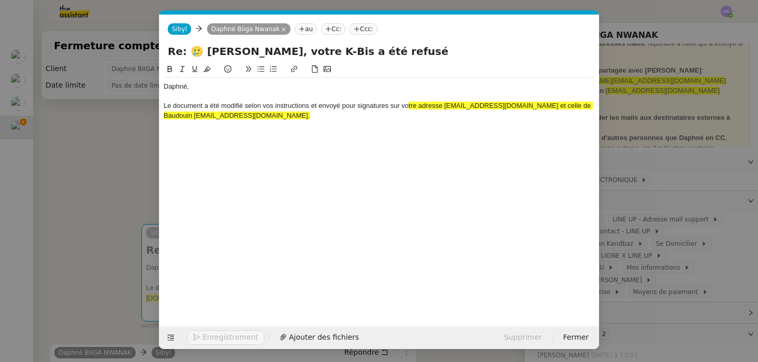
click at [269, 134] on div "Daphné, Le document a été modifié selon vos instructions et envoyé pour signatu…" at bounding box center [380, 186] width 432 height 247
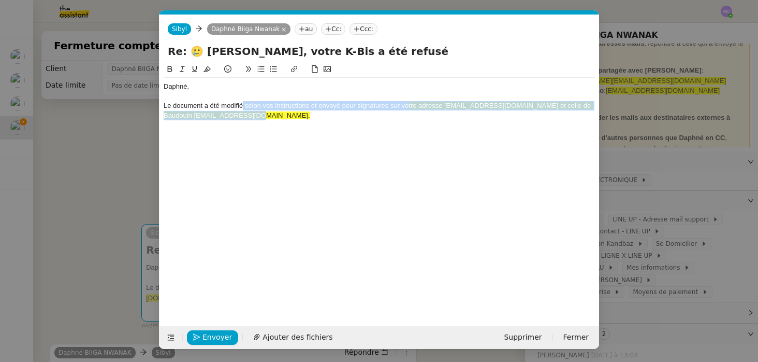
drag, startPoint x: 258, startPoint y: 114, endPoint x: 242, endPoint y: 104, distance: 18.8
click at [242, 104] on div "Le document a été modifié selon vos instructions et envoyé pour signatures sur …" at bounding box center [380, 110] width 432 height 19
click at [204, 68] on icon at bounding box center [207, 68] width 7 height 7
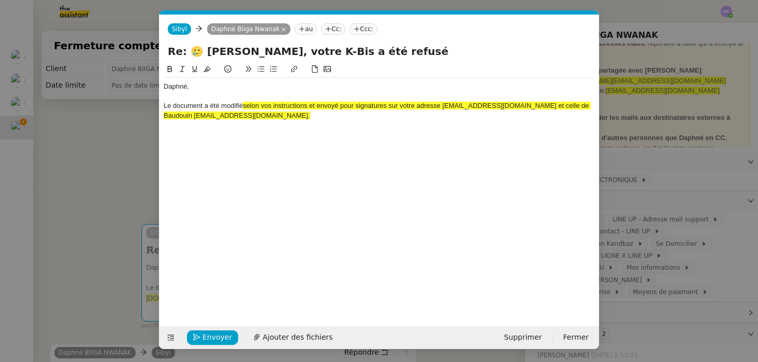
click at [247, 149] on div "Daphné, Le document a été modifié selon vos instructions et envoyé pour signatu…" at bounding box center [380, 186] width 432 height 247
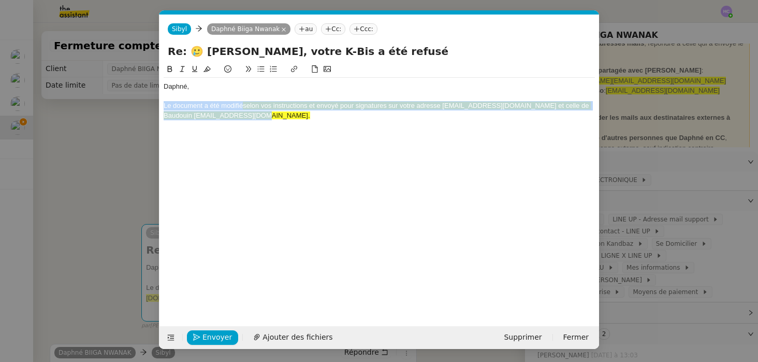
drag, startPoint x: 260, startPoint y: 118, endPoint x: 162, endPoint y: 108, distance: 98.9
click at [162, 108] on nz-spin "Daphné, Le document a été modifié selon vos instructions et envoyé pour signatu…" at bounding box center [380, 188] width 440 height 251
click at [207, 70] on icon at bounding box center [207, 68] width 7 height 7
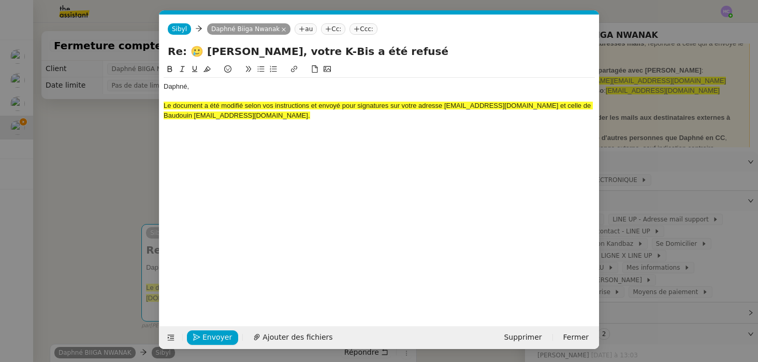
click at [207, 70] on icon at bounding box center [207, 68] width 7 height 7
click at [254, 127] on div "Daphné, Le document a été modifié selon vos instructions et envoyé pour signatu…" at bounding box center [380, 186] width 432 height 247
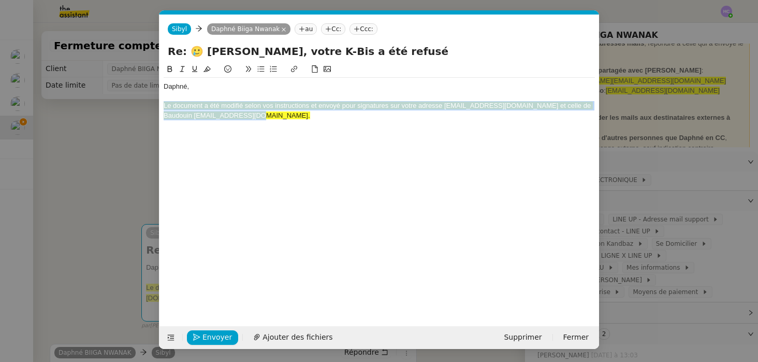
drag, startPoint x: 256, startPoint y: 119, endPoint x: 159, endPoint y: 107, distance: 97.5
click at [159, 107] on form "Sibyl Sibyl Daphné Biiga Nwanak au Cc: Ccc: Re: 🥲 Baudouin, votre K-Bis a été r…" at bounding box center [379, 182] width 440 height 334
click at [204, 67] on icon at bounding box center [207, 68] width 7 height 7
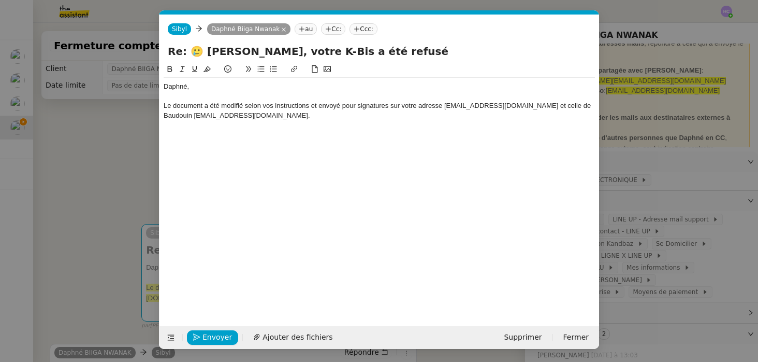
click at [236, 148] on div "Daphné, Le document a été modifié selon vos instructions et envoyé pour signatu…" at bounding box center [380, 186] width 432 height 247
click at [265, 117] on div "Le document a été modifié selon vos instructions et envoyé pour signatures sur …" at bounding box center [380, 110] width 432 height 19
click at [260, 116] on div "Le document a été modifié selon vos instructions et envoyé pour signatures sur …" at bounding box center [380, 110] width 432 height 19
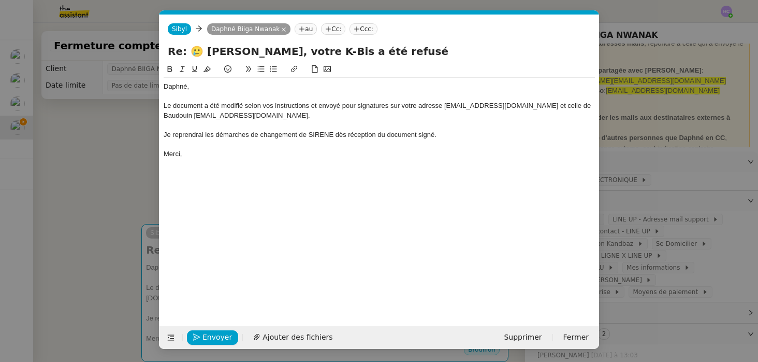
click at [301, 134] on div "Je reprendrai les démarches de changement de SIRENE dès réception du document s…" at bounding box center [380, 134] width 432 height 9
click at [526, 135] on div "Je reprendrai les démarches de changement d'adresse sur l'avis de situation SIR…" at bounding box center [380, 134] width 432 height 9
click at [486, 135] on div "Je reprendrai les démarches de changement d'adresse sur l'avis de situation SIR…" at bounding box center [380, 134] width 432 height 9
click at [398, 166] on div "Daphné, Le document a été modifié selon vos instructions et envoyé pour signatu…" at bounding box center [380, 186] width 432 height 247
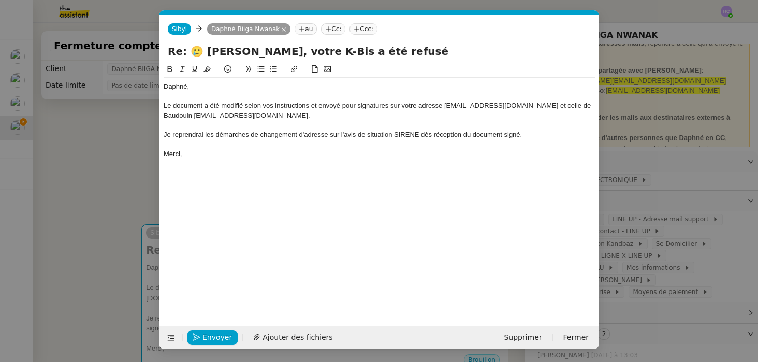
click at [483, 134] on div "Je reprendrai les démarches de changement d'adresse sur l'avis de situation SIR…" at bounding box center [380, 134] width 432 height 9
click at [326, 148] on div at bounding box center [380, 143] width 432 height 9
click at [238, 177] on div "Daphné, Le document a été modifié selon vos instructions et envoyé pour signatu…" at bounding box center [380, 186] width 432 height 247
click at [221, 88] on div "Daphné," at bounding box center [380, 86] width 432 height 9
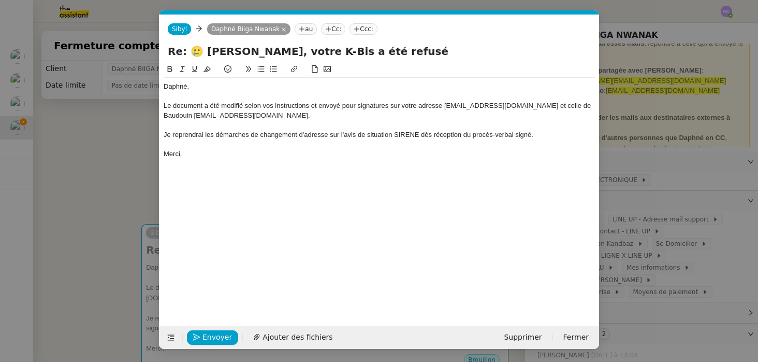
click at [394, 106] on div "Le document a été modifié selon vos instructions et envoyé pour signatures sur …" at bounding box center [380, 110] width 432 height 19
click at [439, 107] on div "Le document a été modifié selon vos instructions et envoyé pour signatures à vo…" at bounding box center [380, 110] width 432 height 19
click at [520, 107] on div "Le document a été modifié selon vos instructions et envoyé pour signatures à vo…" at bounding box center [380, 110] width 432 height 19
click at [587, 104] on div "Le document a été modifié selon vos instructions et envoyé pour signatures à vo…" at bounding box center [380, 110] width 432 height 19
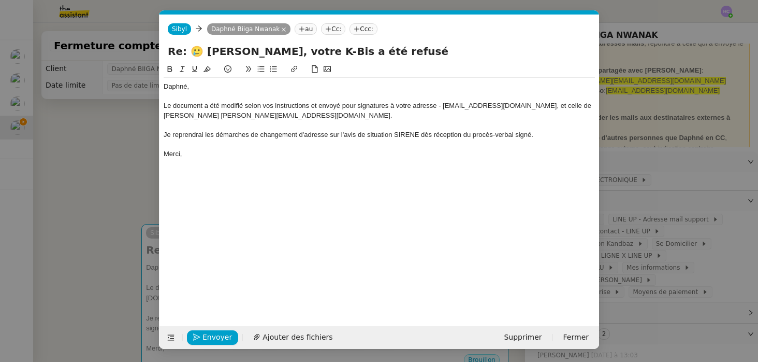
click at [278, 114] on div "Le document a été modifié selon vos instructions et envoyé pour signatures à vo…" at bounding box center [380, 110] width 432 height 19
click at [543, 137] on div "Je reprendrai les démarches de changement d'adresse sur l'avis de situation SIR…" at bounding box center [380, 134] width 432 height 9
click at [212, 337] on span "Envoyer" at bounding box center [218, 337] width 30 height 12
click at [212, 337] on span "Confirmer l'envoi" at bounding box center [234, 337] width 62 height 12
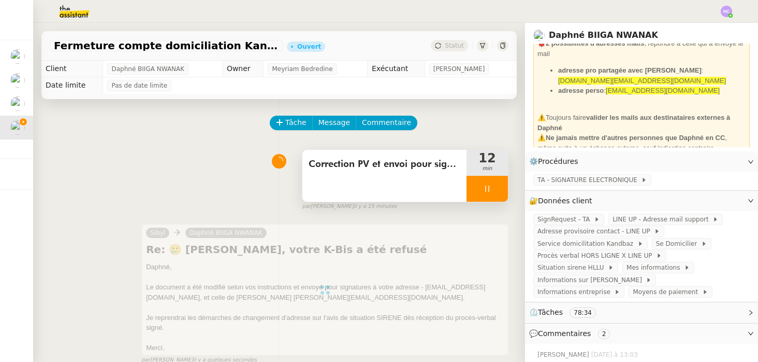
click at [496, 184] on div at bounding box center [487, 189] width 41 height 26
click at [496, 184] on icon at bounding box center [498, 188] width 8 height 8
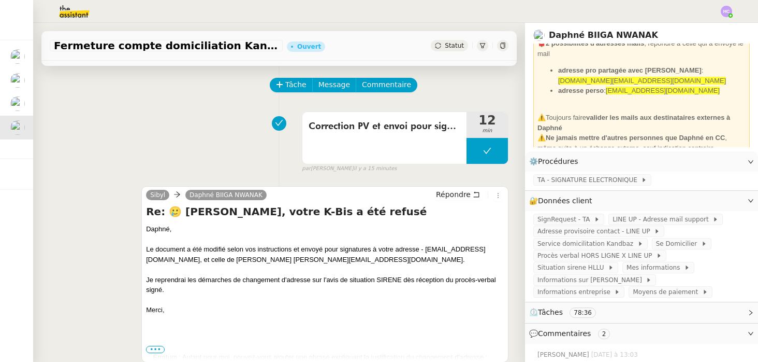
scroll to position [38, 0]
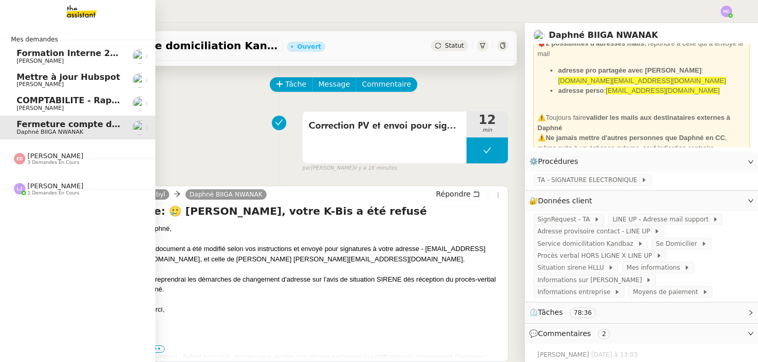
click at [41, 103] on span "COMPTABILITE - Rapprochement bancaire - 1 septembre 2025" at bounding box center [161, 100] width 289 height 10
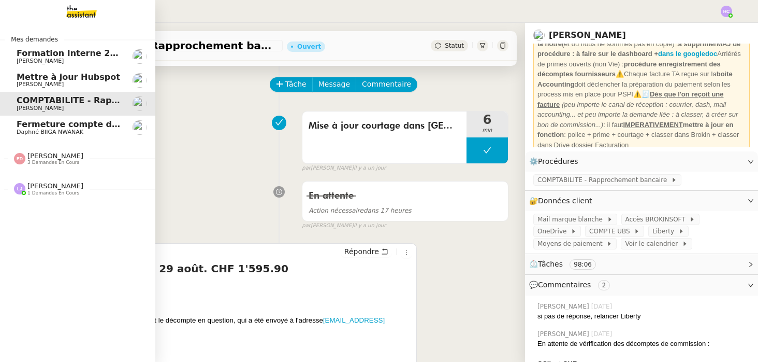
click at [56, 102] on span "COMPTABILITE - Rapprochement bancaire - 1 septembre 2025" at bounding box center [161, 100] width 289 height 10
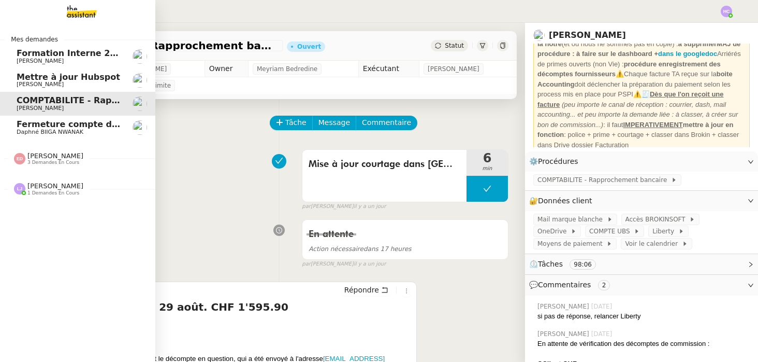
click at [38, 81] on span "Mettre à jour Hubspot" at bounding box center [69, 77] width 104 height 10
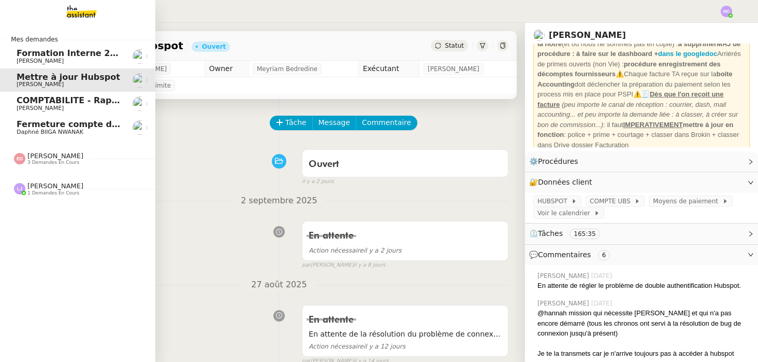
click at [65, 127] on span "Fermeture compte domiciliation Kandbaz" at bounding box center [113, 124] width 193 height 10
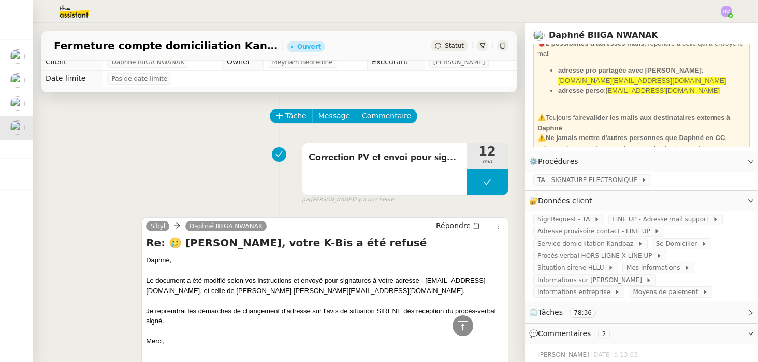
scroll to position [2, 0]
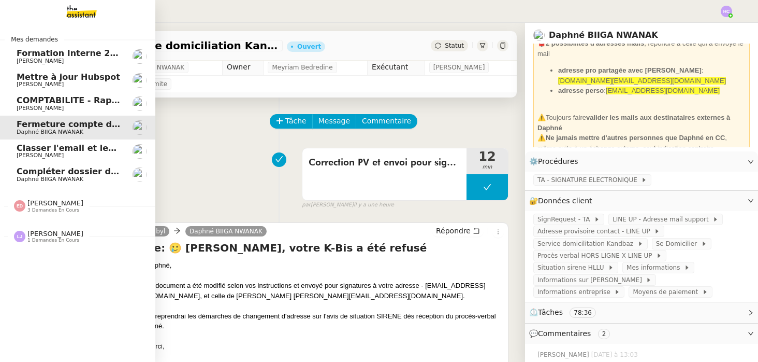
click at [41, 149] on span "Classer l'email et les fichiers" at bounding box center [84, 148] width 134 height 10
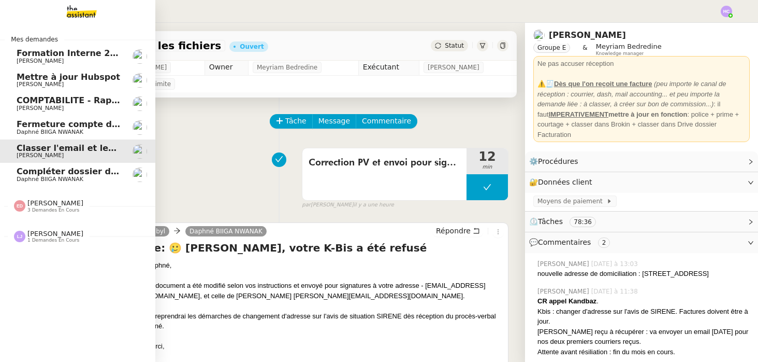
scroll to position [24, 0]
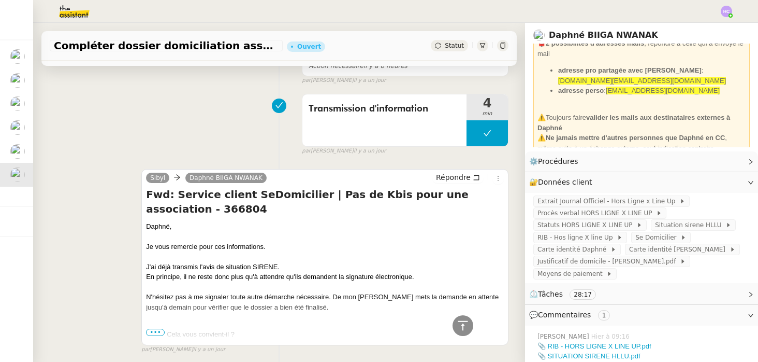
scroll to position [242, 0]
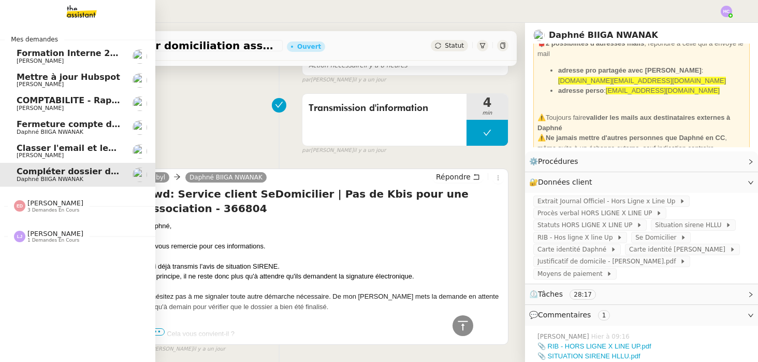
click at [32, 152] on span "[PERSON_NAME]" at bounding box center [40, 155] width 47 height 7
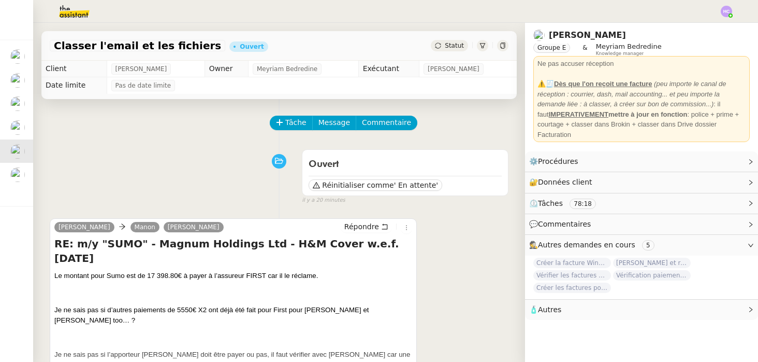
scroll to position [26, 0]
